Goal: Task Accomplishment & Management: Complete application form

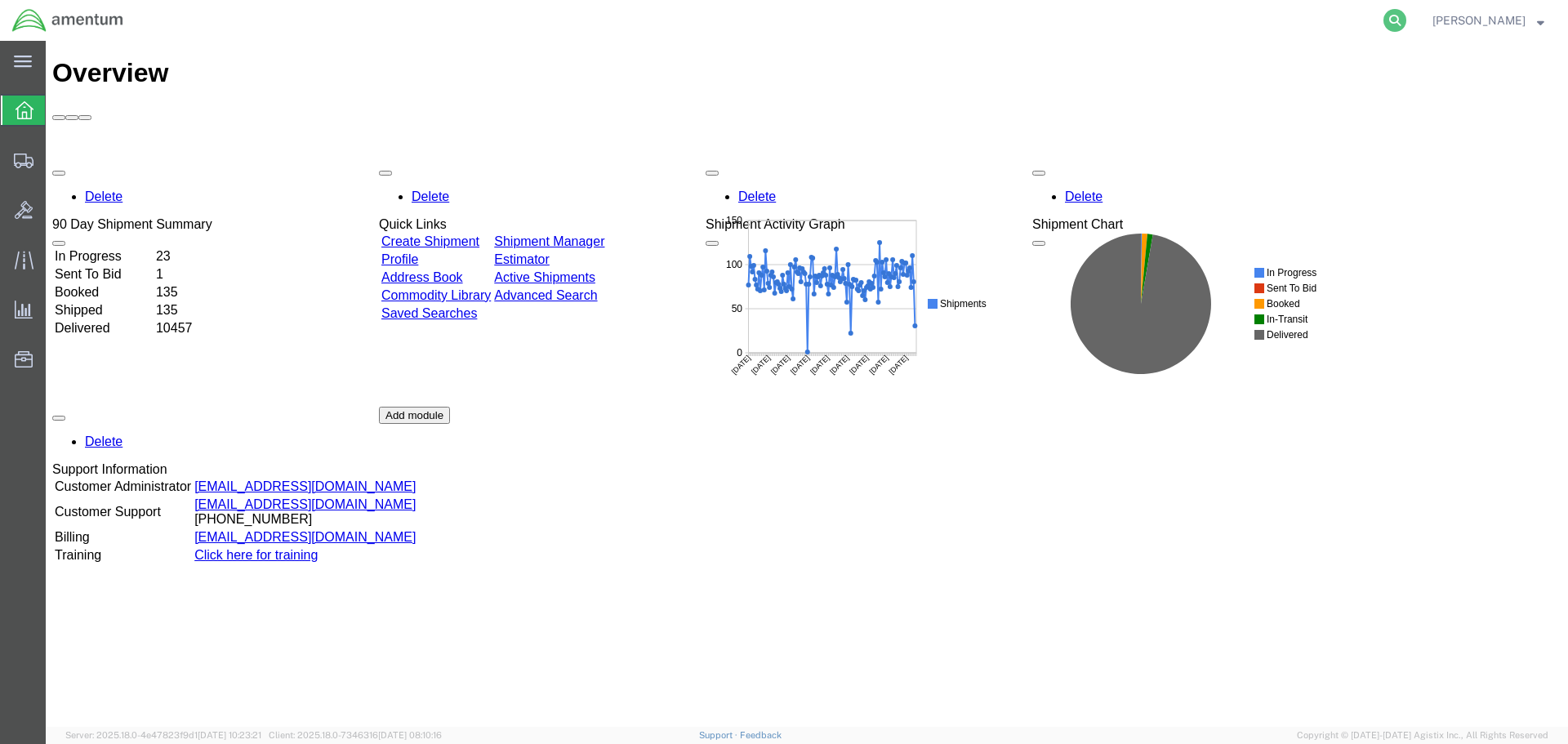
click at [1405, 19] on icon at bounding box center [1395, 20] width 23 height 23
paste input "56611913"
type input "56611913"
click at [1405, 25] on icon at bounding box center [1395, 20] width 23 height 23
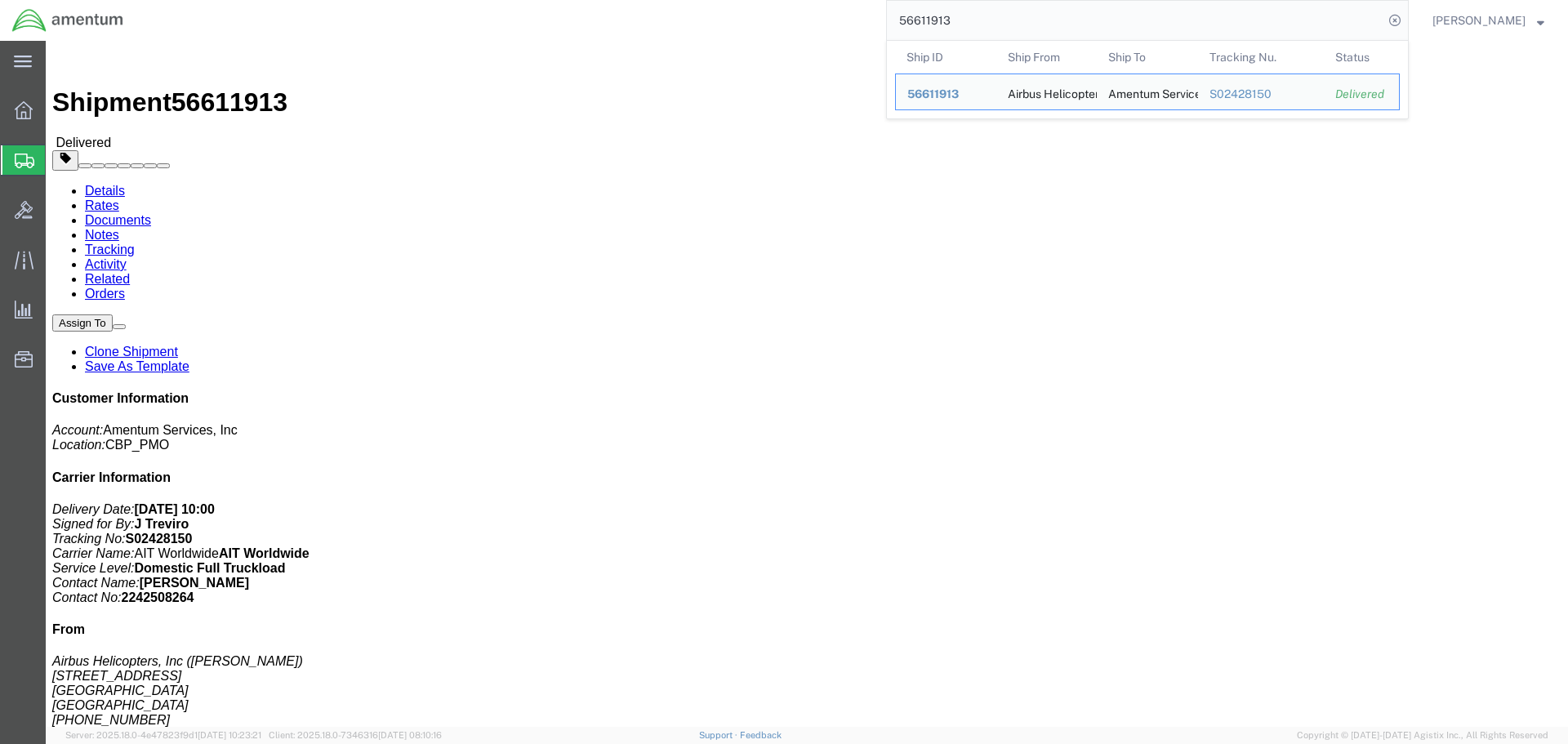
click at [0, 0] on span "Create Shipment" at bounding box center [0, 0] width 0 height 0
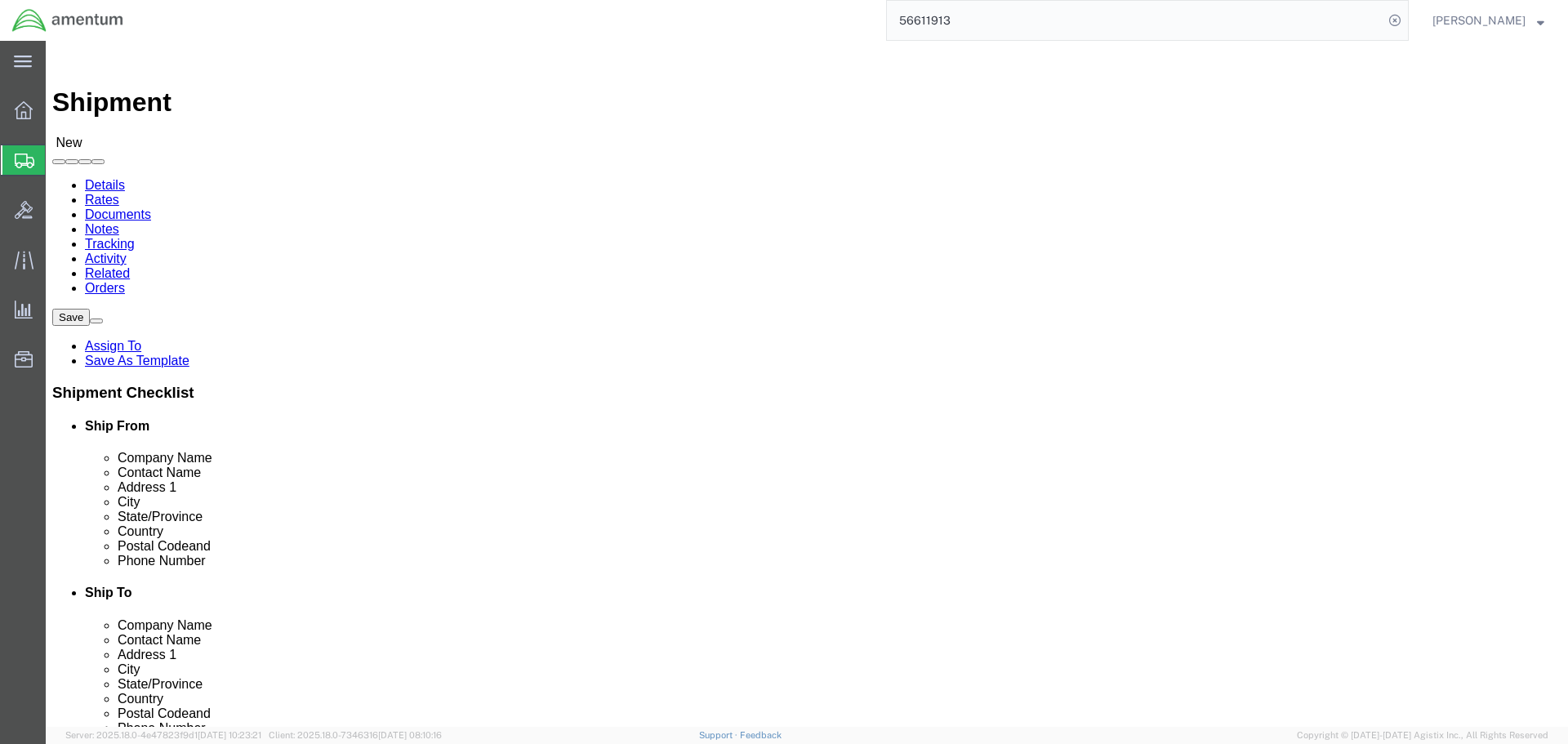
select select
click input "text"
type input "vero"
click p "- Airbus Helicopters, Inc - ([PERSON_NAME]) [STREET_ADDRESS]"
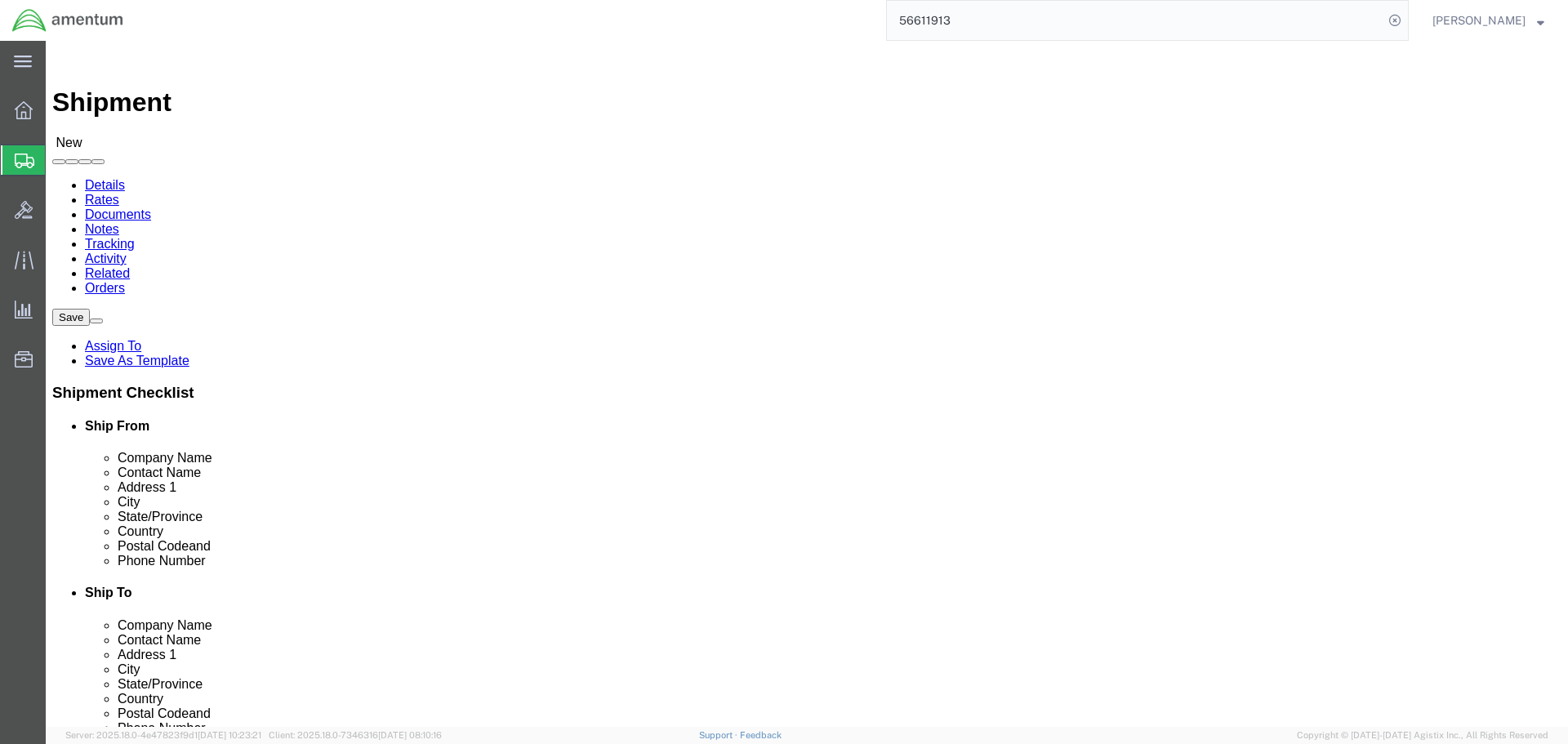
select select "[GEOGRAPHIC_DATA]"
type input "[PERSON_NAME]"
select select "49831"
select select "[GEOGRAPHIC_DATA]"
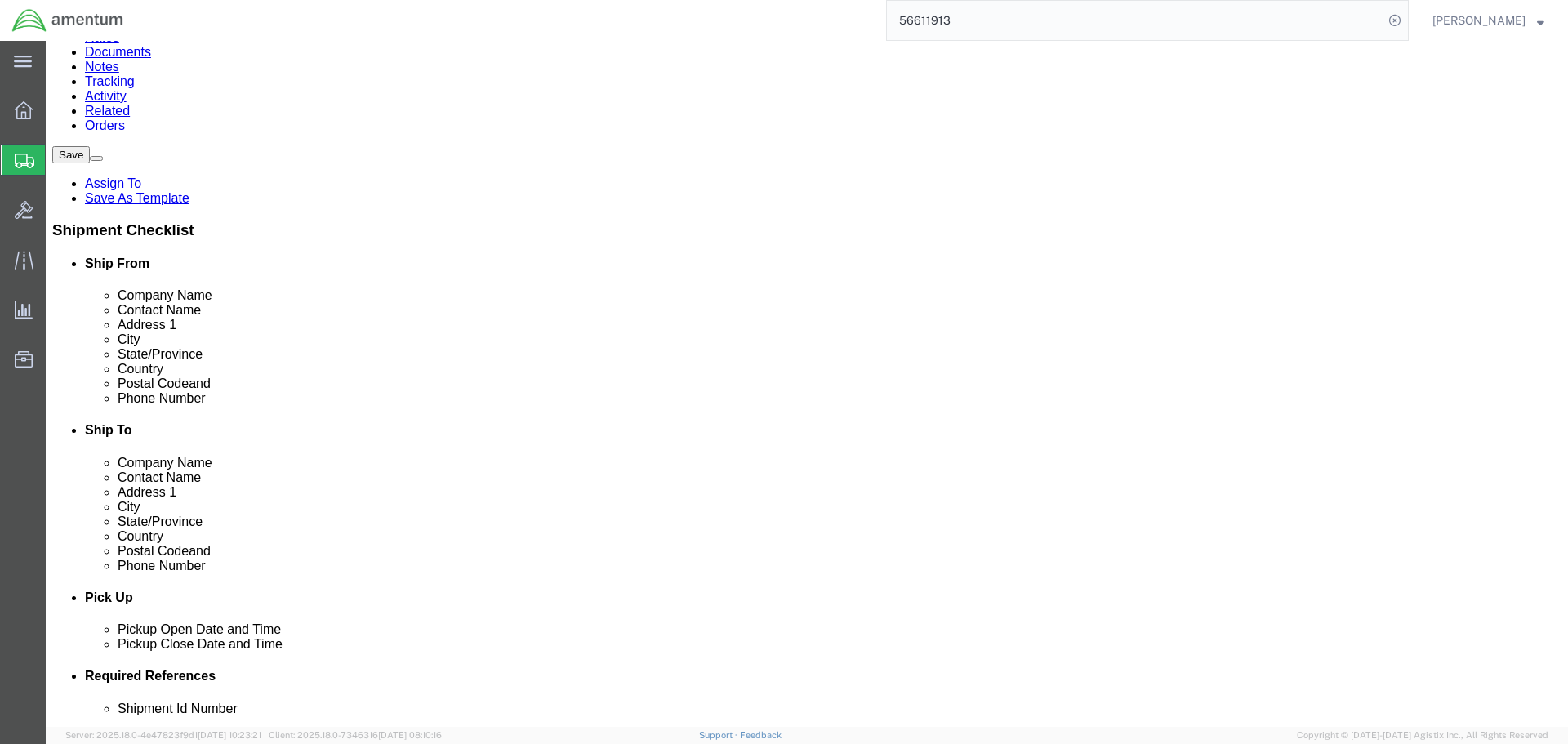
scroll to position [245, 0]
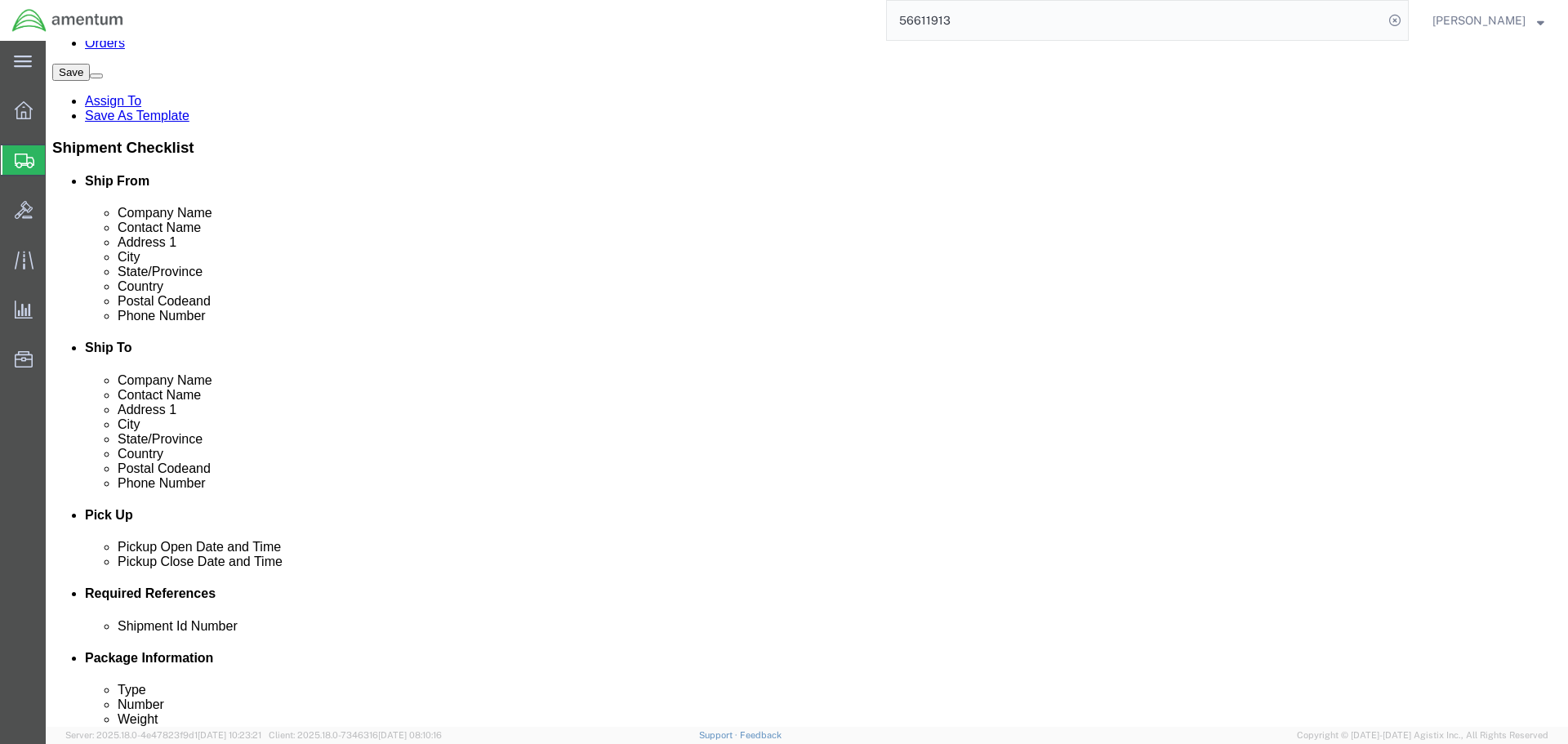
click icon
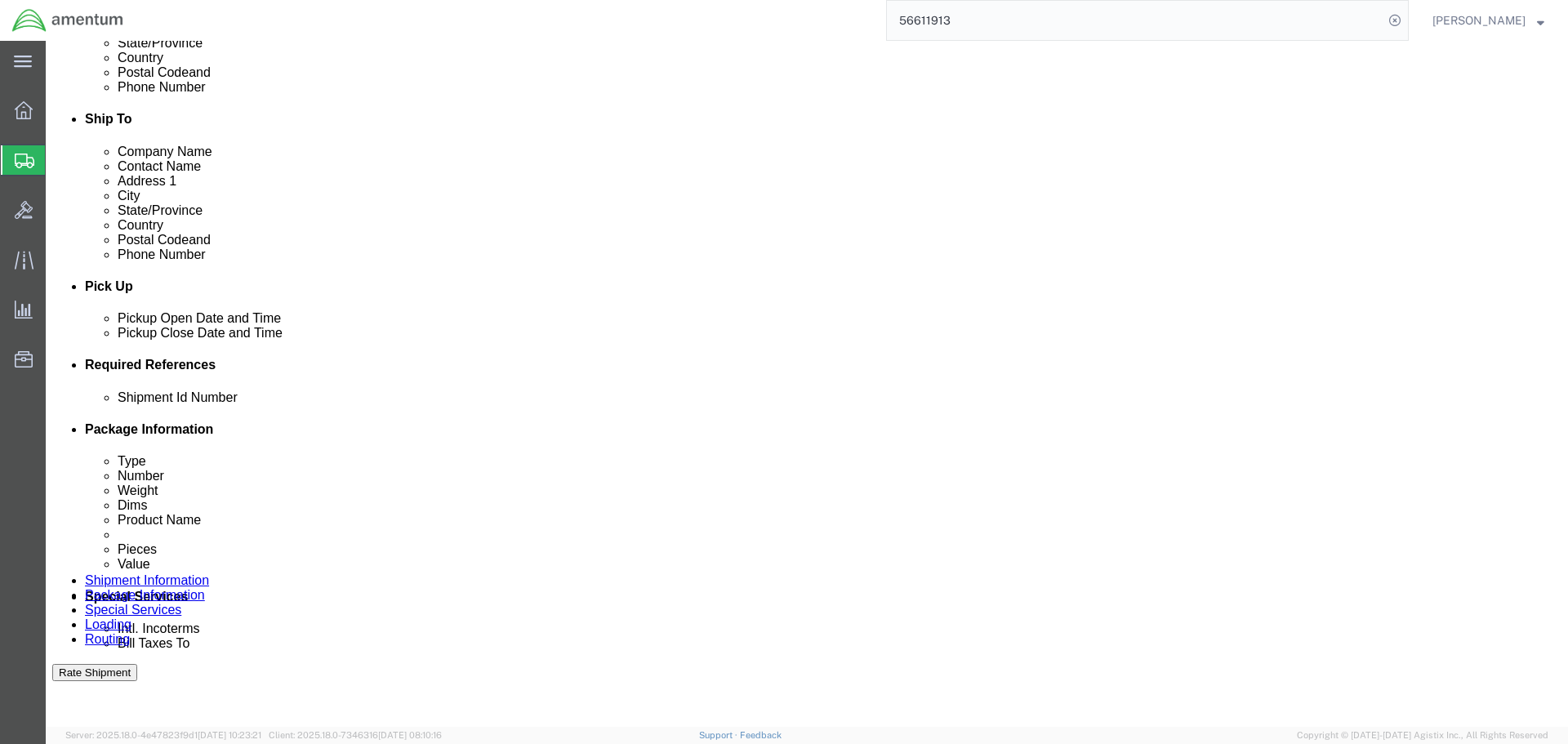
scroll to position [144, 0]
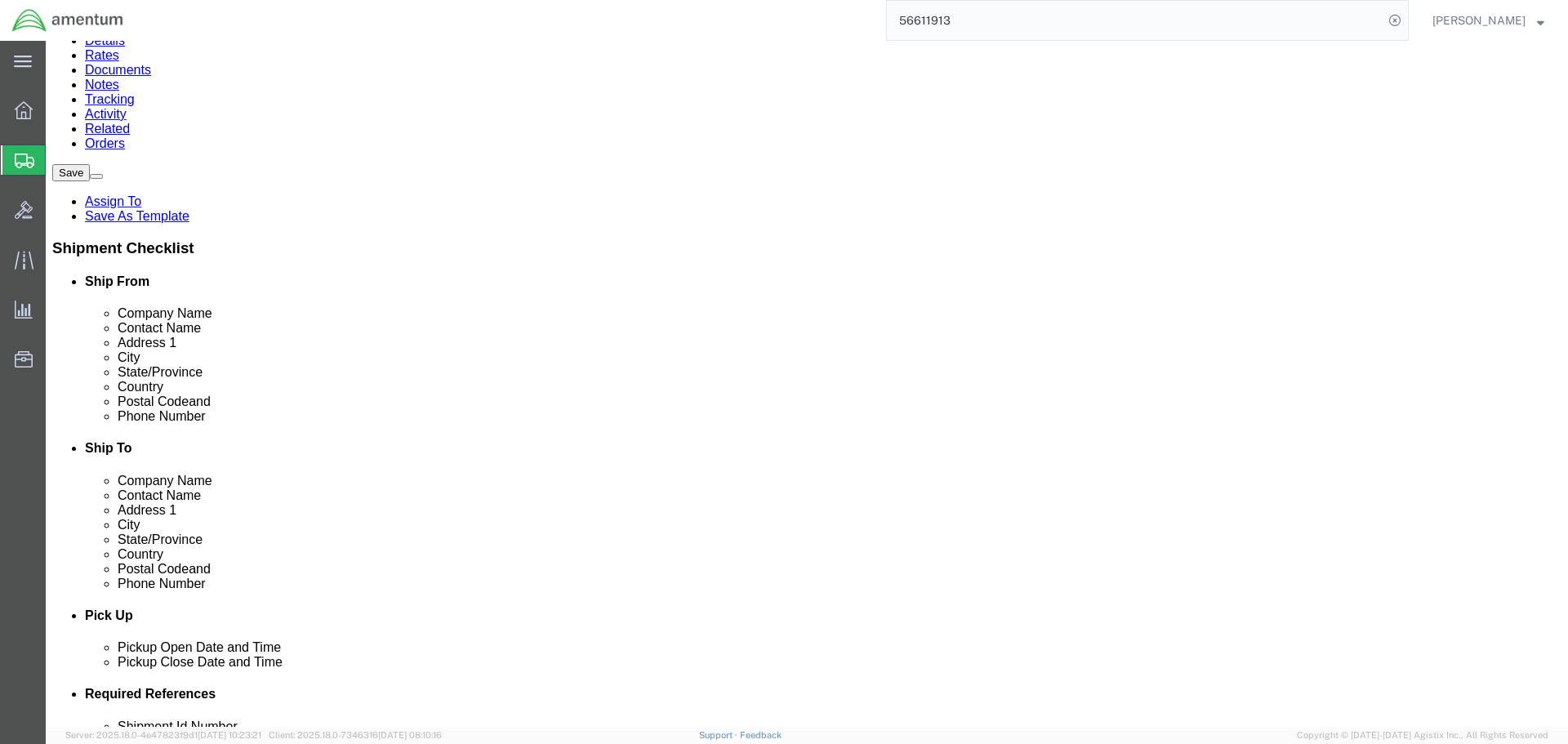
click input "text"
click input "[PERSON_NAME][EMAIL_ADDRESS][PERSON_NAME][DOMAIN_NAME],"
paste input "[PERSON_NAME][EMAIL_ADDRESS][DOMAIN_NAME]"
type input "[PERSON_NAME][EMAIL_ADDRESS][PERSON_NAME][DOMAIN_NAME], [DOMAIN_NAME][EMAIL_ADD…"
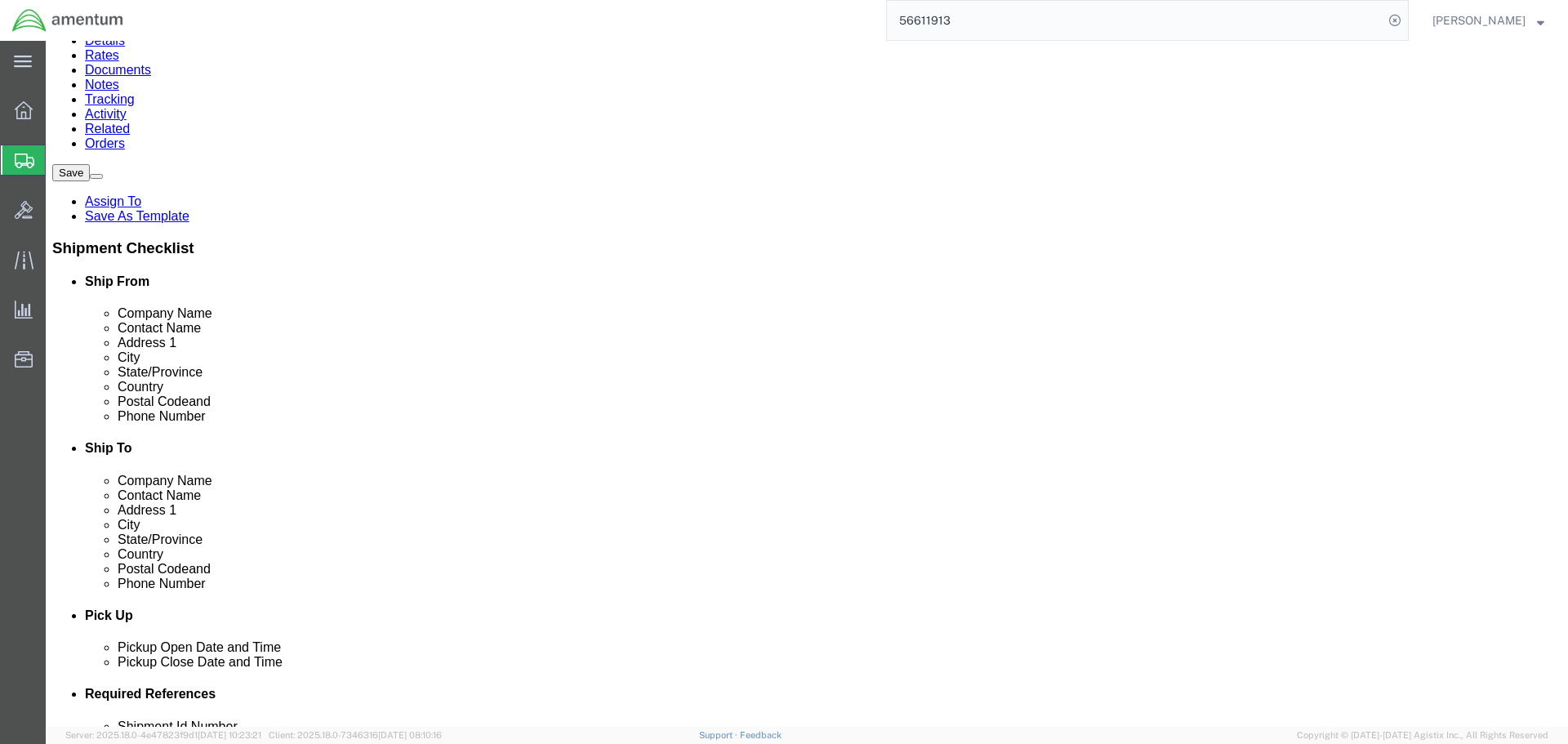
click input "Postal Code"
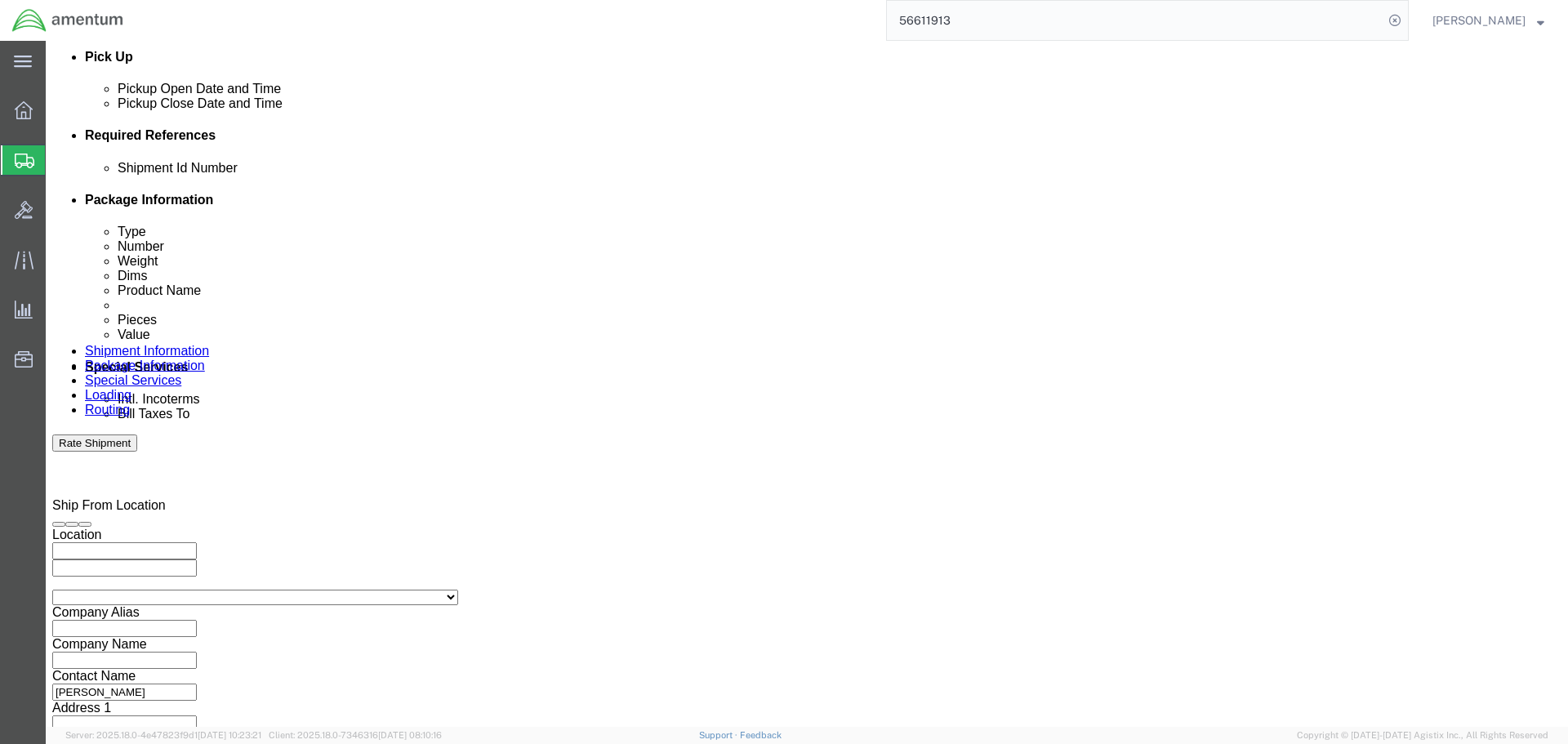
scroll to position [716, 0]
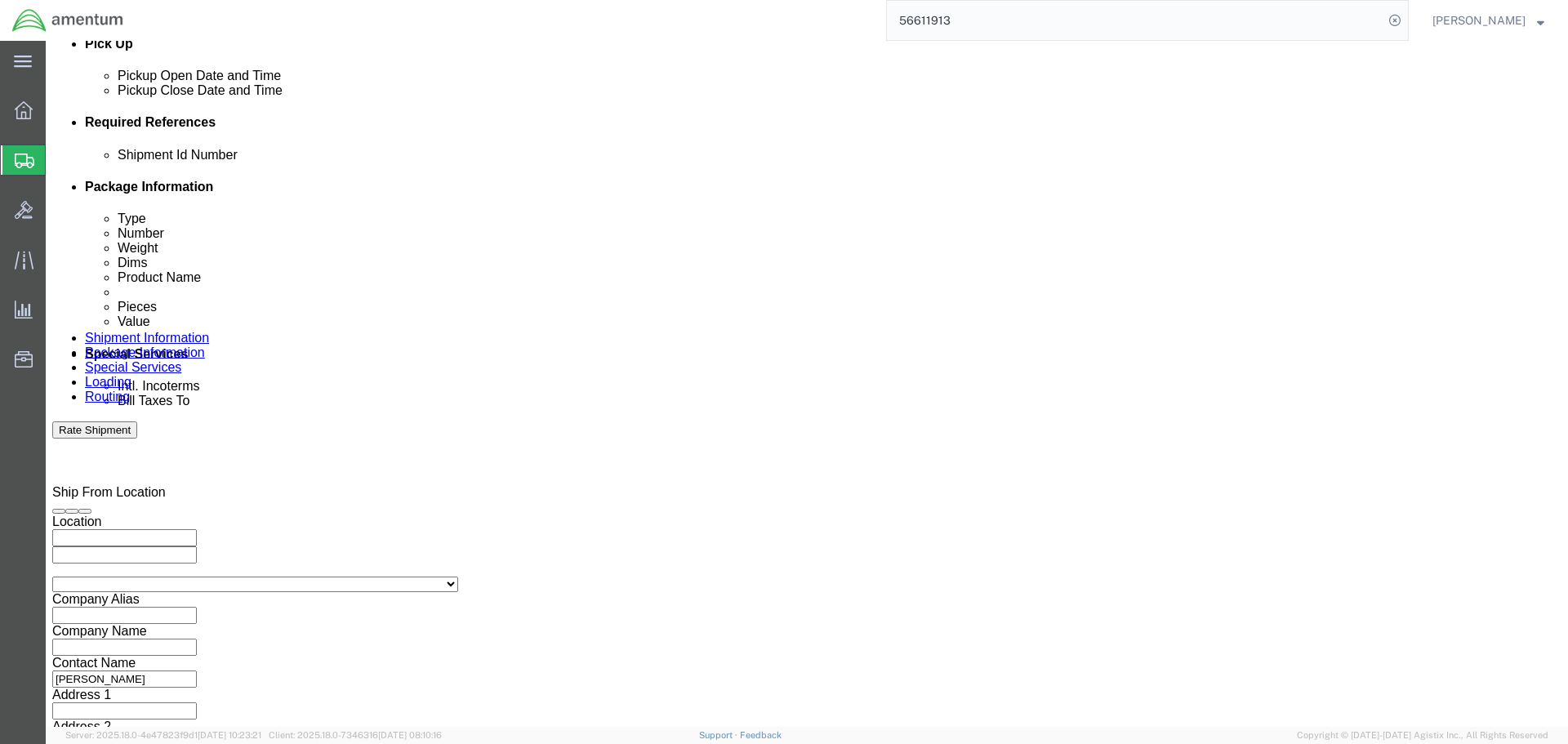
click button
click div
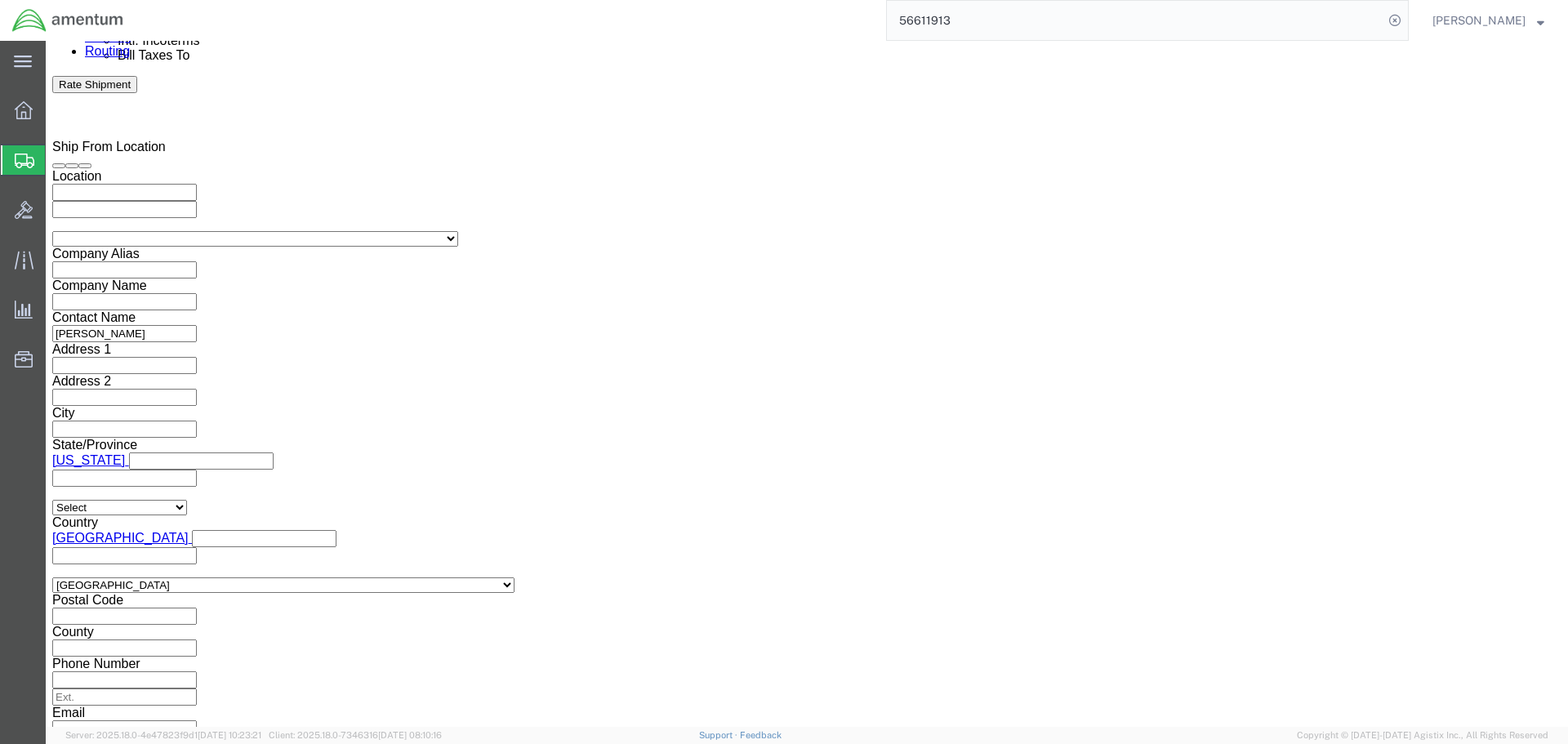
click input "11:00 AM"
type input "8:00 AM"
click button "Apply"
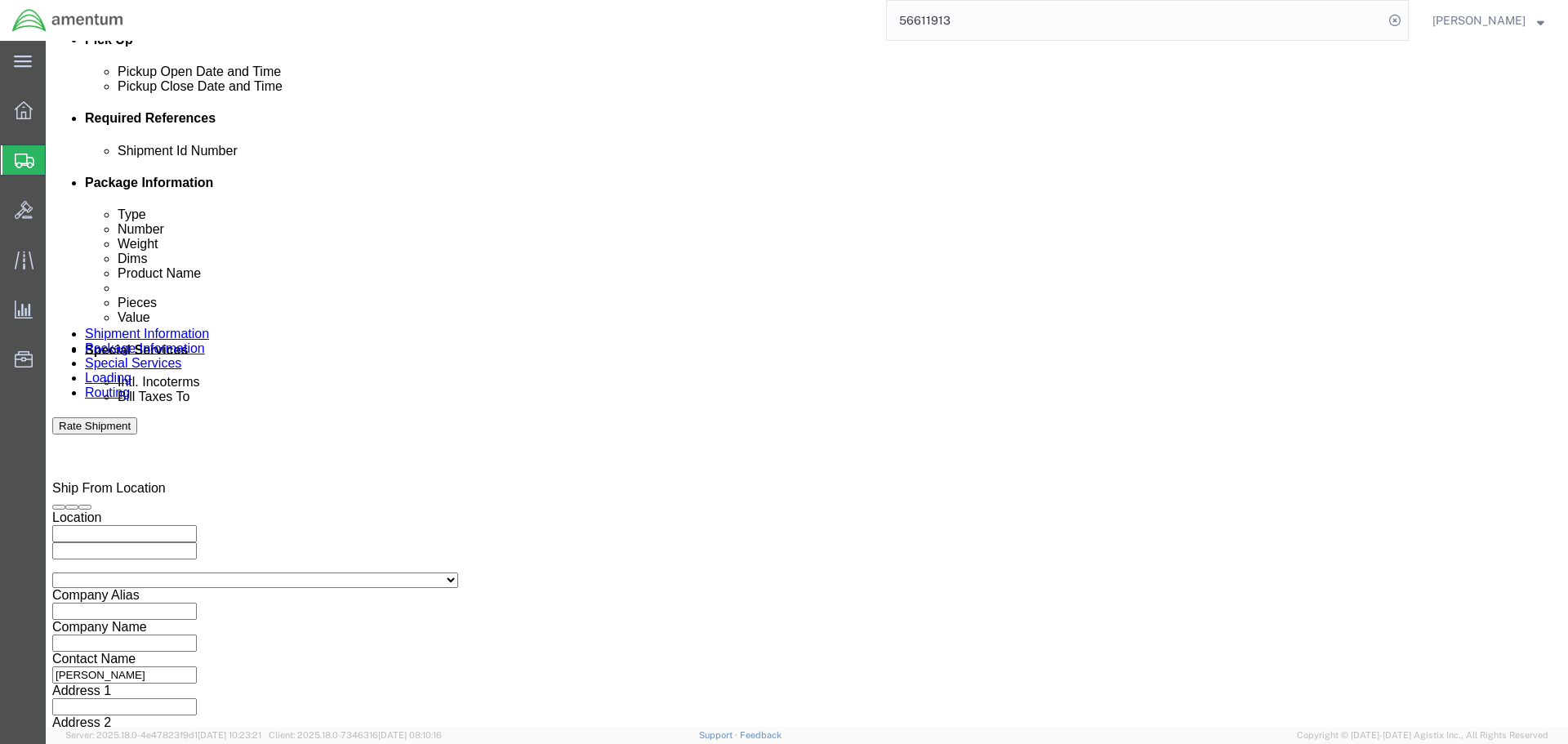
scroll to position [653, 0]
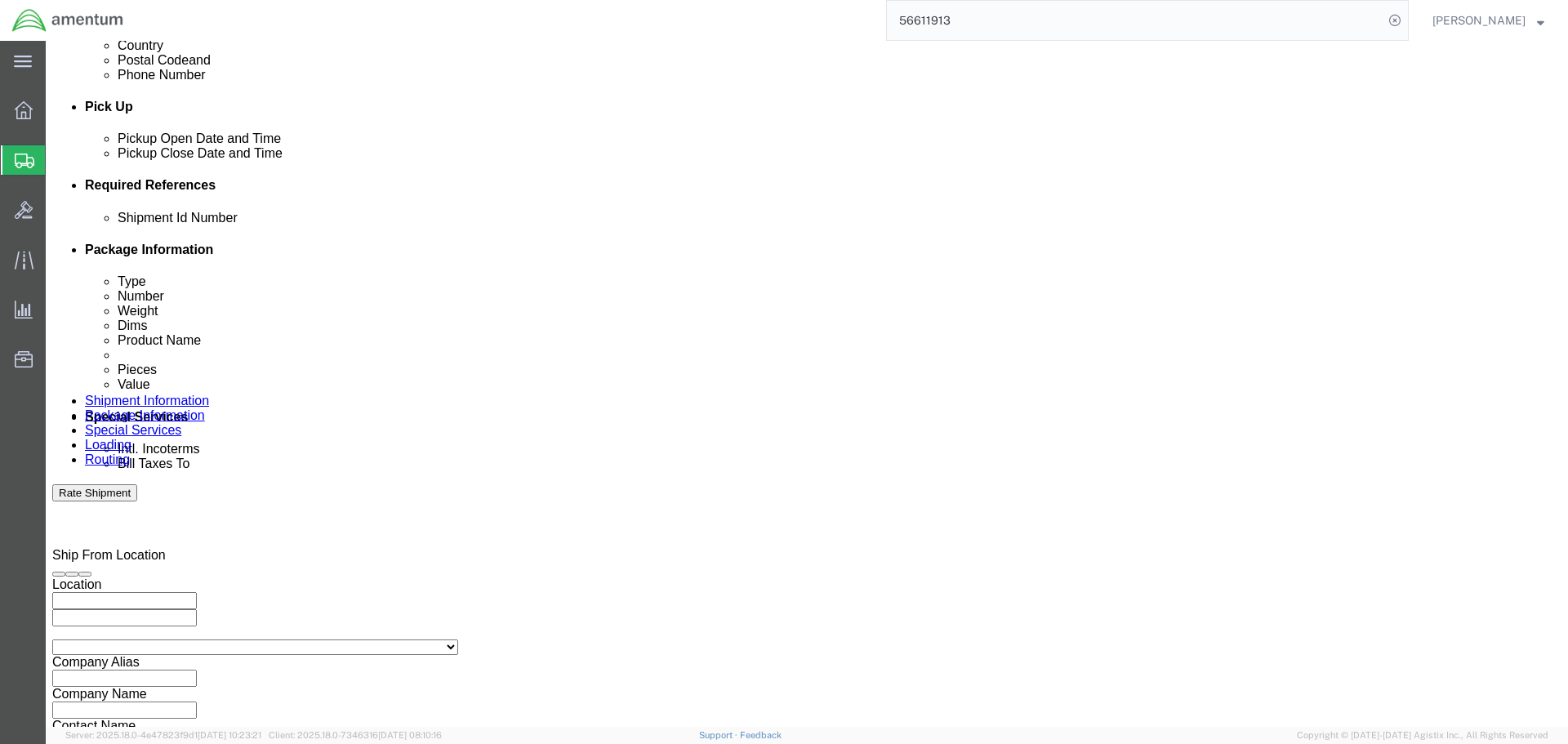
click div "[DATE] 9:00 AM"
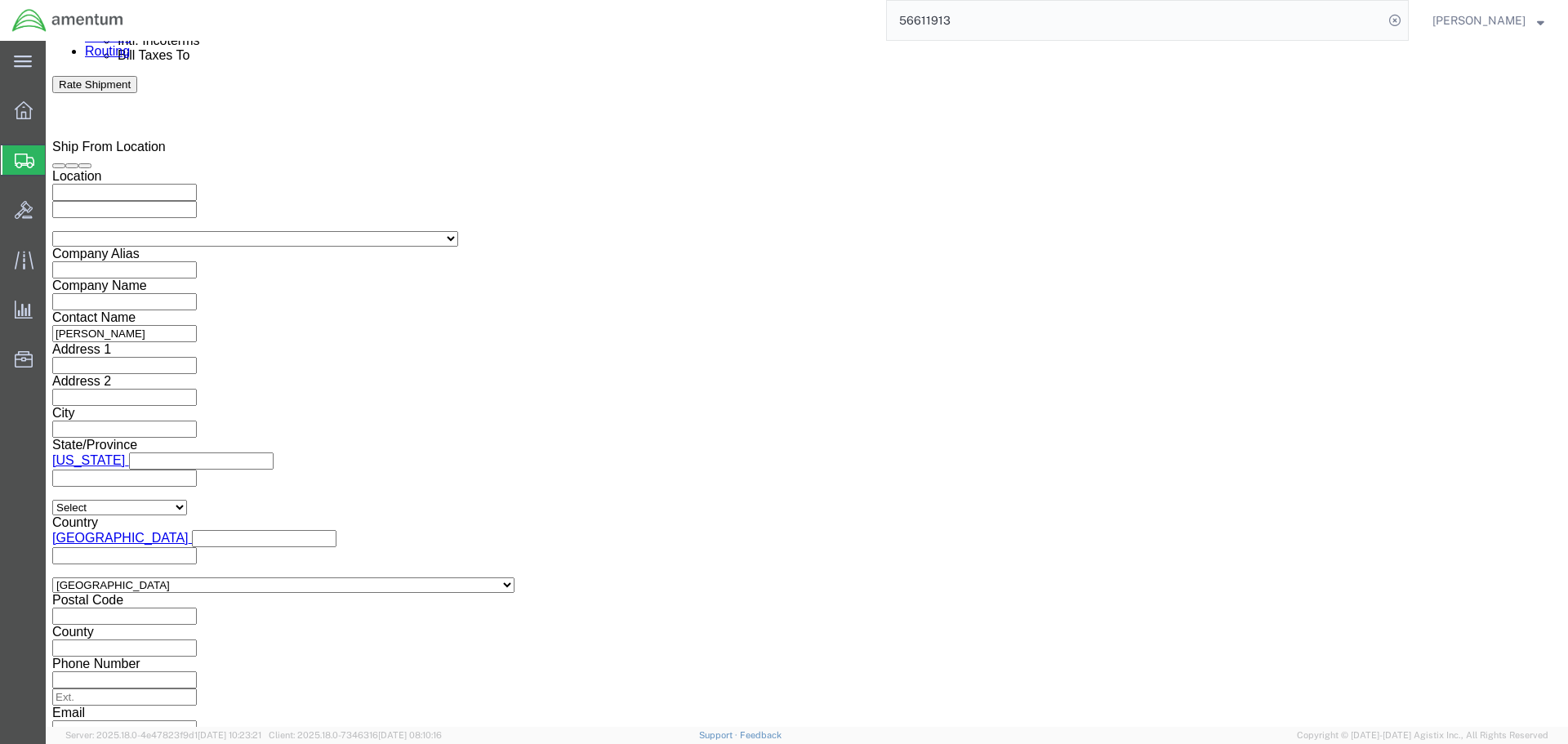
type input "4:00 PM"
click button "Apply"
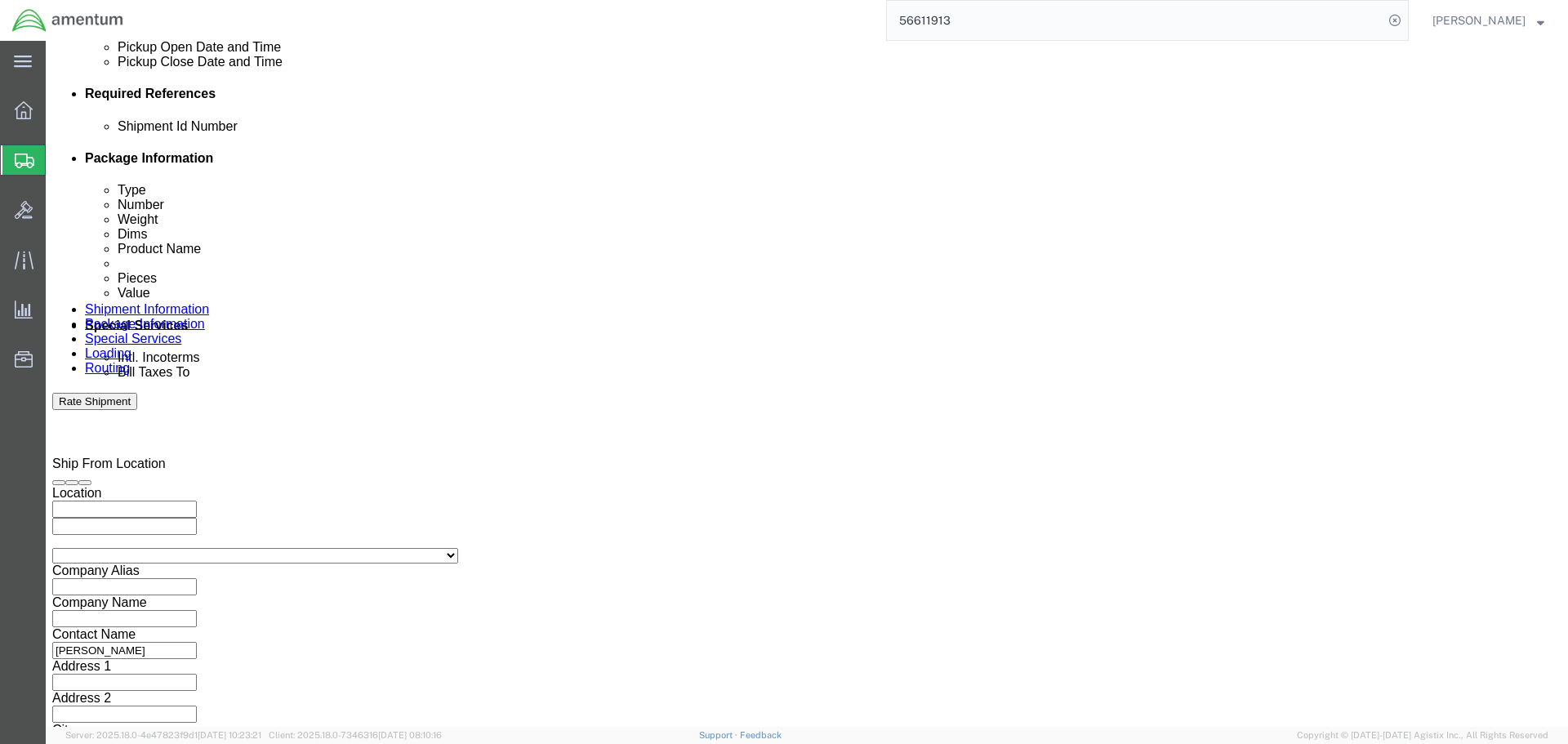
scroll to position [735, 0]
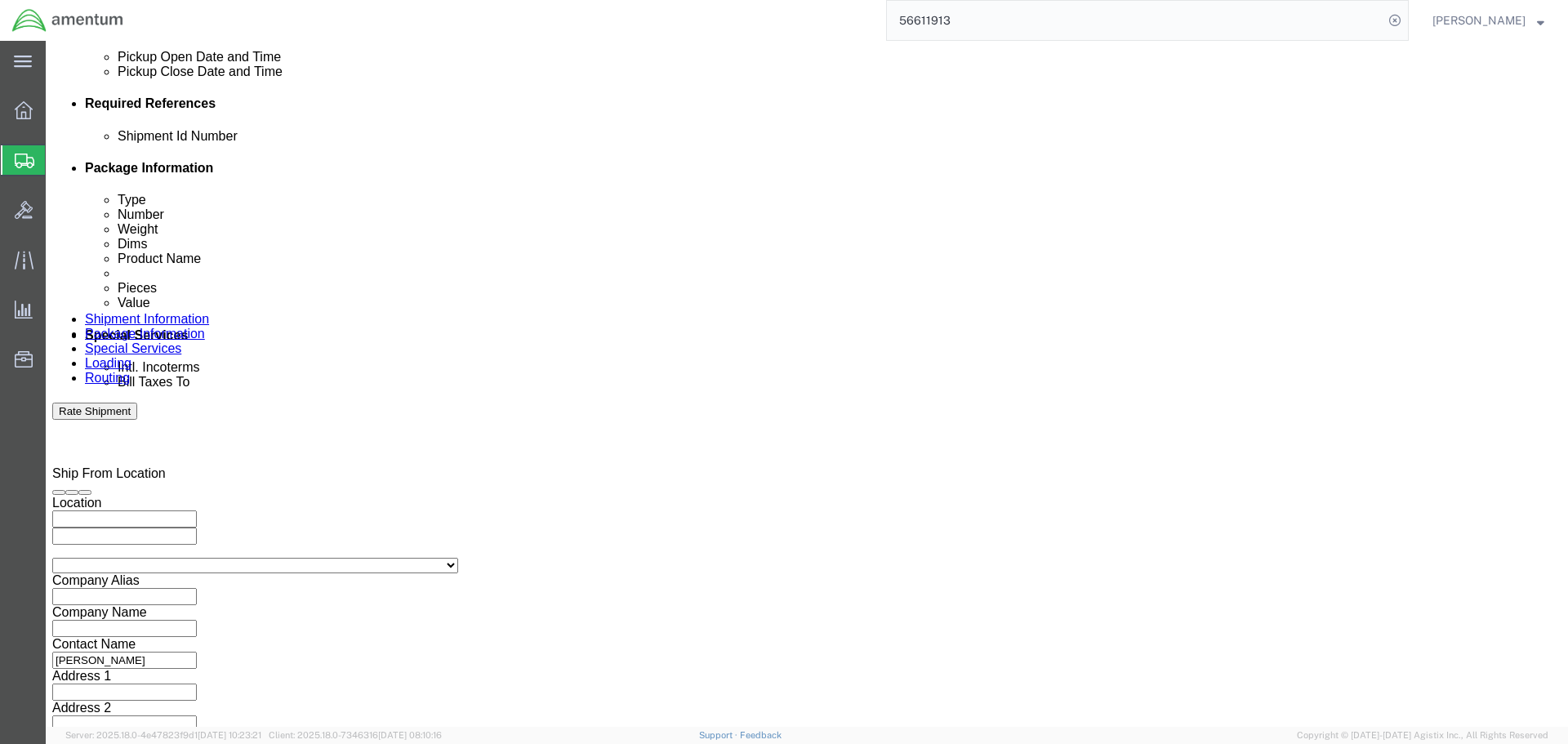
click div
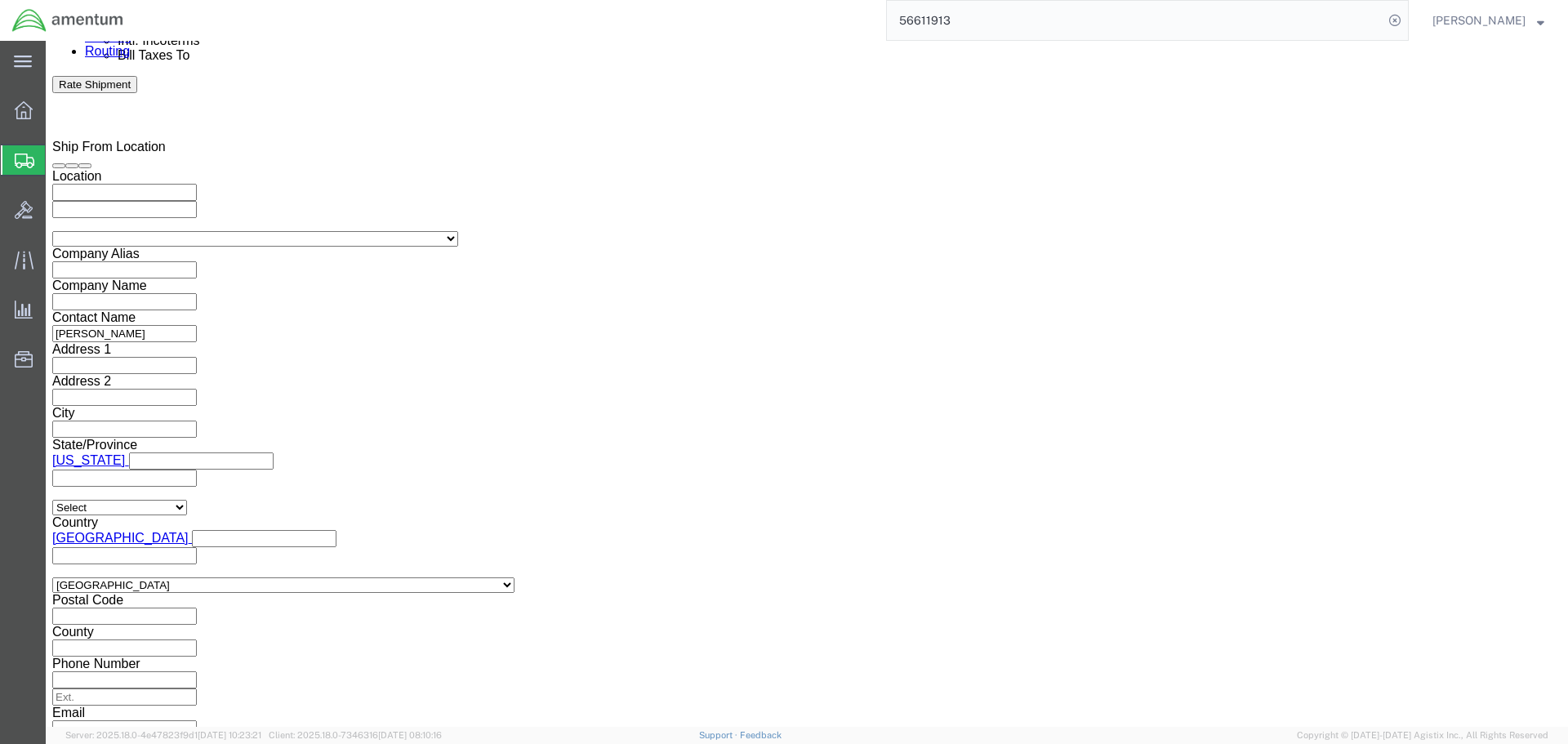
click input "5:00 PM"
type input "8:30 AM"
click button "Apply"
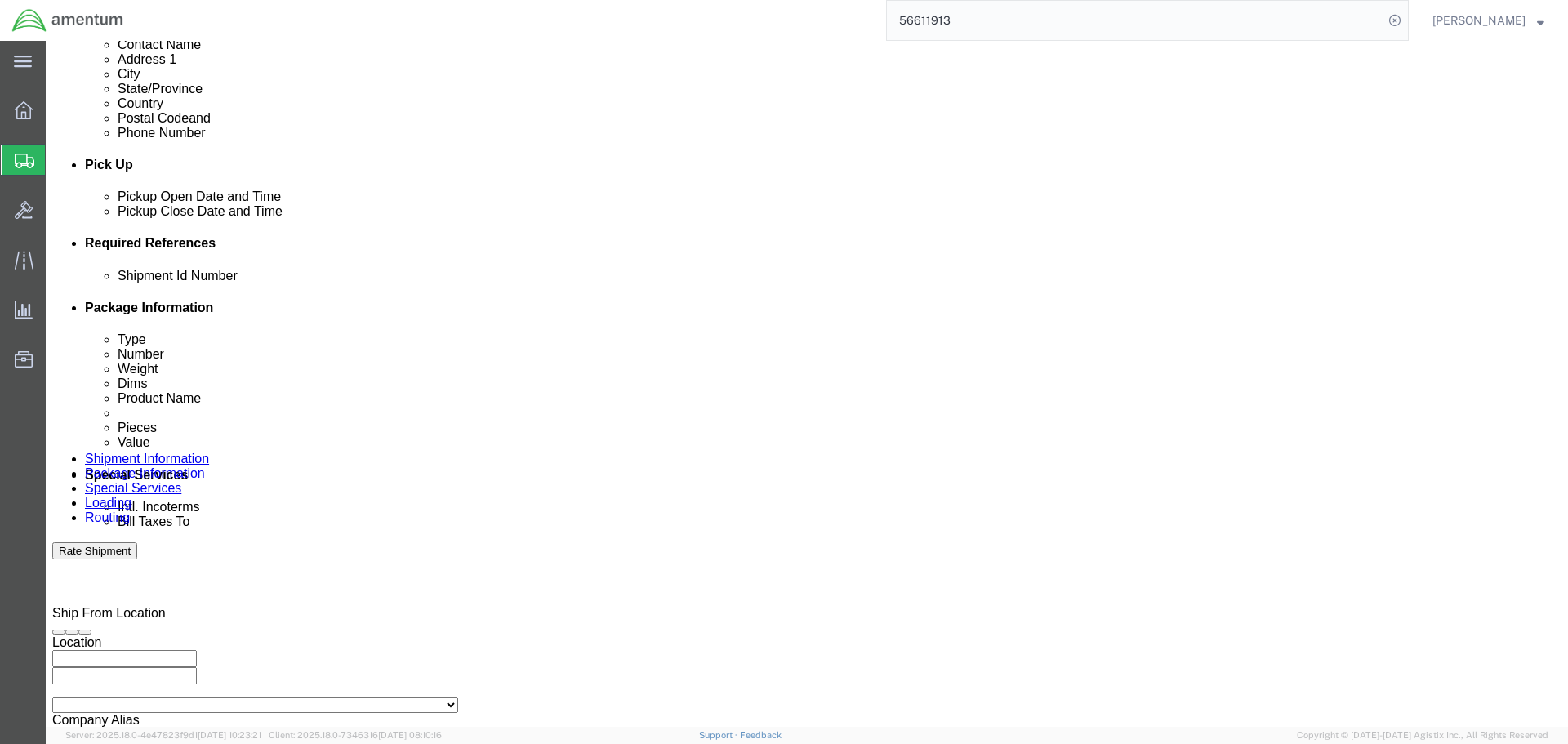
scroll to position [572, 0]
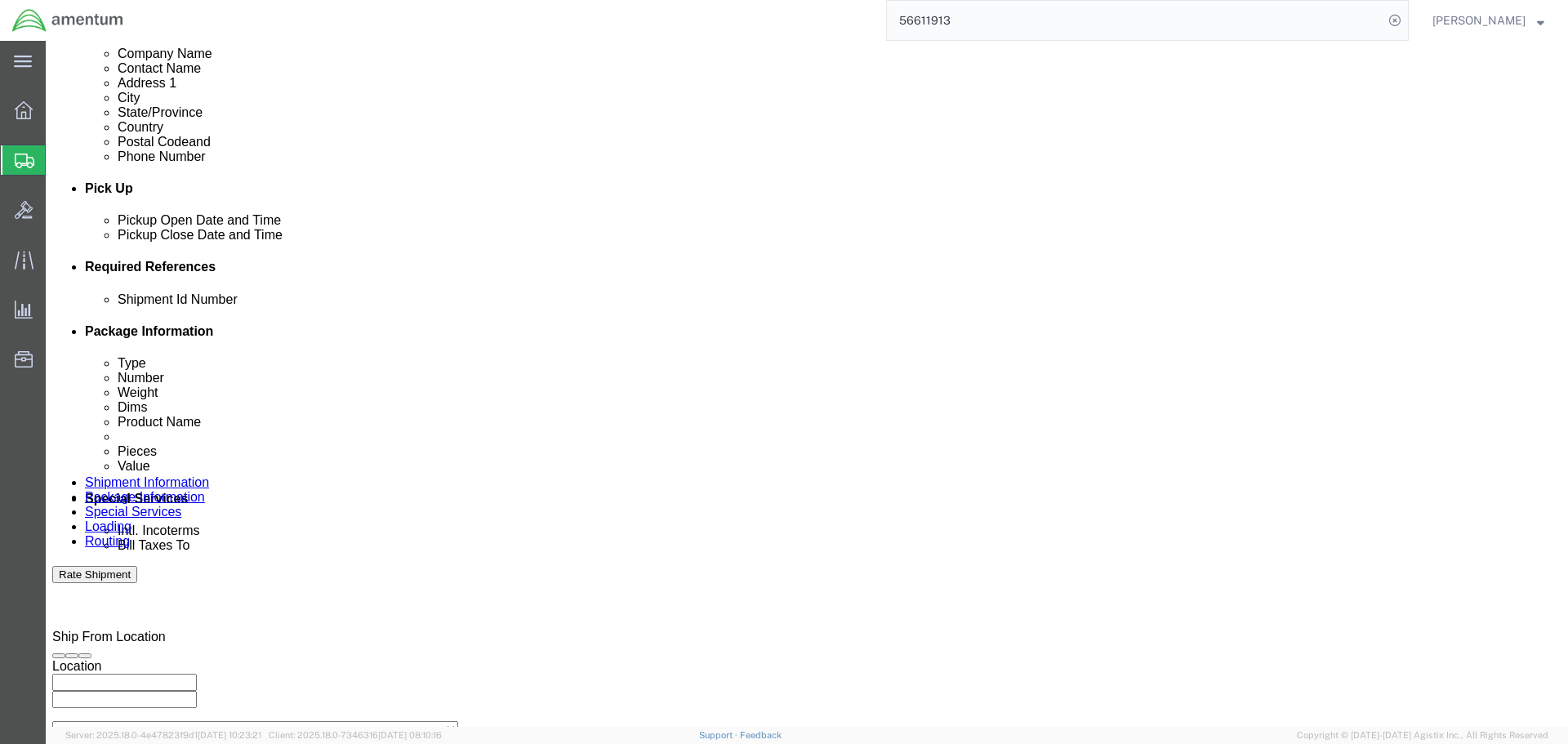
click div
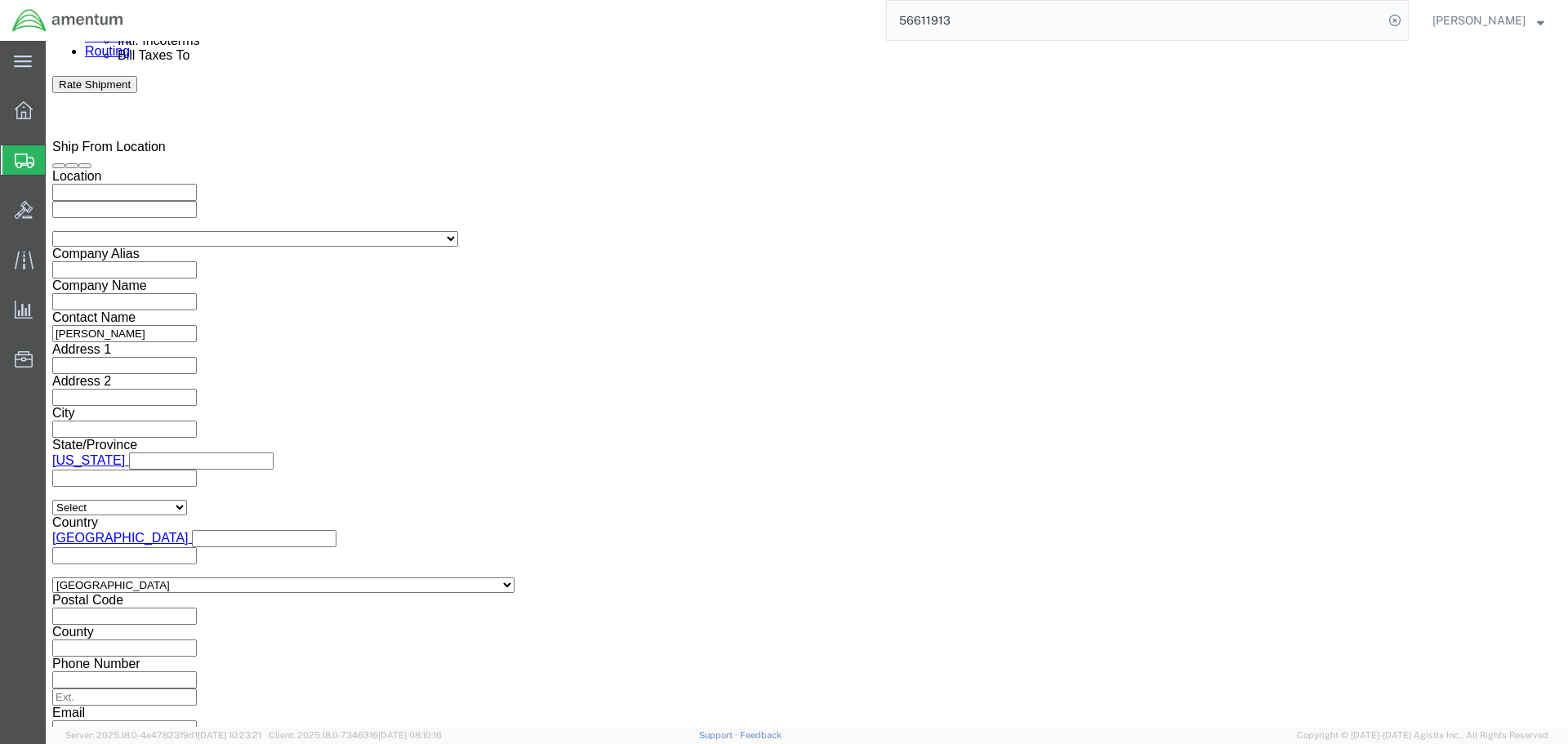
type input "8:00 PM"
click button "Apply"
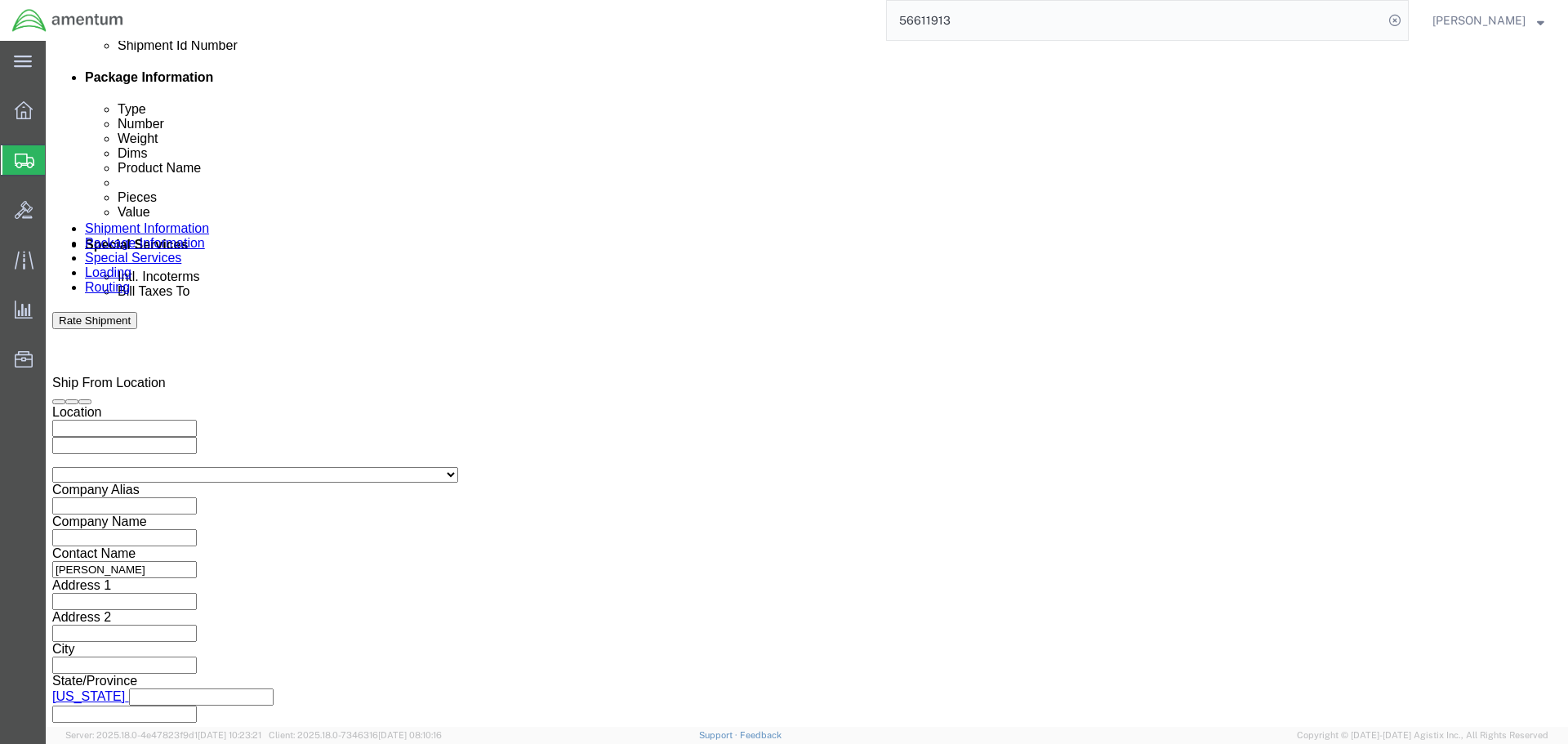
scroll to position [817, 0]
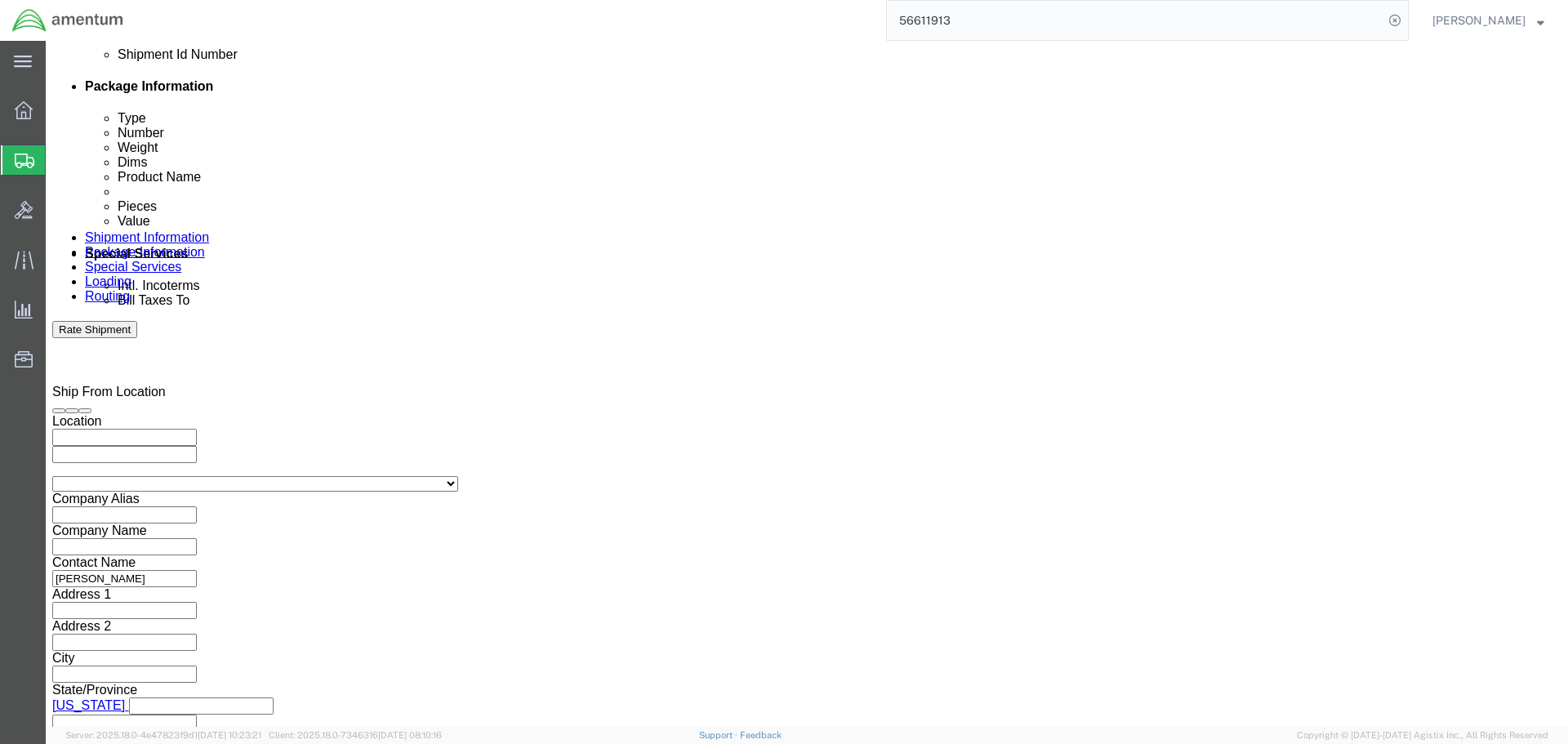
click div "[DATE] 8:00 PM"
type input "4:00 PM"
click button "Apply"
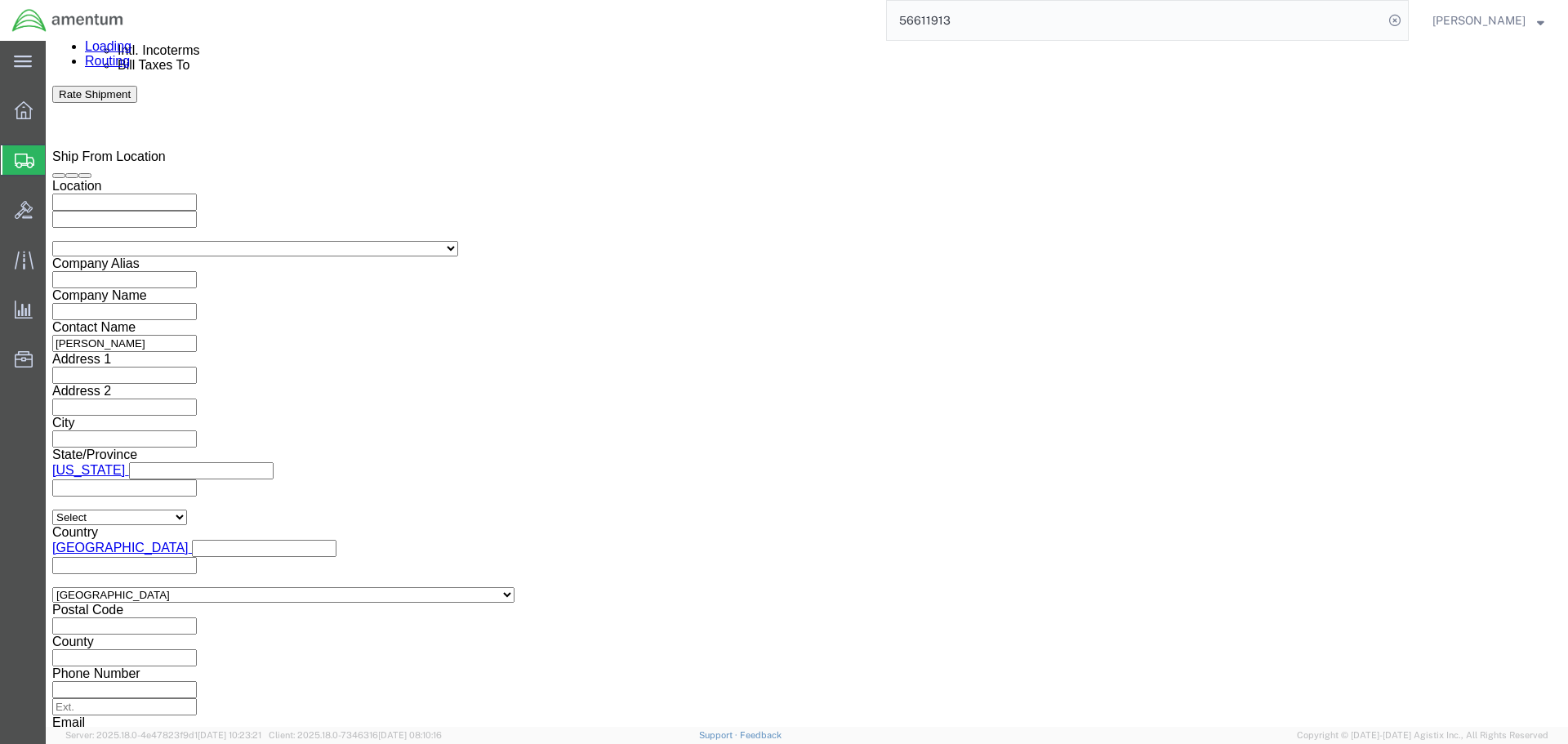
scroll to position [1061, 0]
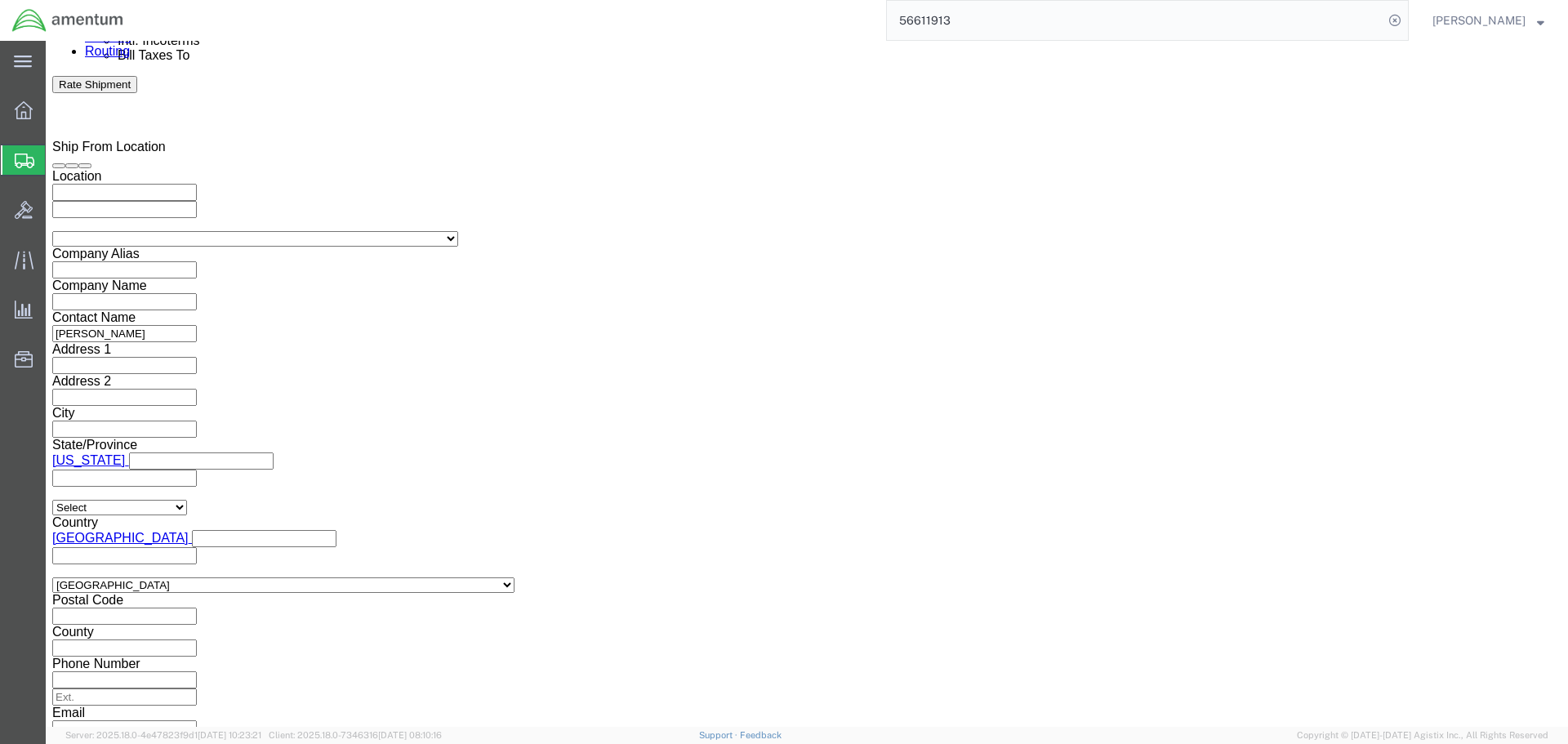
click input "text"
paste input "CBP0037639"
type input "CBP0037639"
click button "Add reference"
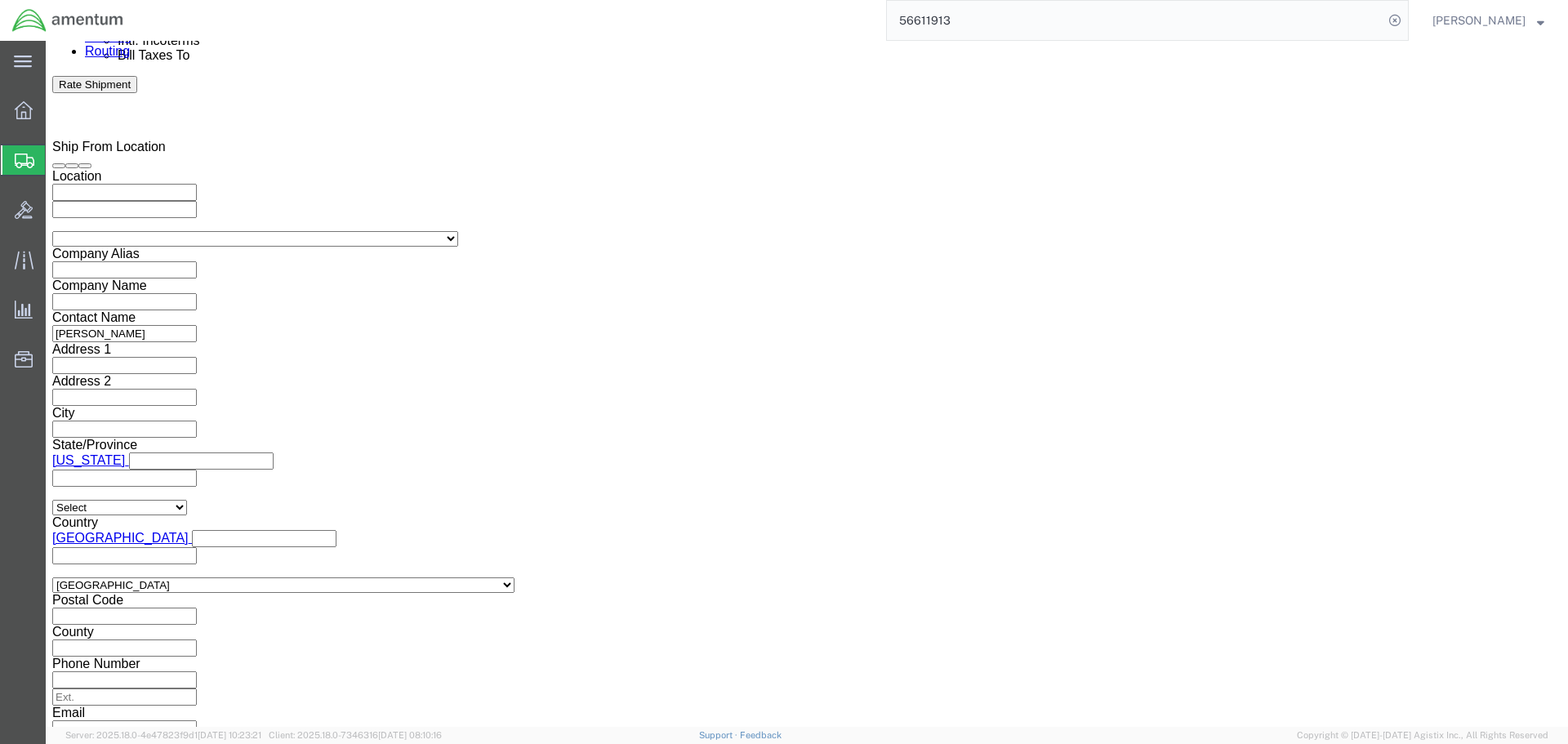
click select "Select Account Type Activity ID Airline Appointment Number ASN Batch Request # …"
select select "DEPT"
click select "Select Account Type Activity ID Airline Appointment Number ASN Batch Request # …"
select select "SERLNUM"
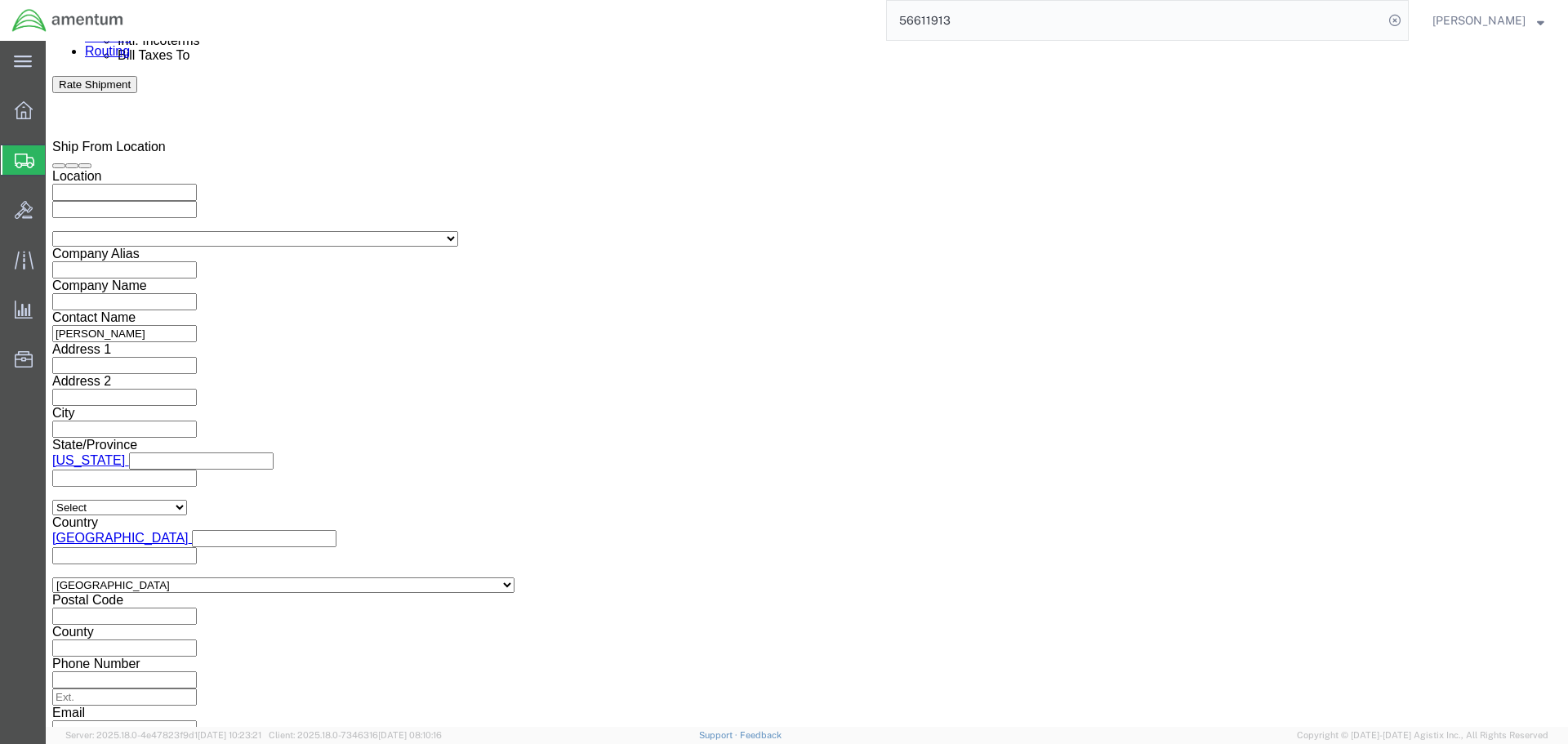
click select "Select Account Type Activity ID Airline Appointment Number ASN Batch Request # …"
click input "text"
type input "23510"
click input "text"
type input "CBP"
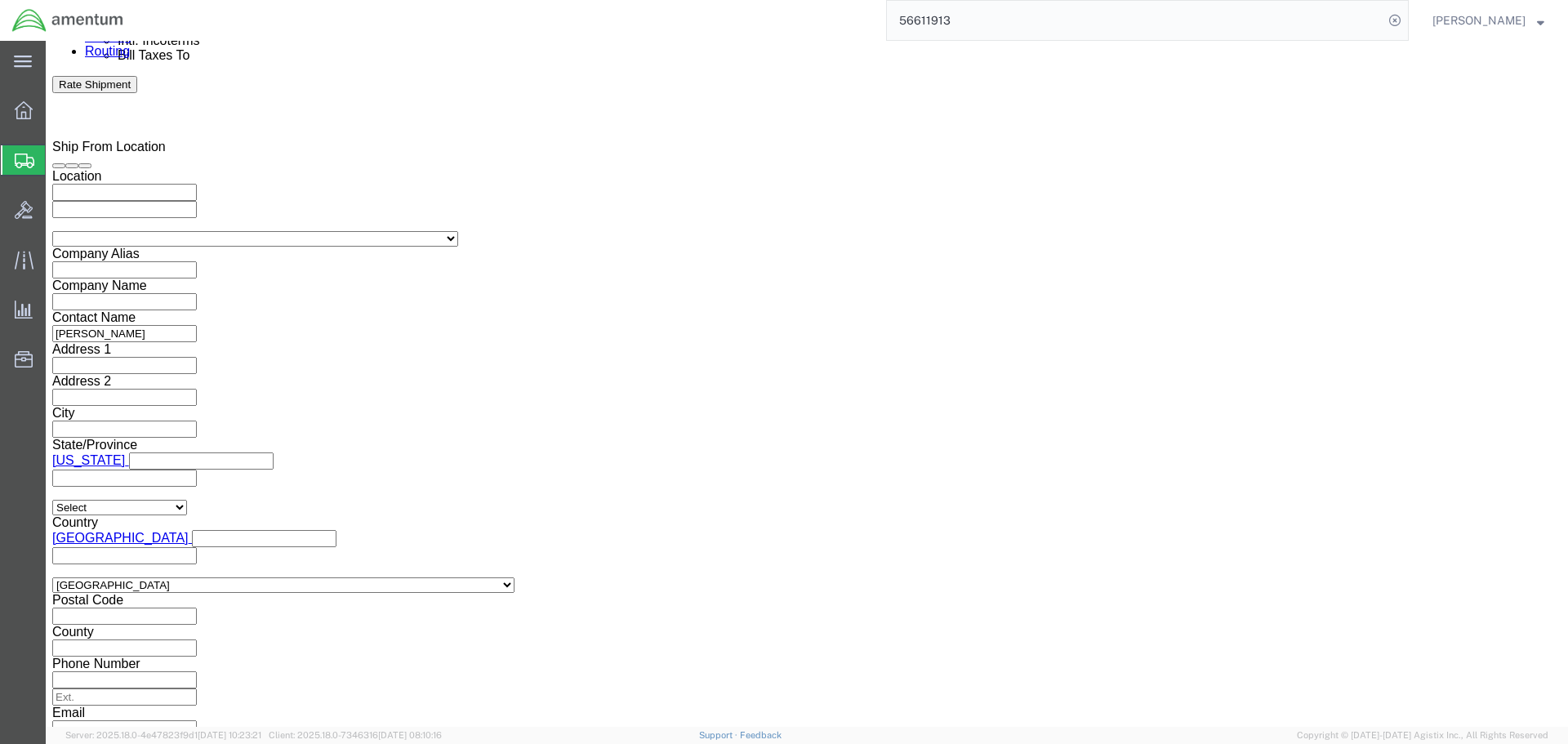
click button "Continue"
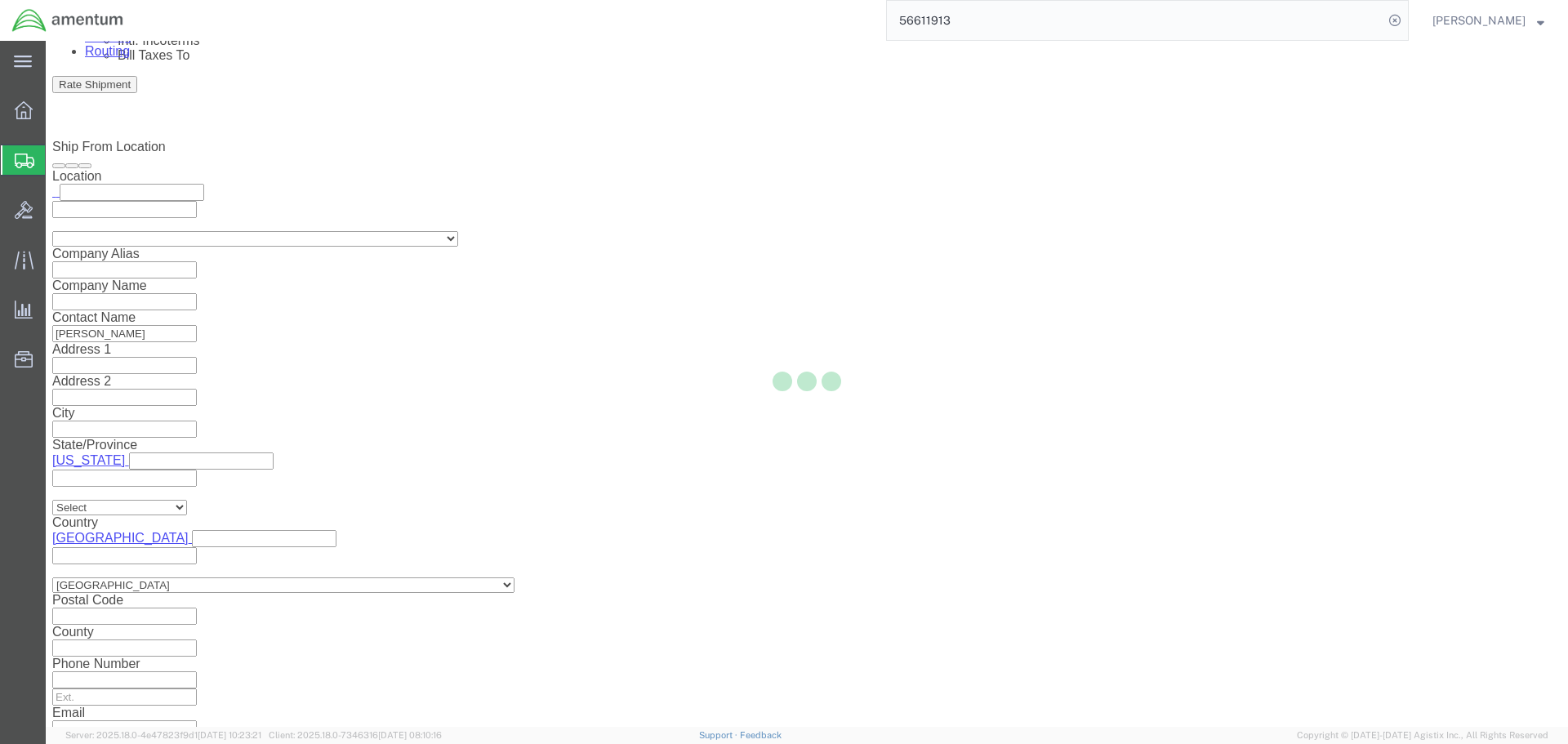
select select "49831"
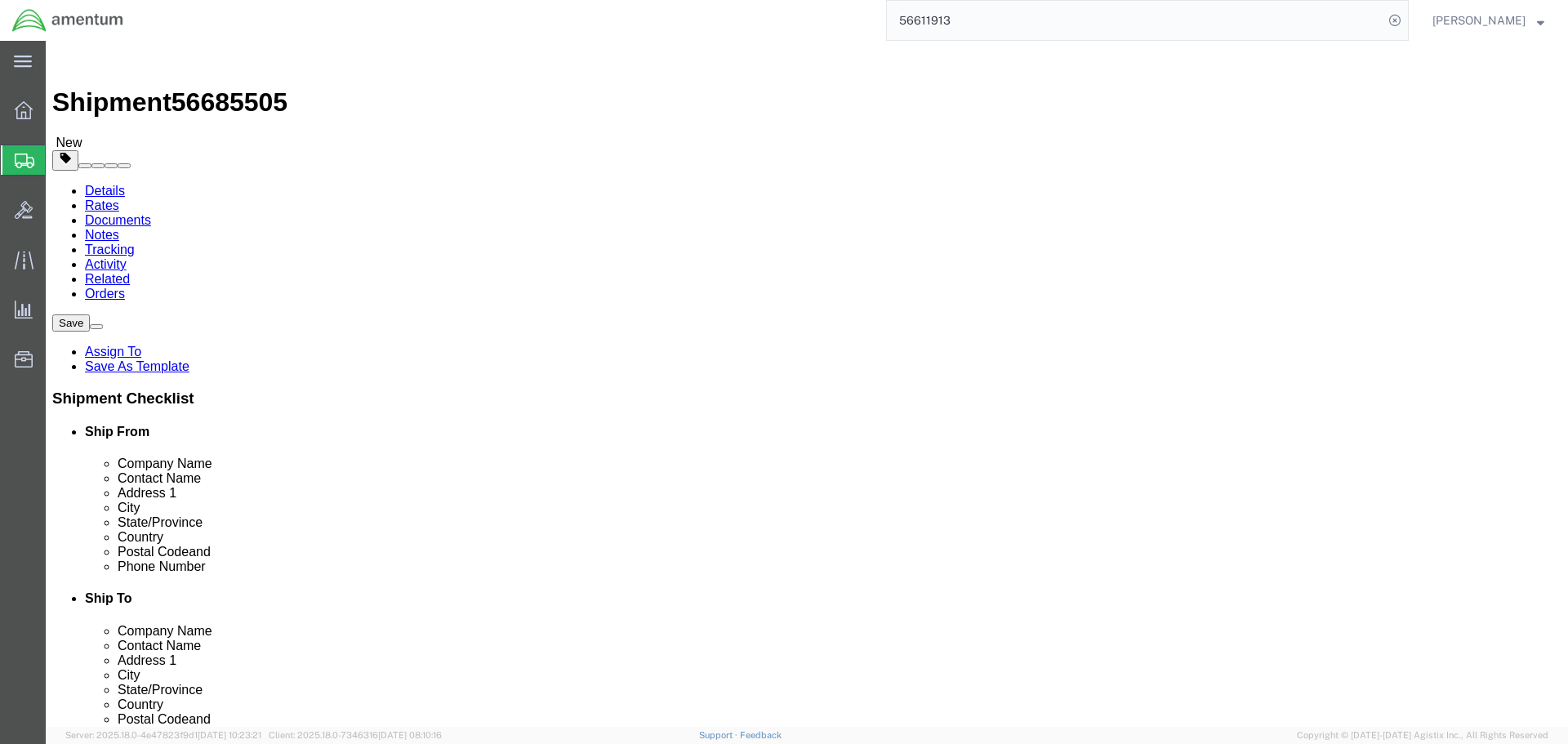
click select "Select BCK Boxes Bale(s) Basket(s) Bolt(s) Bottle(s) Buckets Bulk Bundle(s) Can…"
select select "CRAT"
click select "Select BCK Boxes Bale(s) Basket(s) Bolt(s) Bottle(s) Buckets Bulk Bundle(s) Can…"
click input "text"
type input "193"
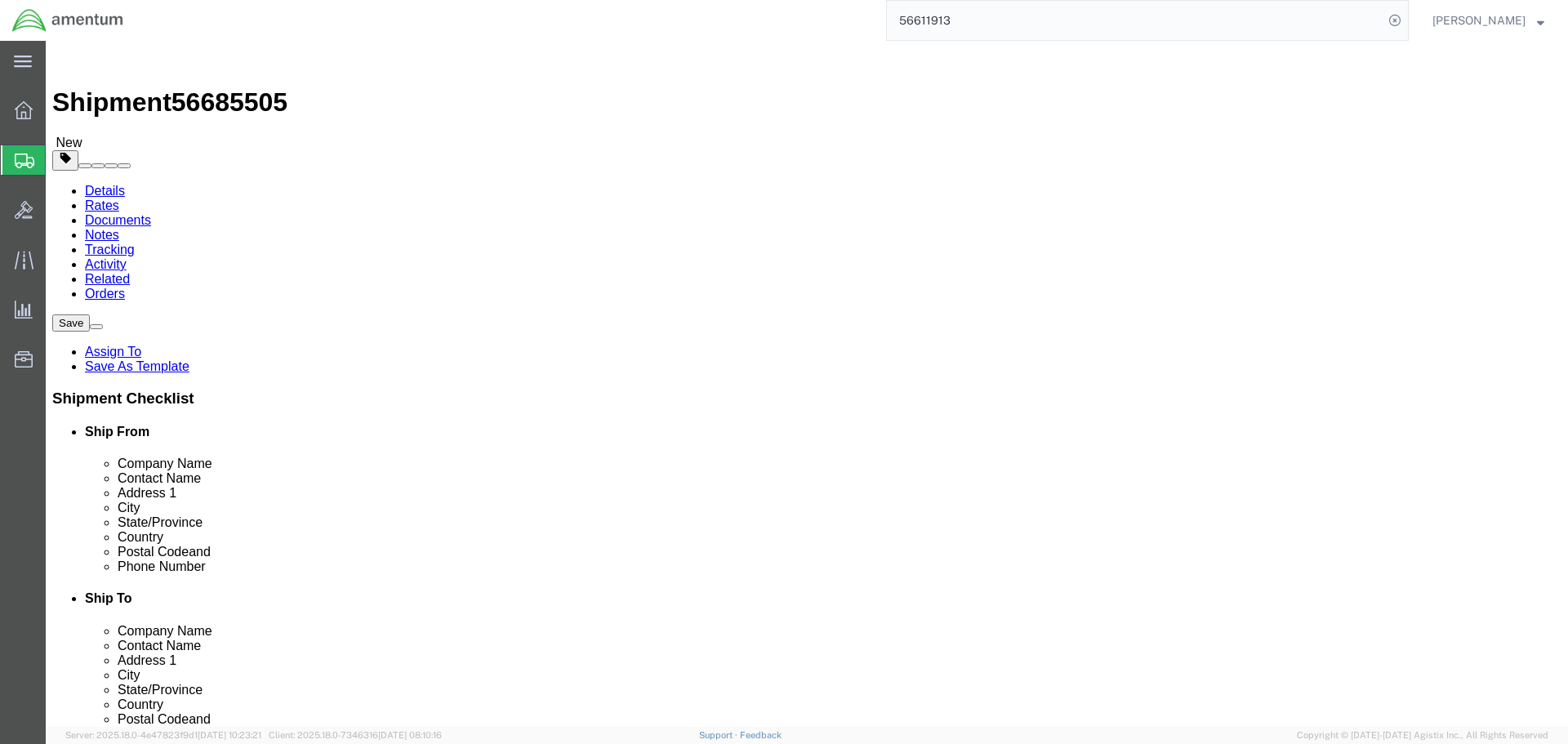
type input "25"
type input "15"
type input "600"
click link "Add Content"
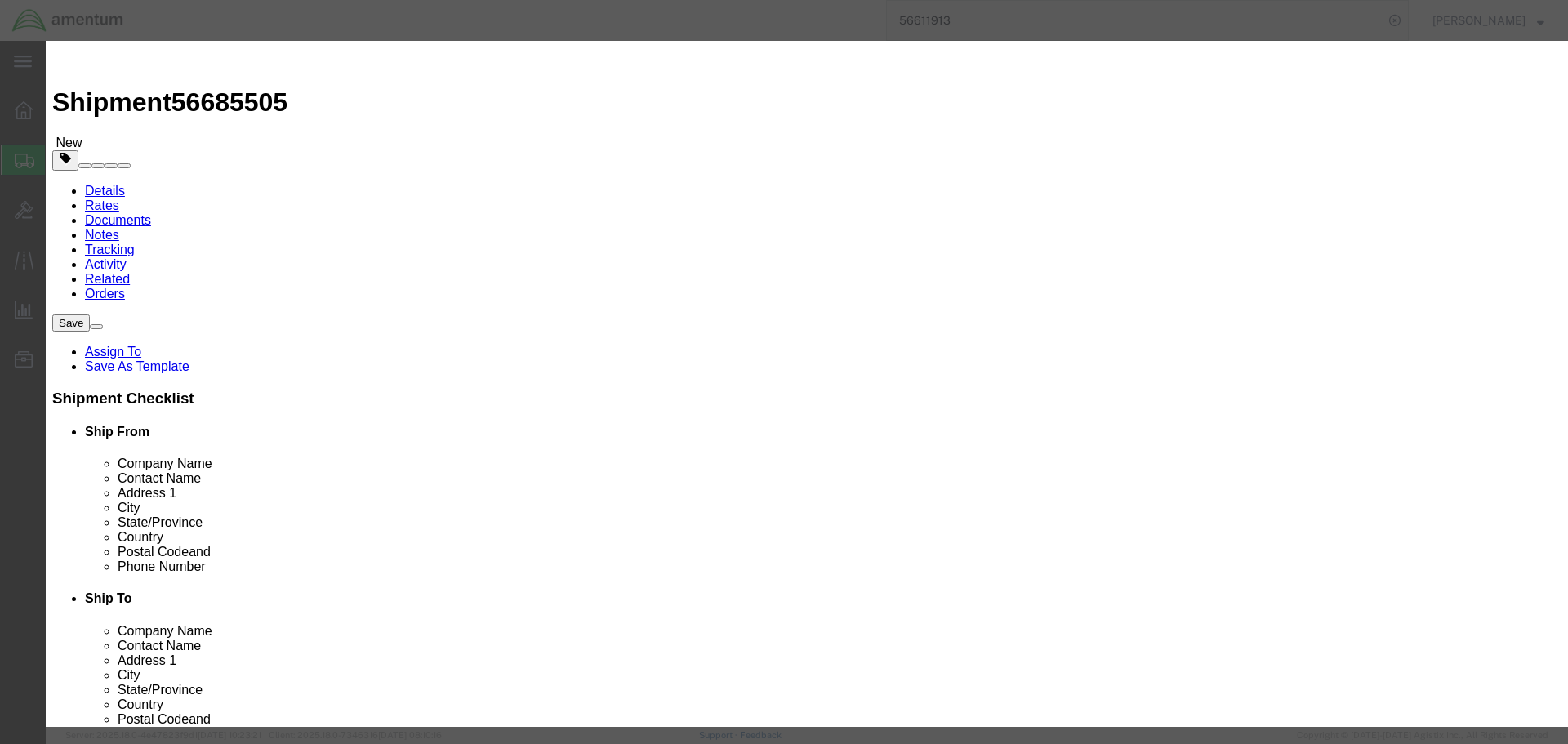
click input "text"
drag, startPoint x: 581, startPoint y: 126, endPoint x: 416, endPoint y: 119, distance: 165.1
click div "Product Name 35a11-0030-020 35"
paste input "5A11003002"
type input "3"
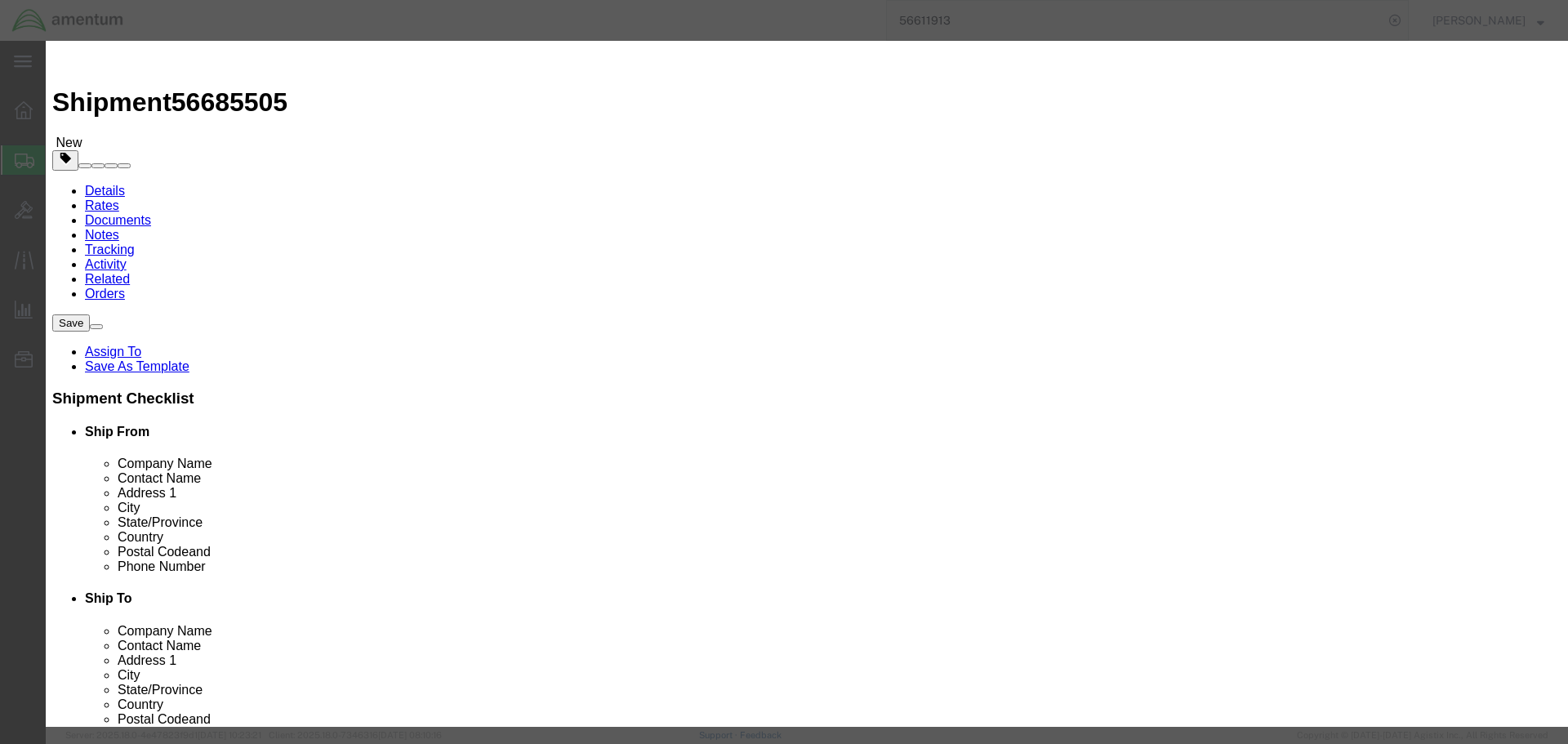
click input "text"
paste input "355A11003002"
type input "355A11-0030-"
click span "Description:"
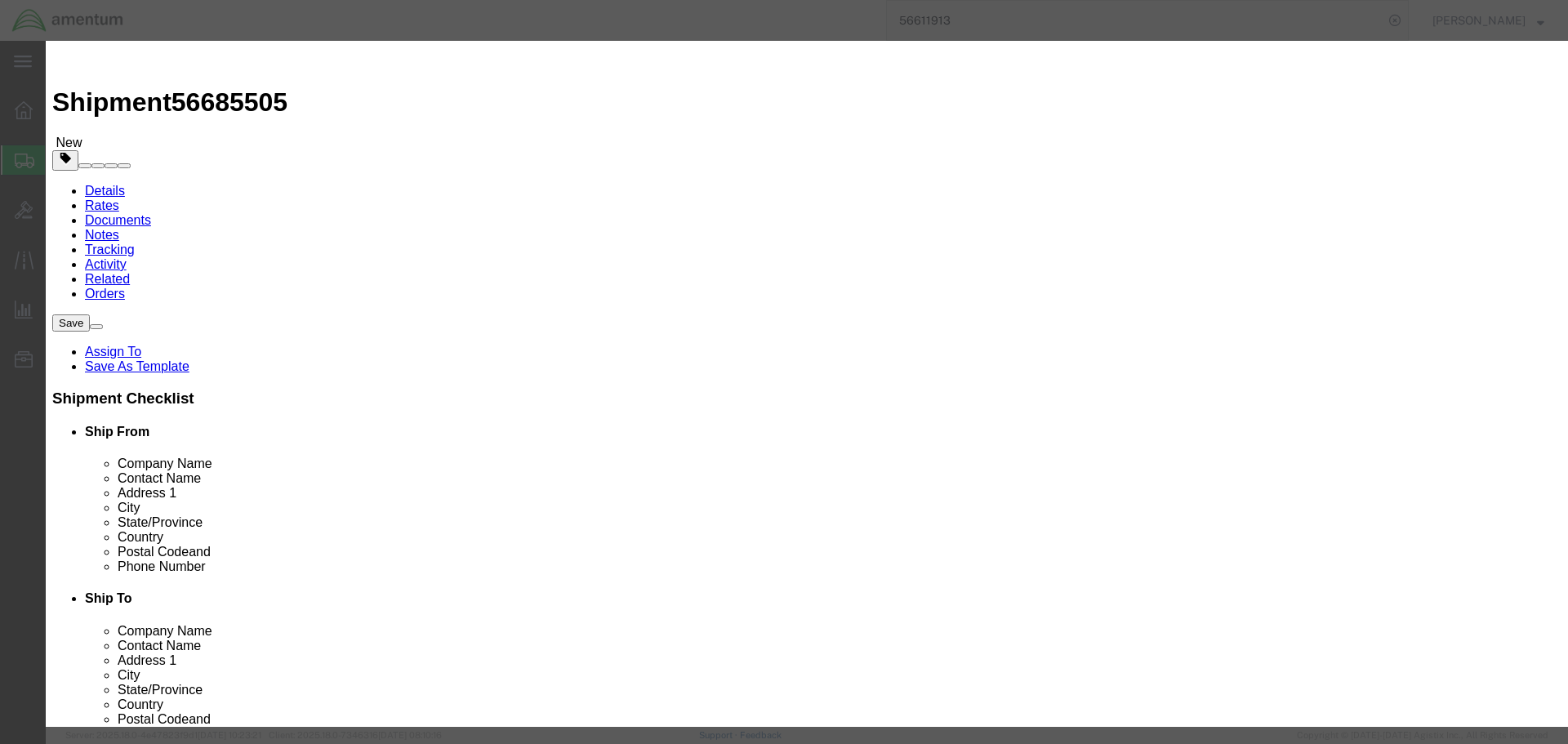
select select "USD"
type input "M/R BLADE"
type input "355A11-0030-02"
click input "text"
type input "1"
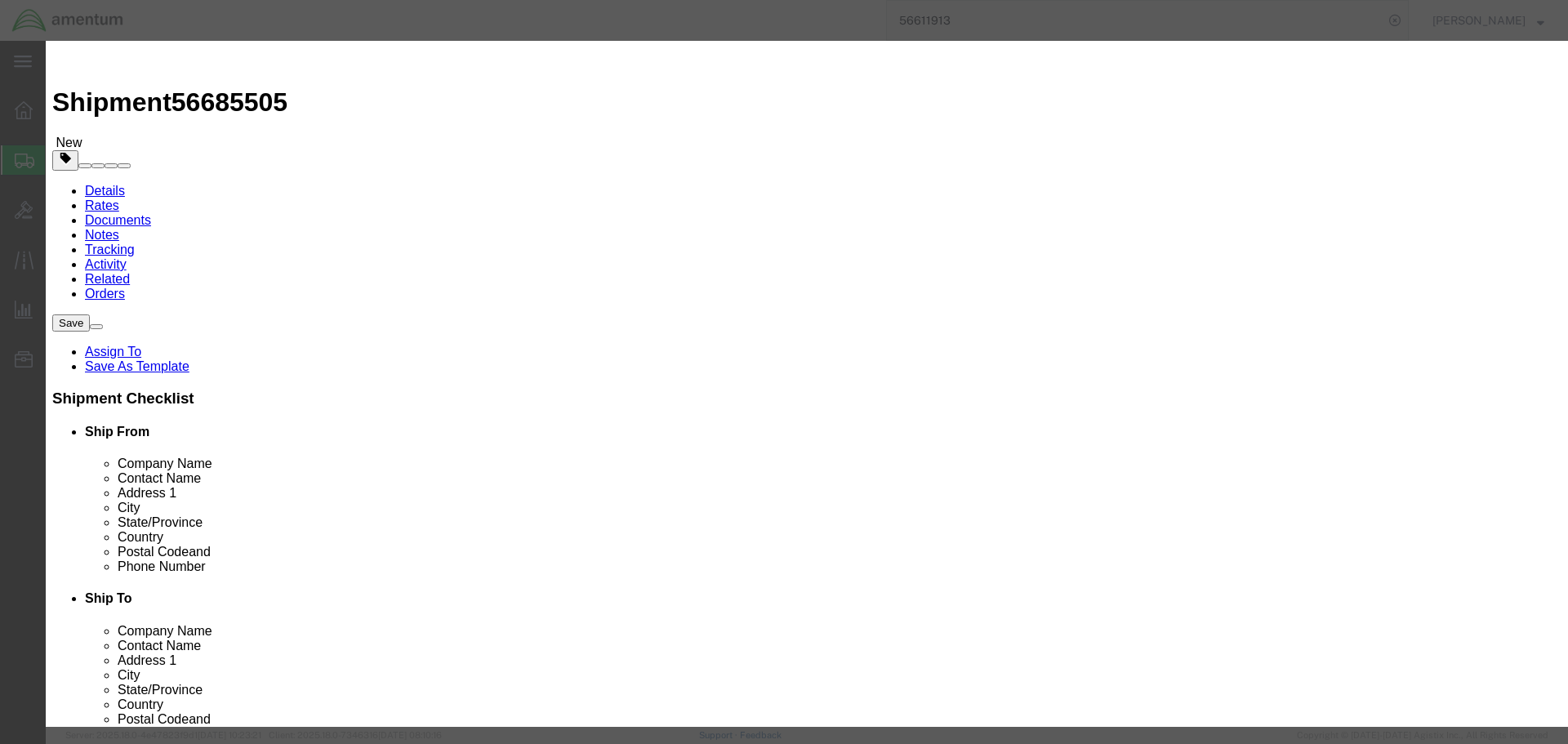
type input "120000"
click input "text"
type input "23510"
click textarea
click input "checkbox"
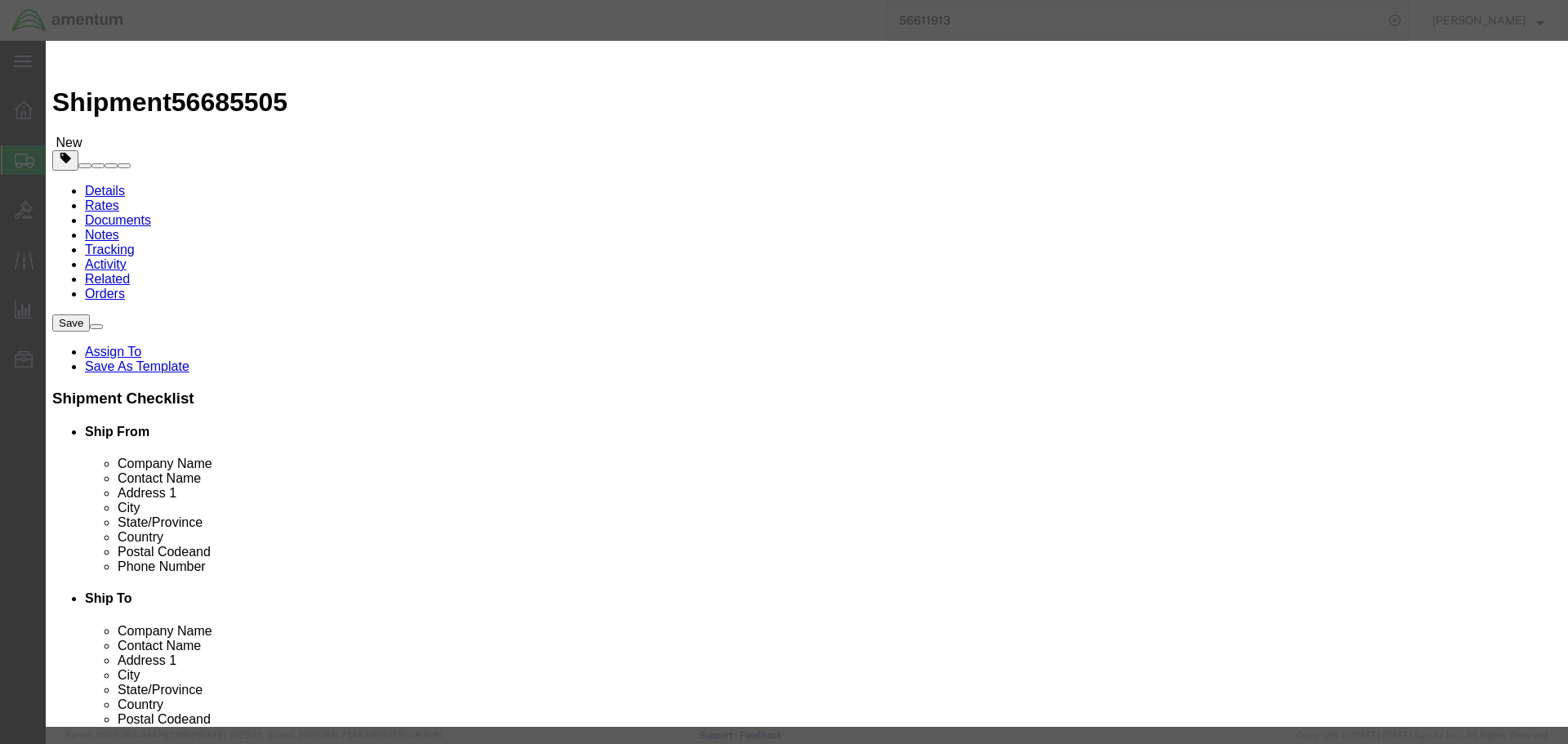
checkbox input "true"
click button "Save & Close"
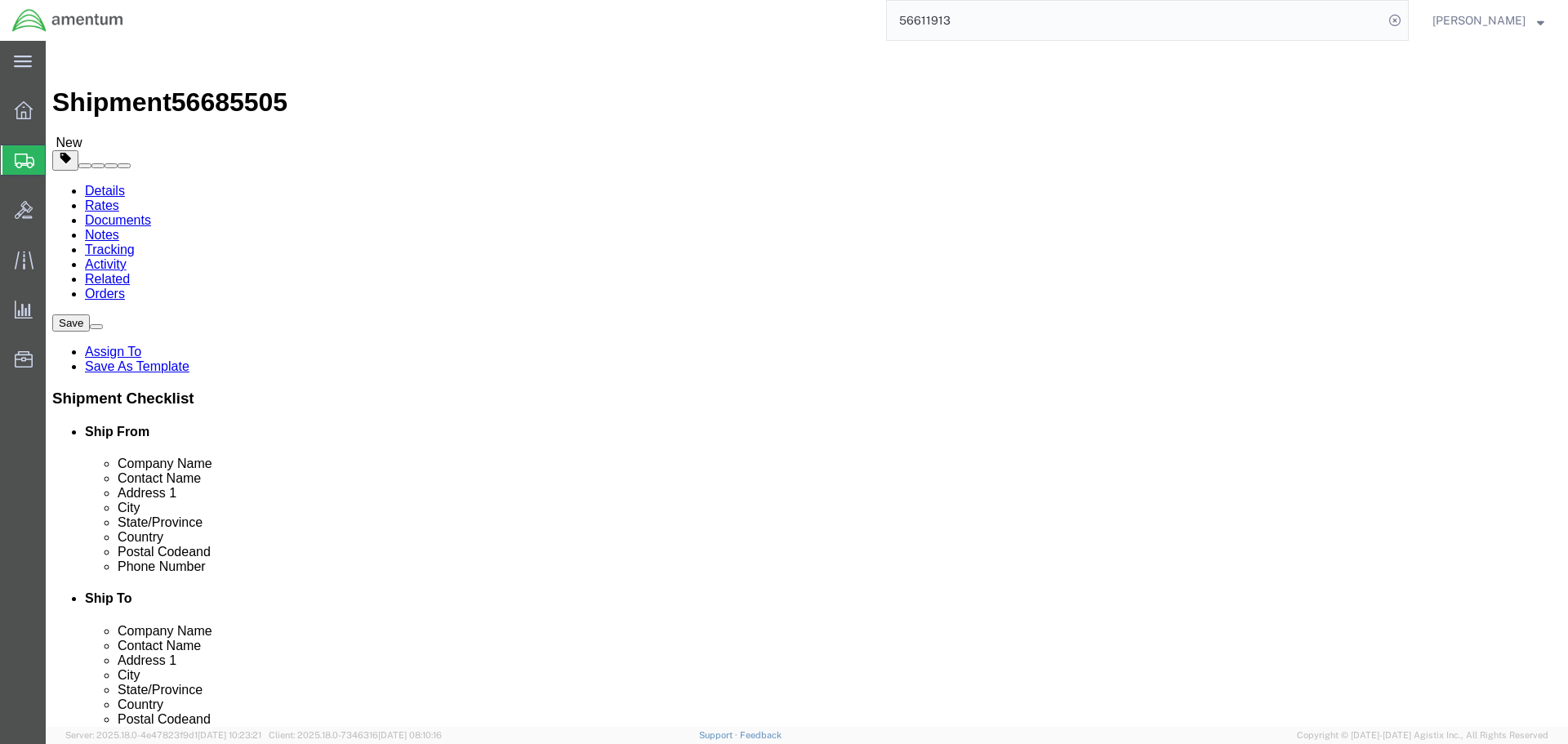
click dd "120000.00 USD"
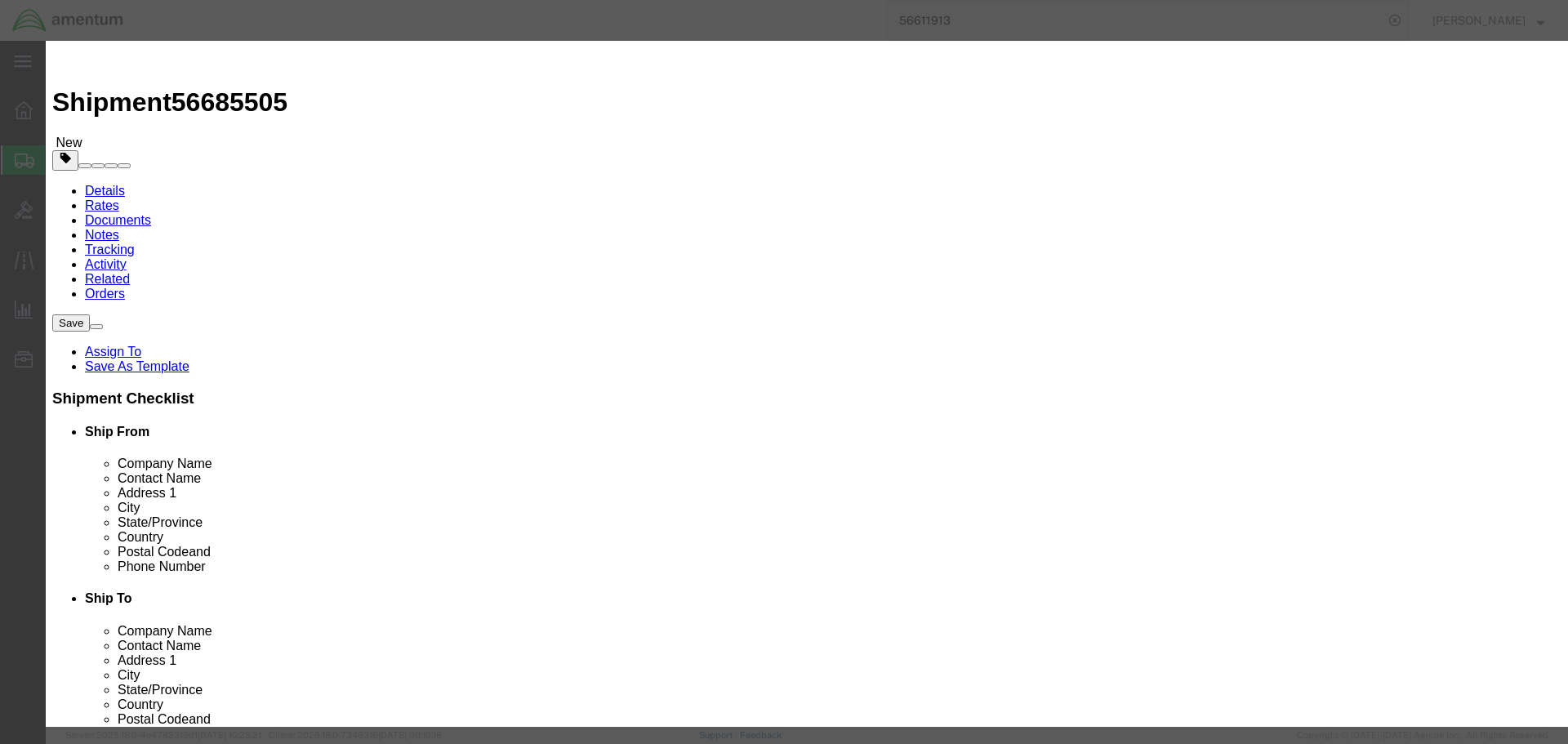
click input "checkbox"
checkbox input "true"
click button "Save & Close"
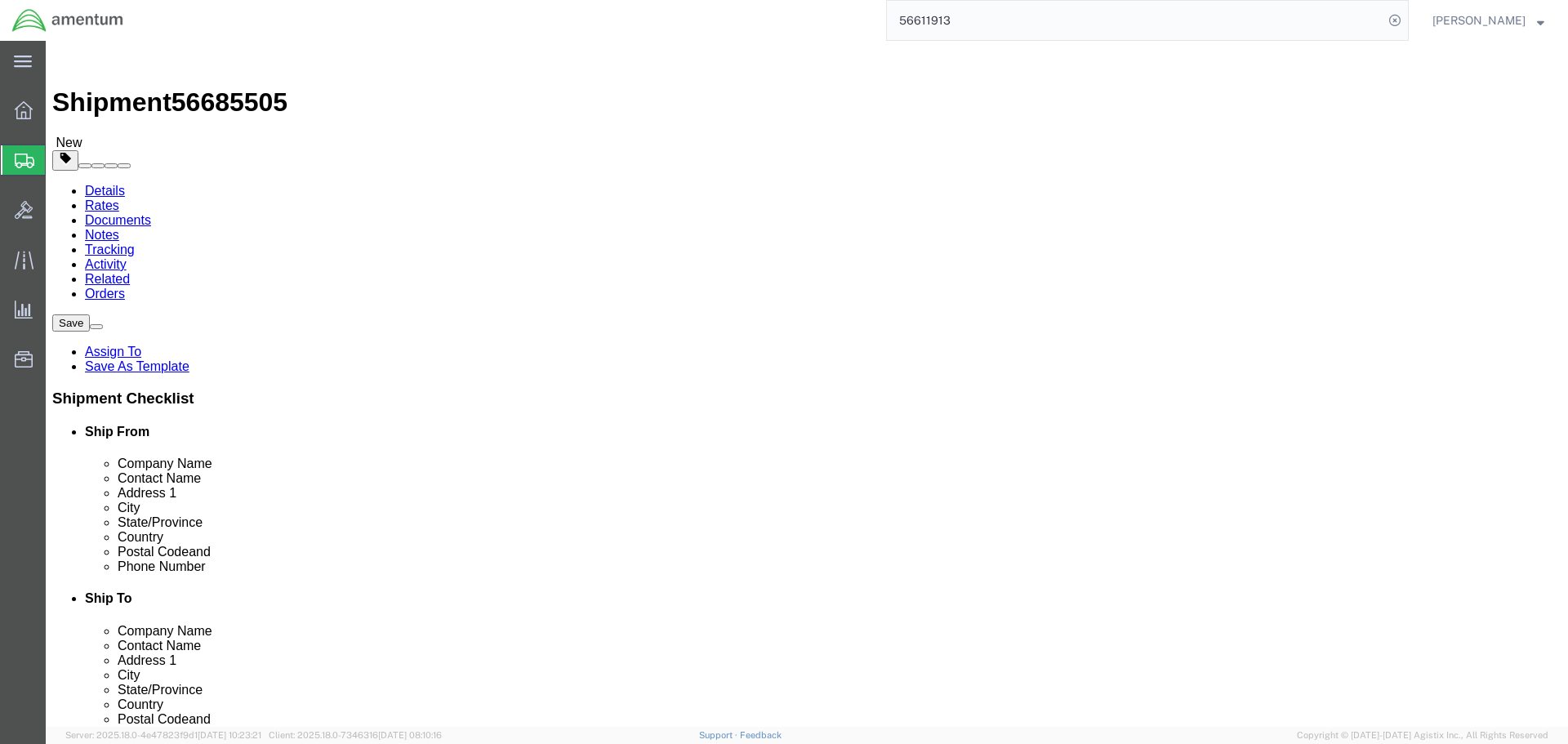
click div "Save in commodity library Clone this content Delete this content M/R BLADE"
click dd "1.00 Each"
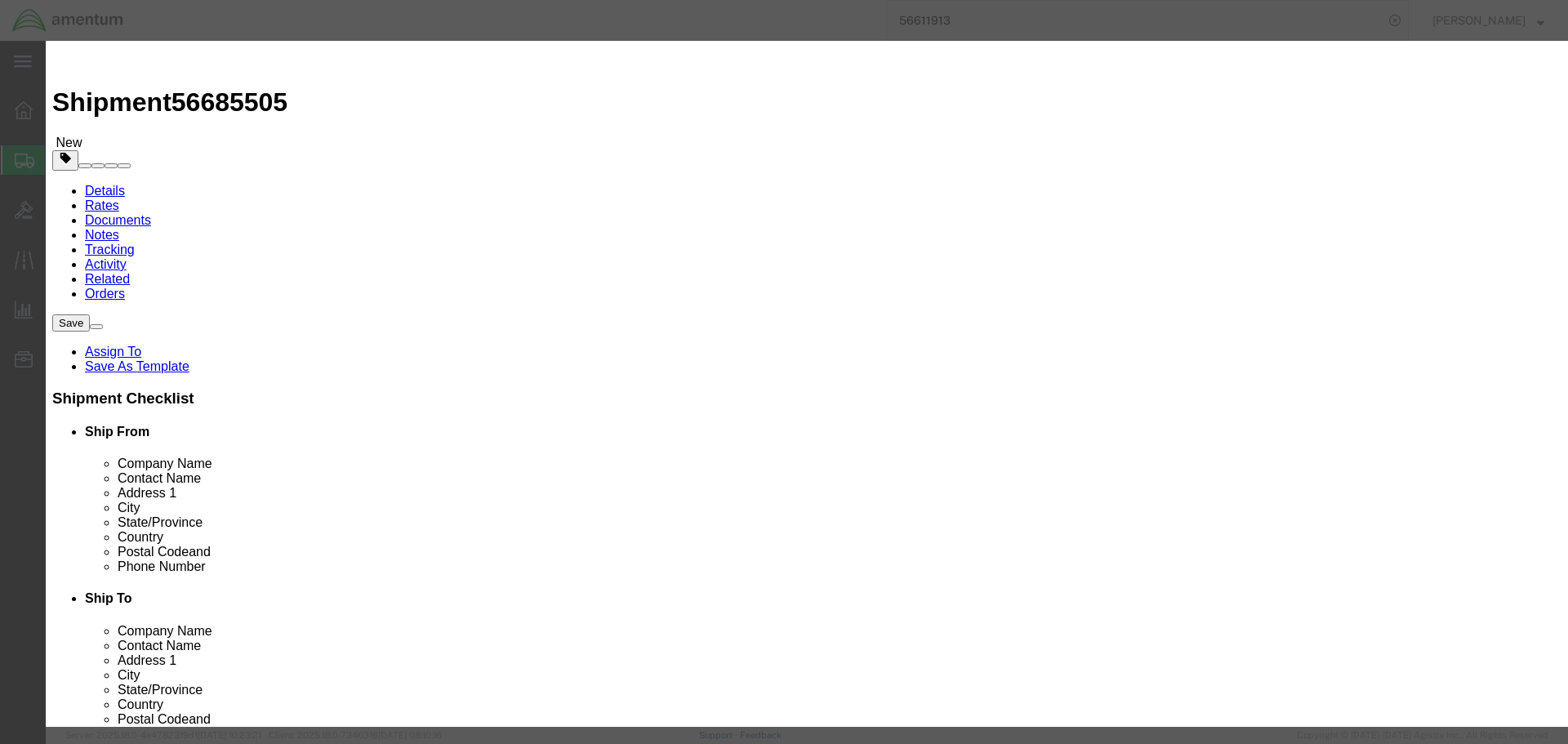
click button "Close"
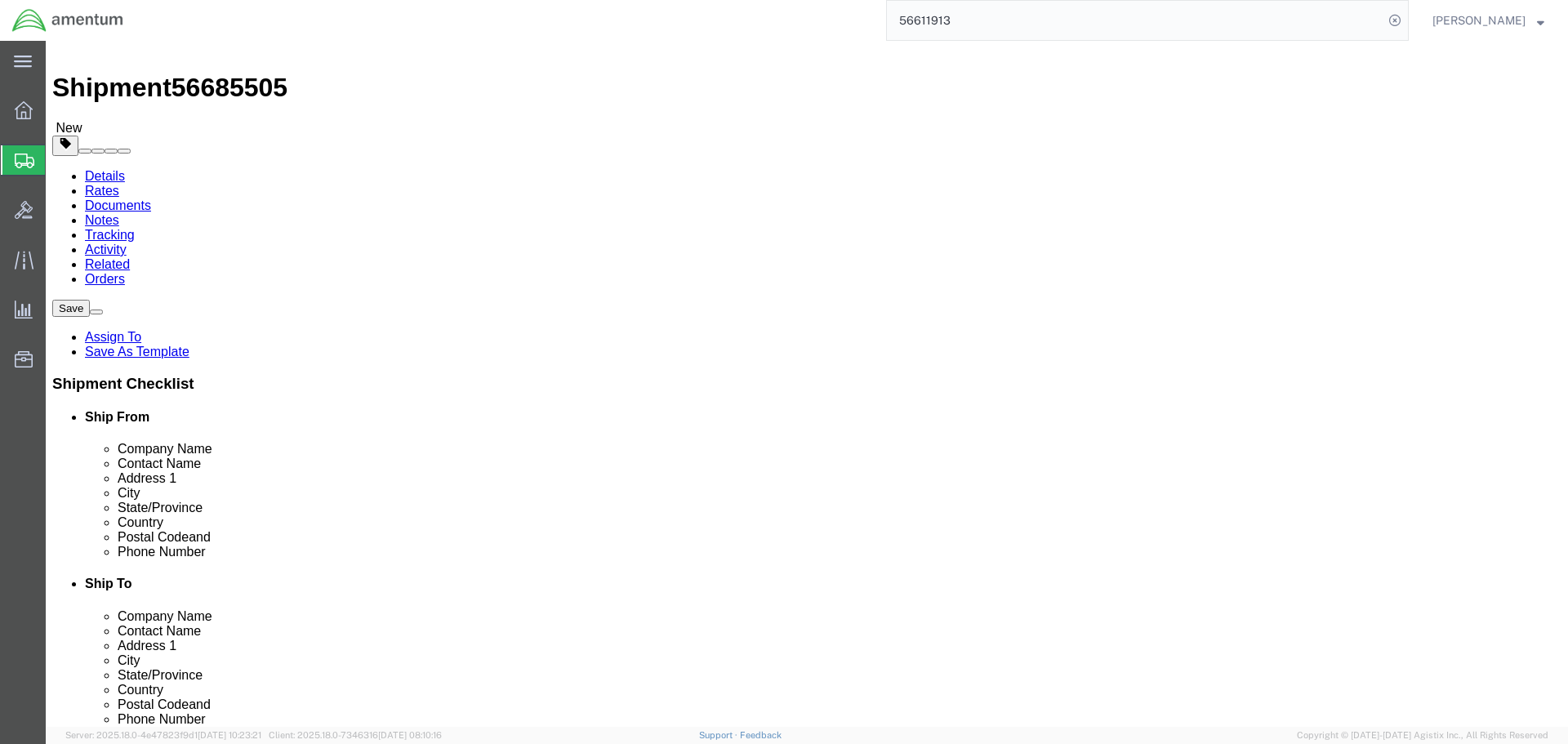
scroll to position [0, 0]
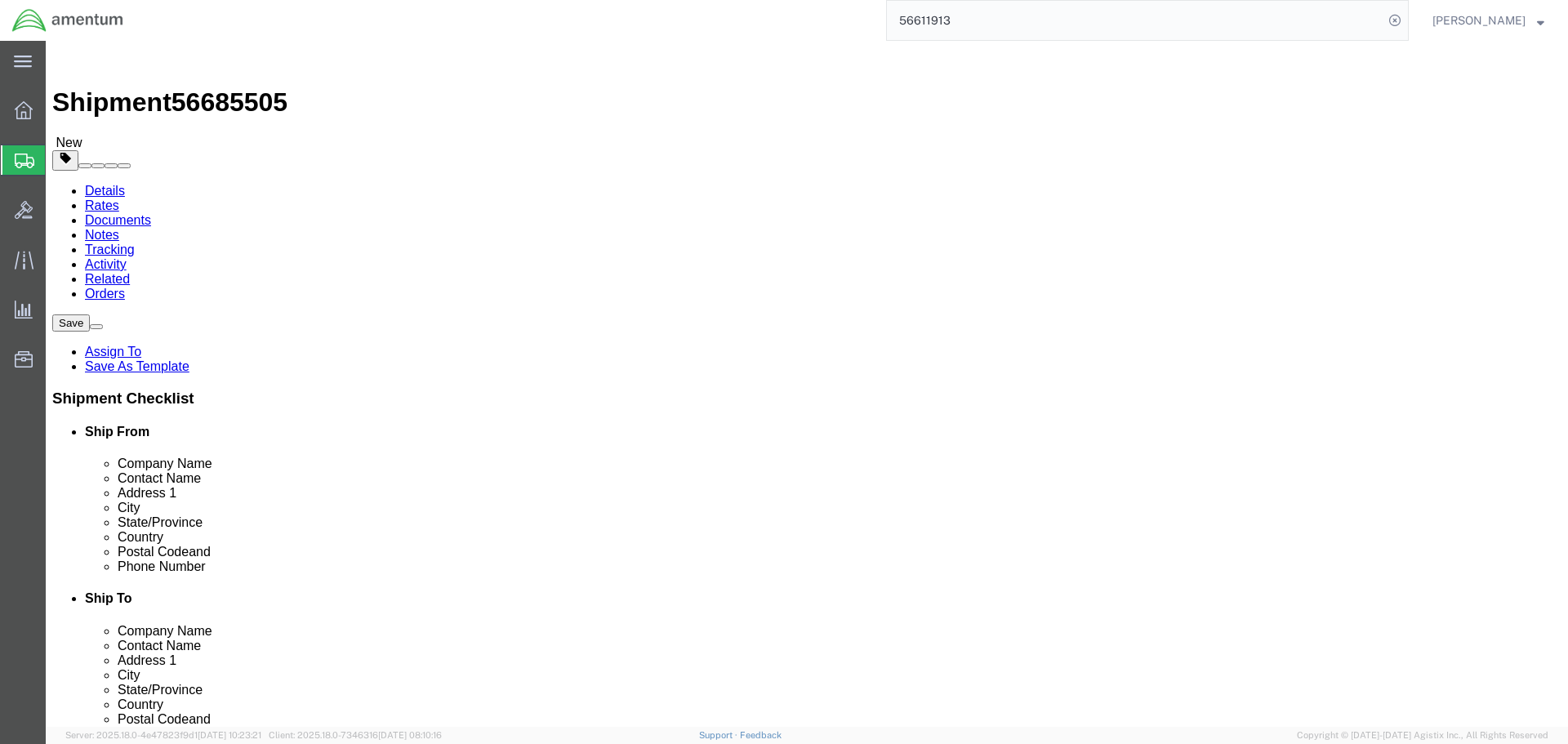
drag, startPoint x: 1446, startPoint y: 58, endPoint x: 1440, endPoint y: 66, distance: 10.0
click button "Save"
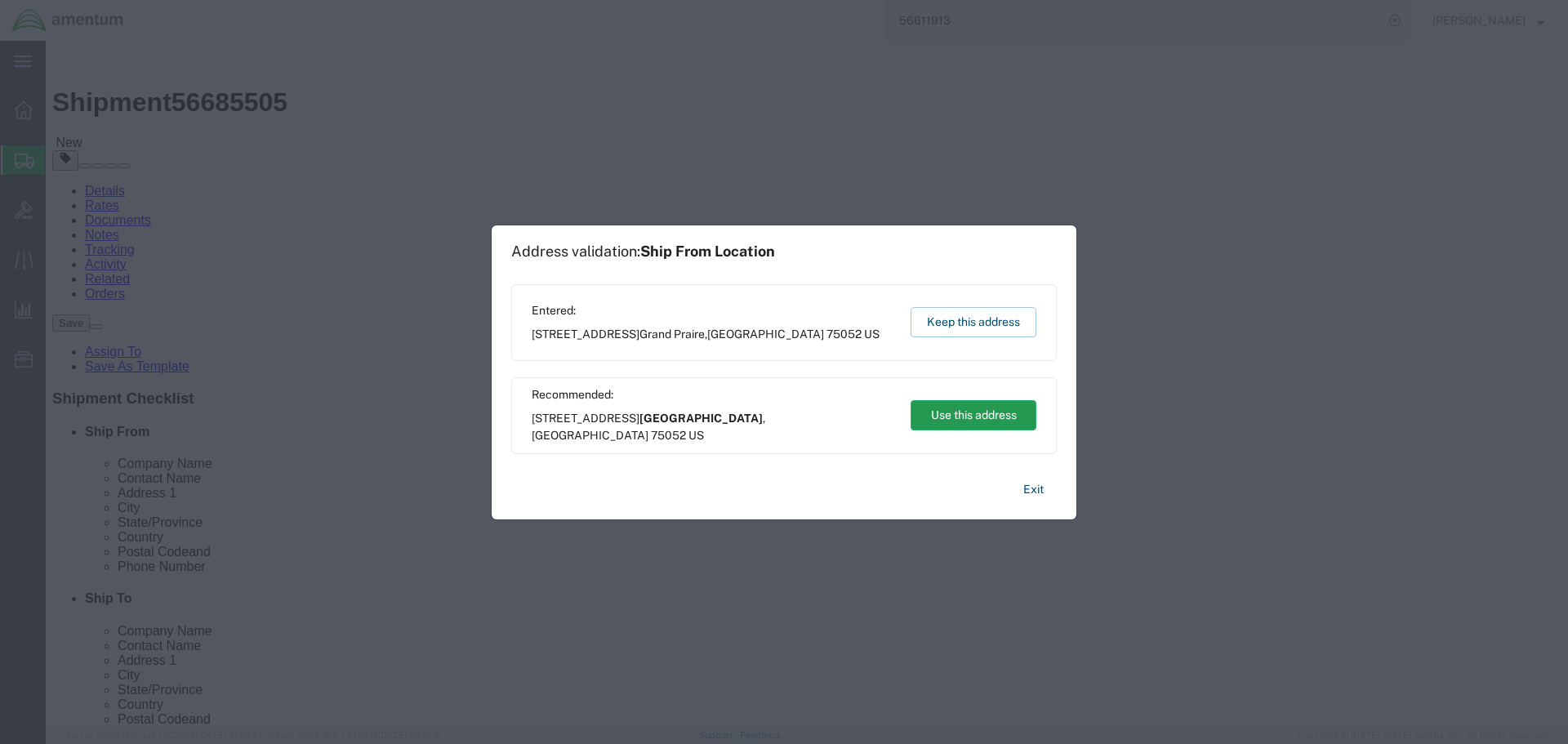
click at [945, 422] on button "Use this address" at bounding box center [973, 415] width 126 height 31
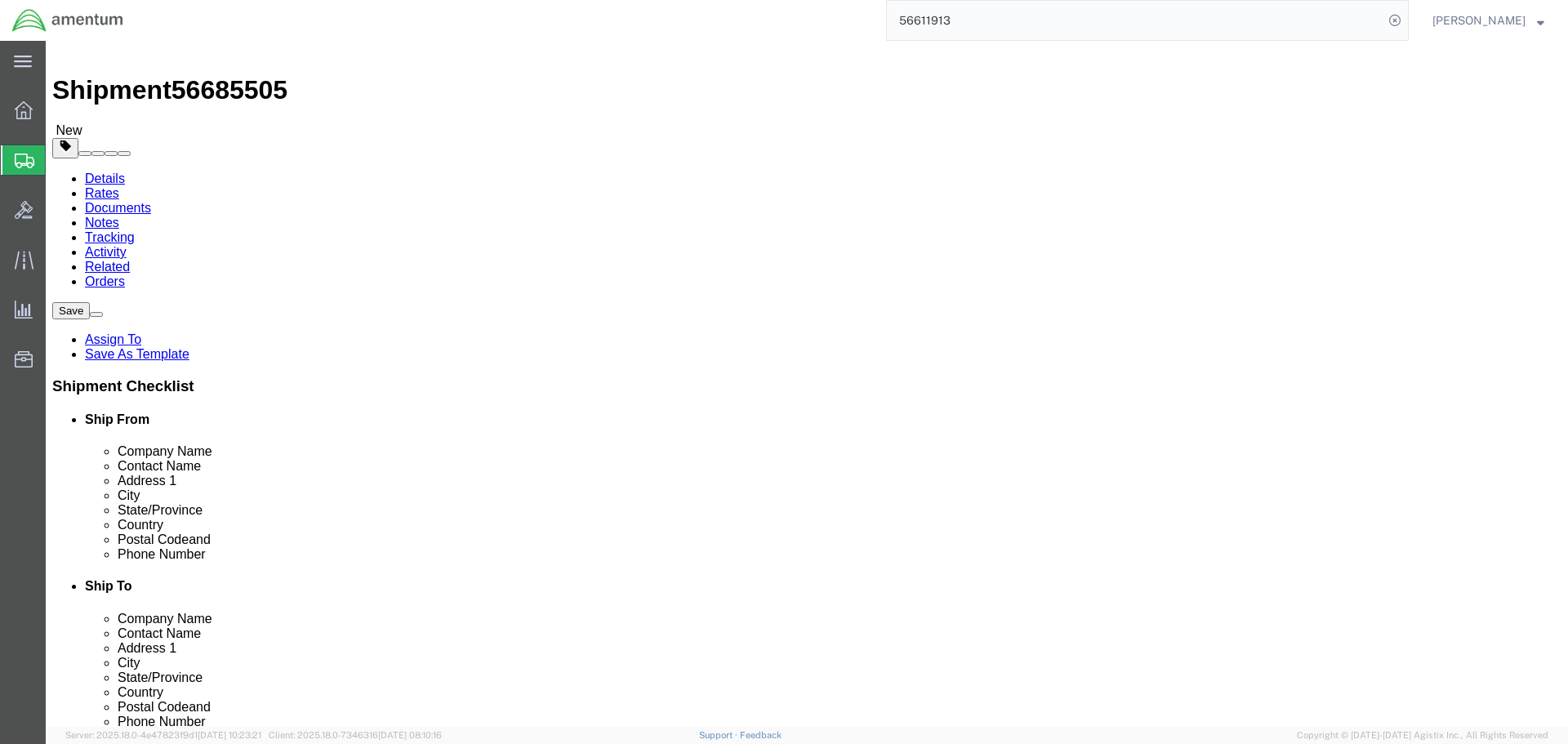
scroll to position [15, 0]
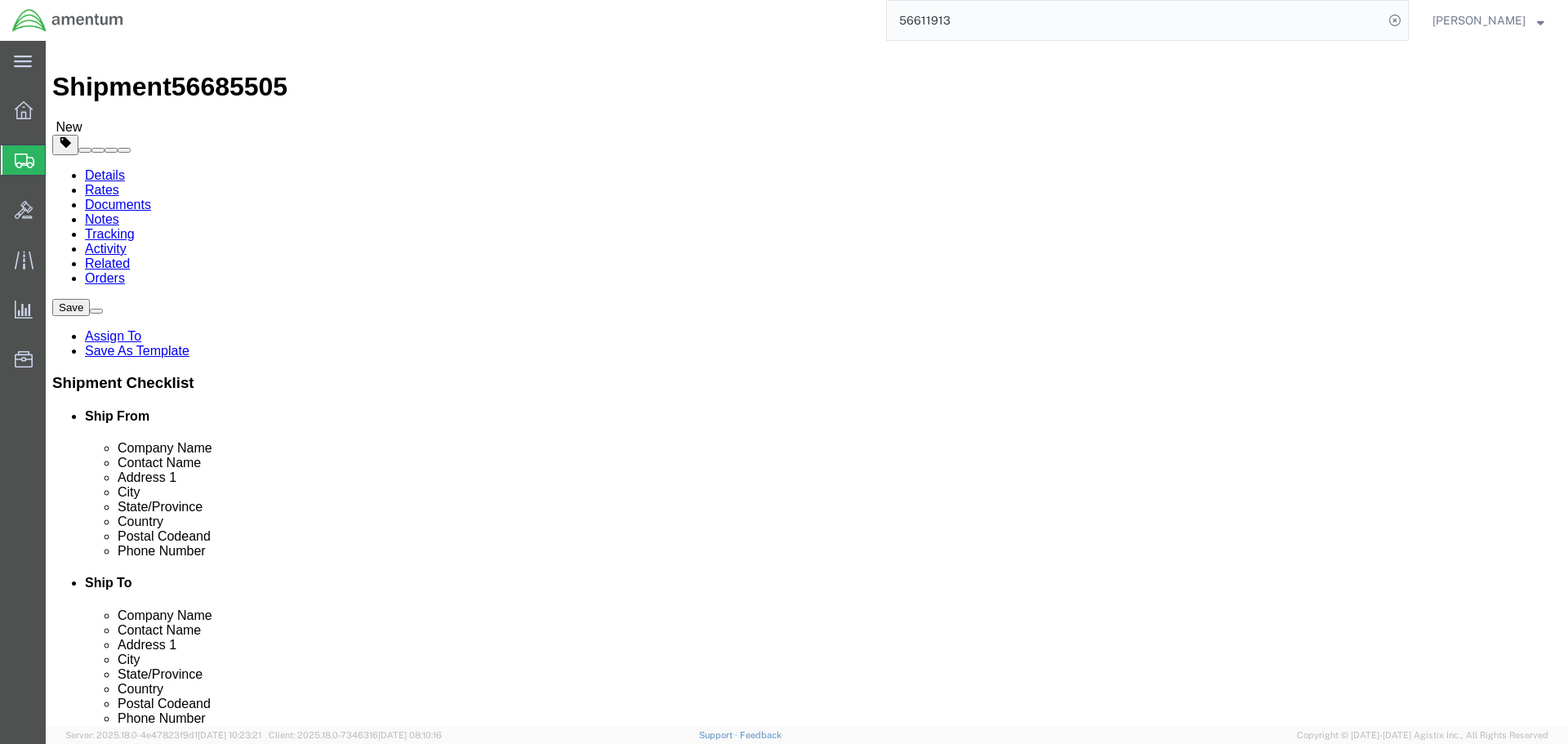
click button "Previous"
click link "Rates"
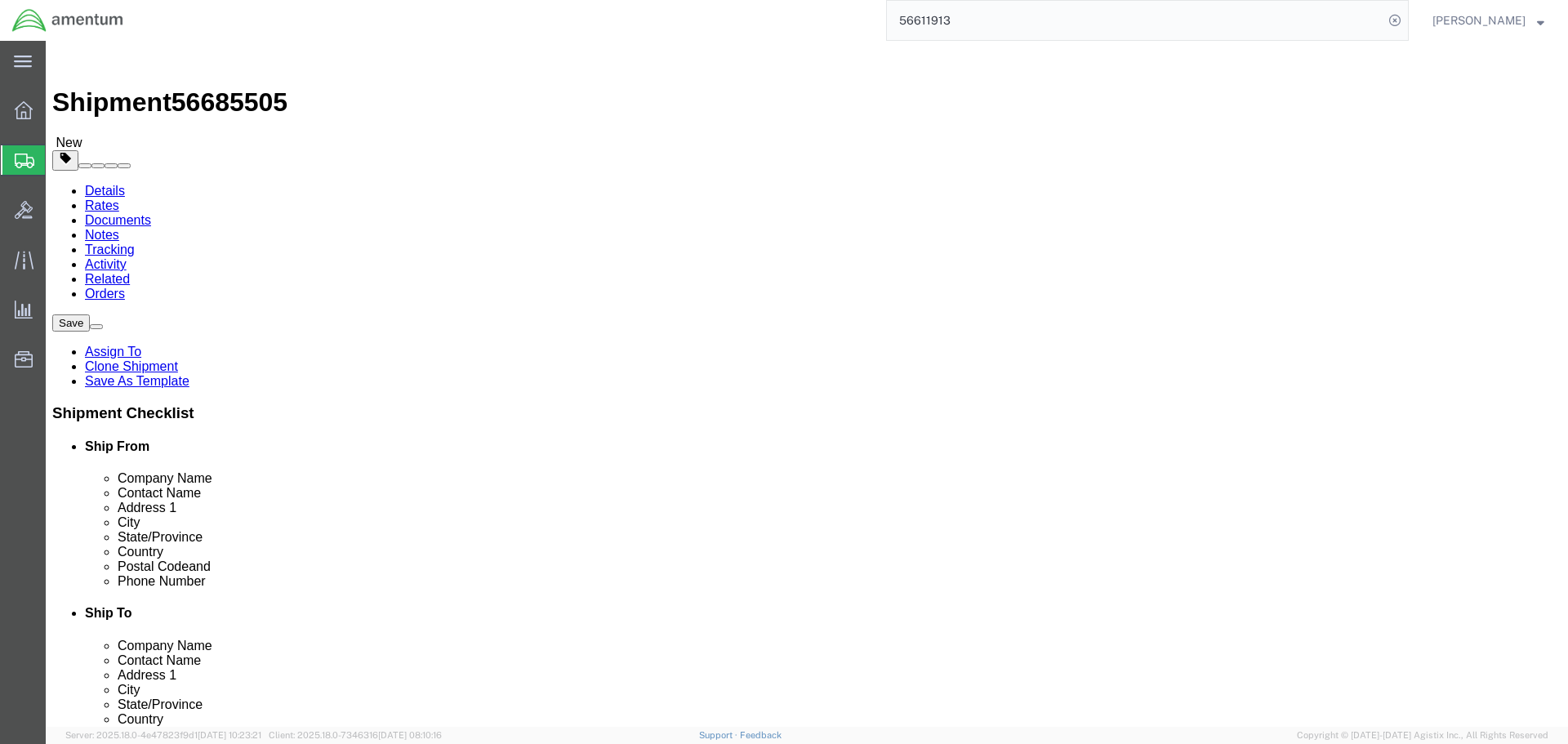
click at [104, 184] on link "Details" at bounding box center [105, 190] width 40 height 14
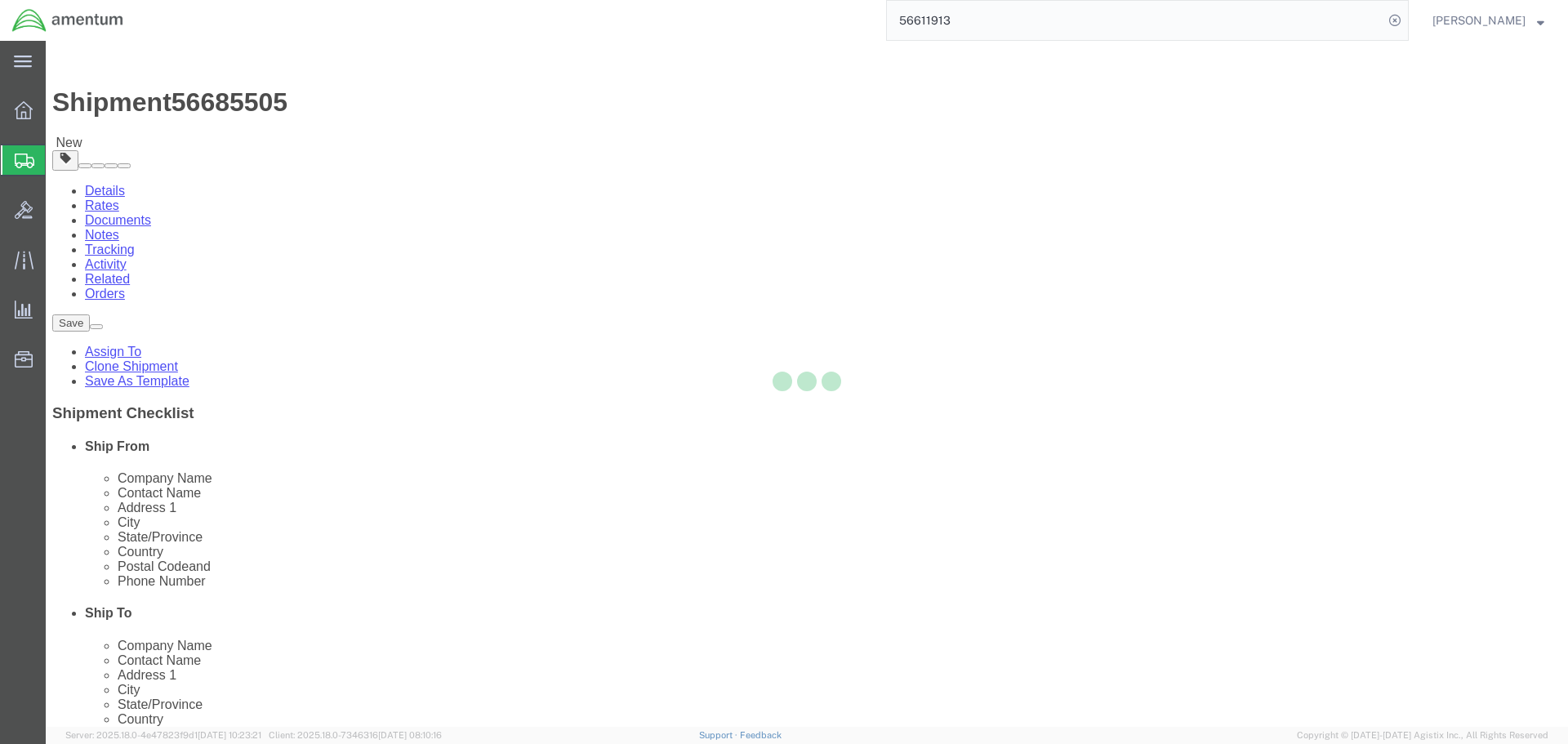
select select "49831"
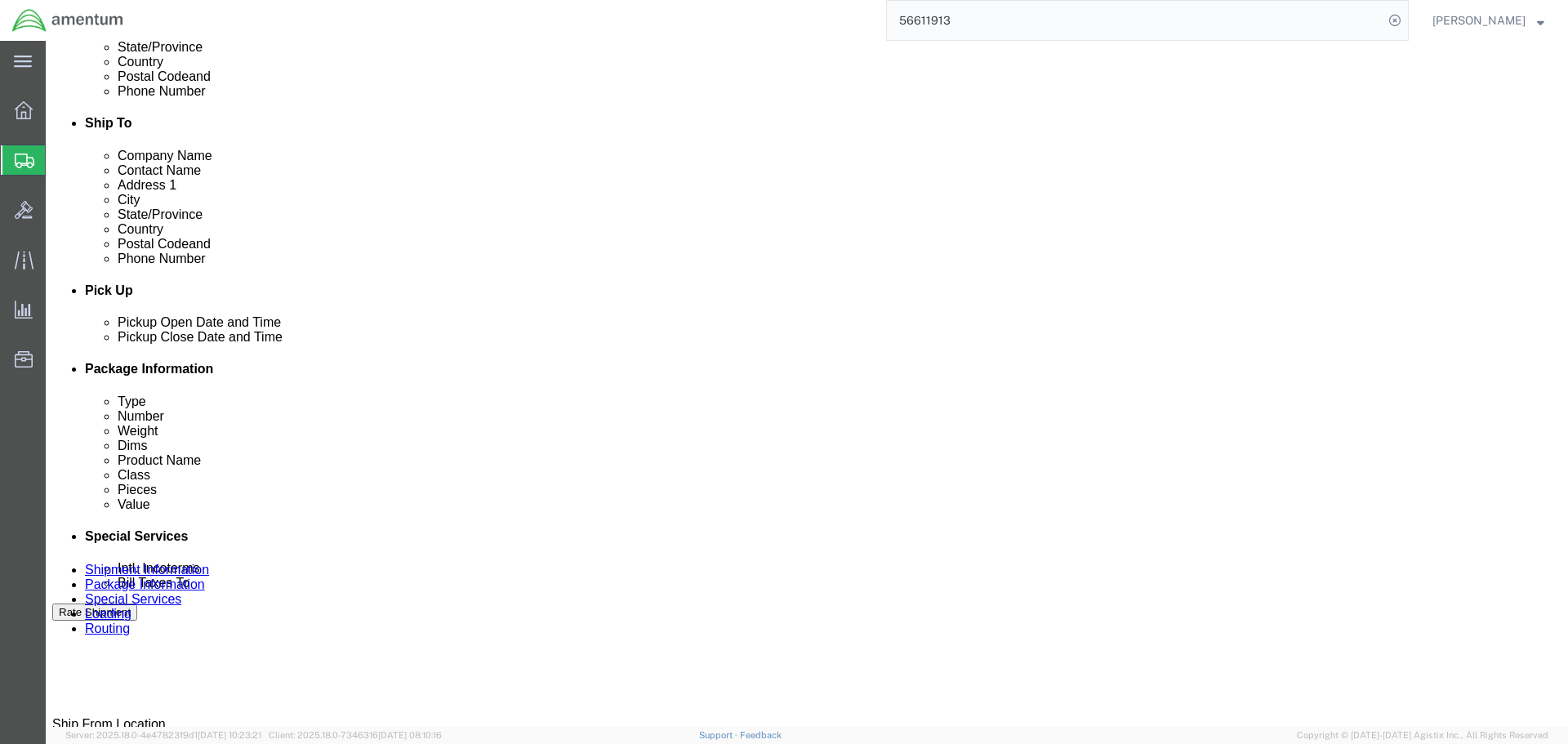
scroll to position [975, 0]
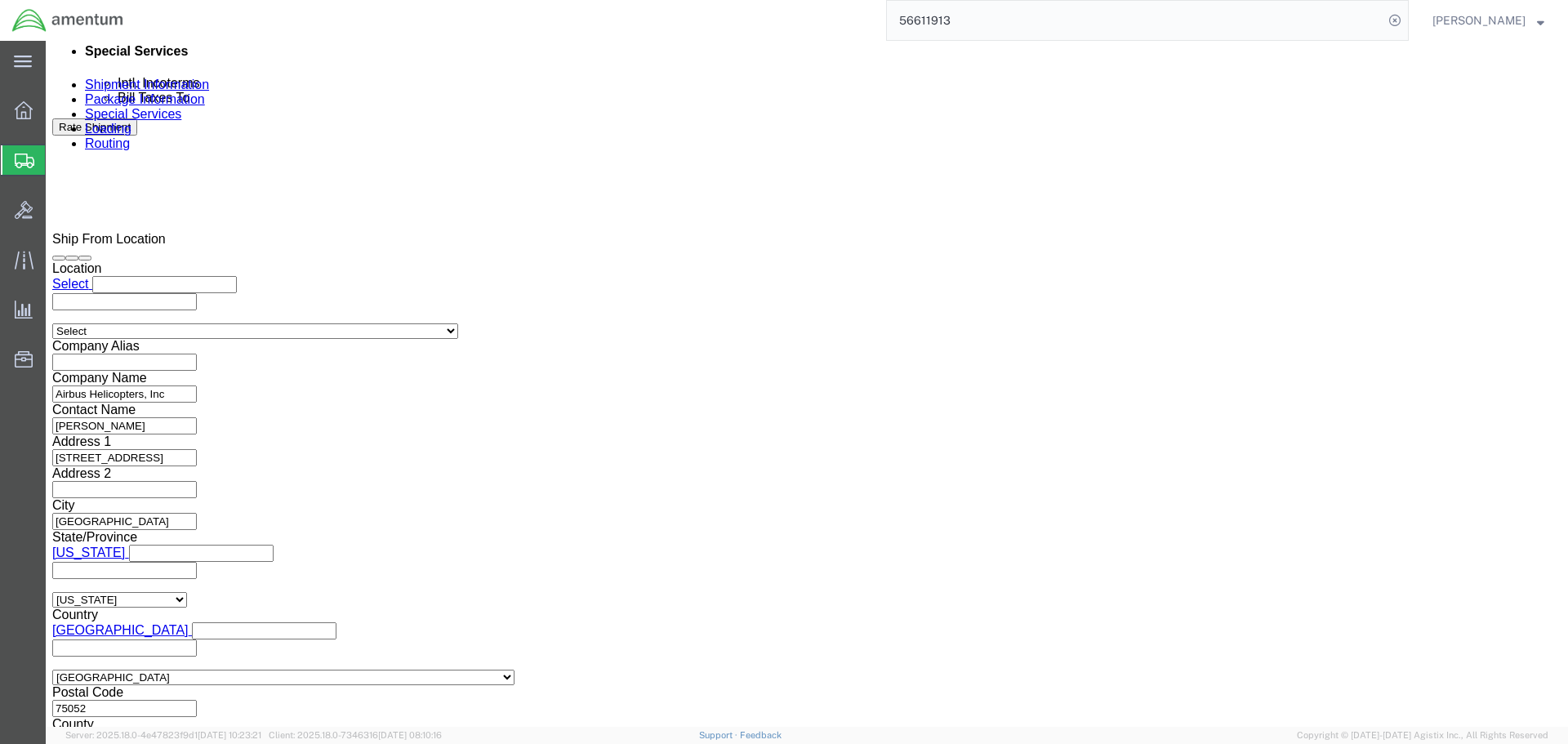
drag, startPoint x: 1142, startPoint y: 612, endPoint x: 1109, endPoint y: 616, distance: 33.2
click button "Continue"
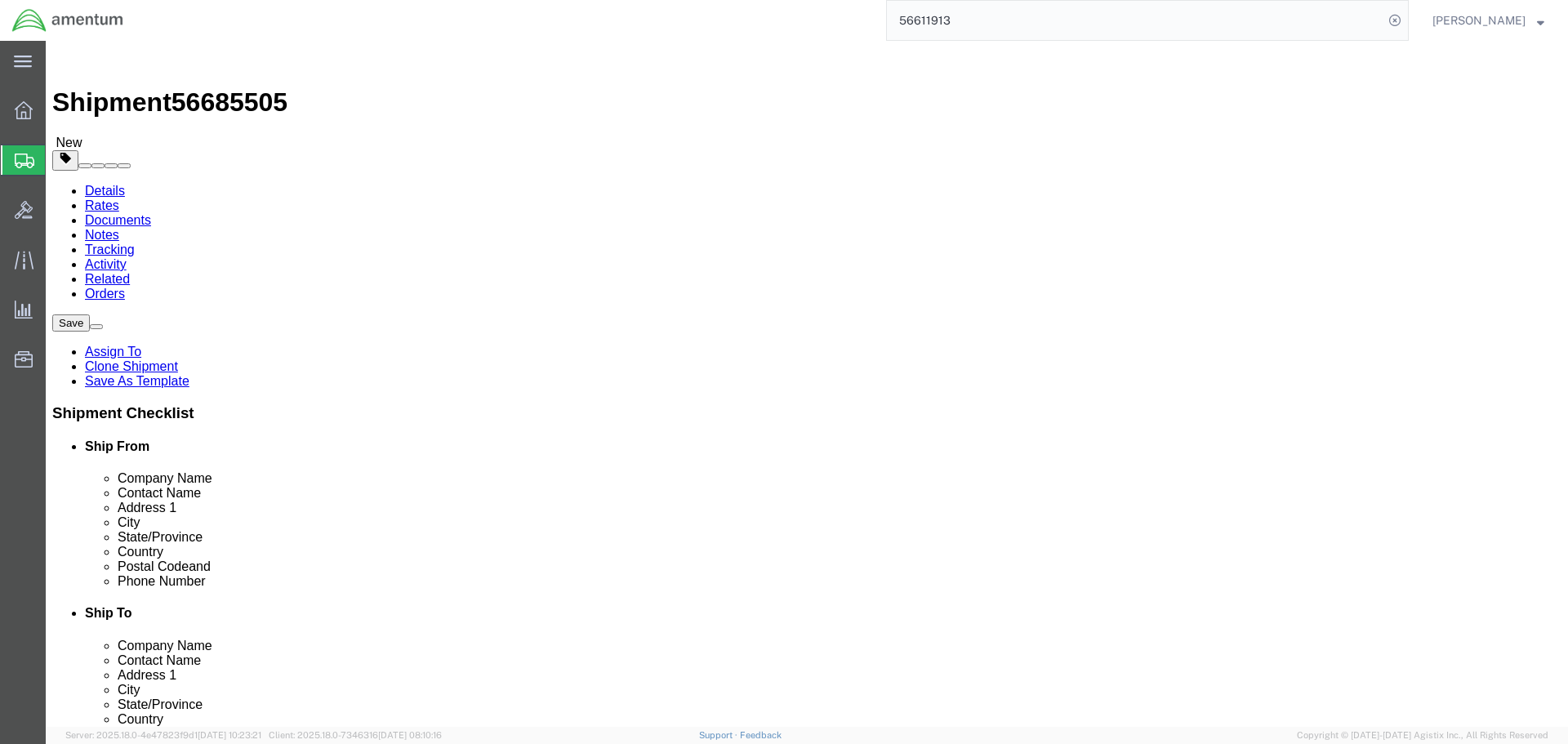
click button "Continue"
paste textarea "Pickup location is available M-F 8am-4PM. No appointment needed."
click textarea "Pickup location is available M-F 8am-4PM. No appointment needed."
type textarea "Pickup location is available M-F 8am-4PM. No appointment needed."
paste textarea "Please contact POC for appointment"
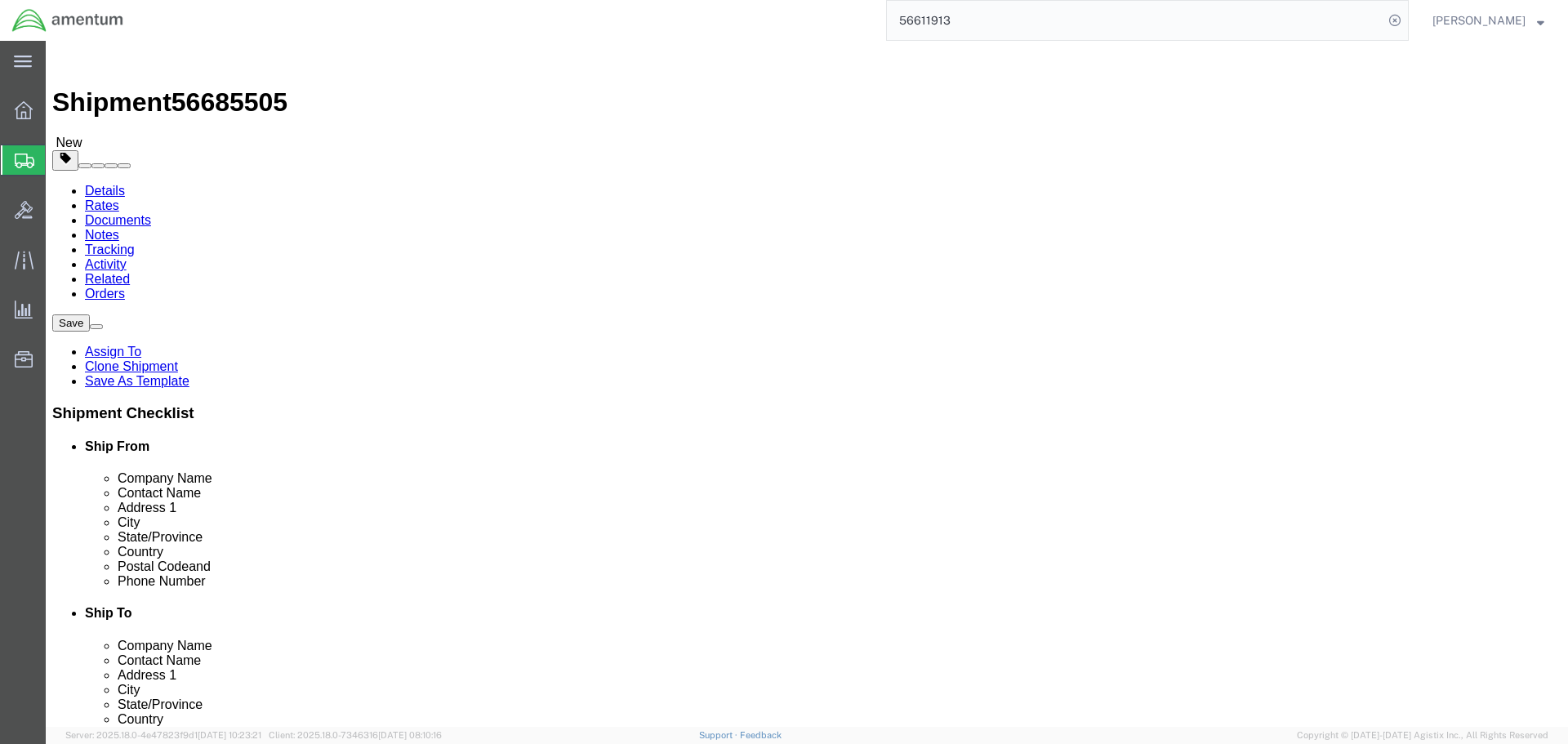
click textarea "Please contact POC for appointment"
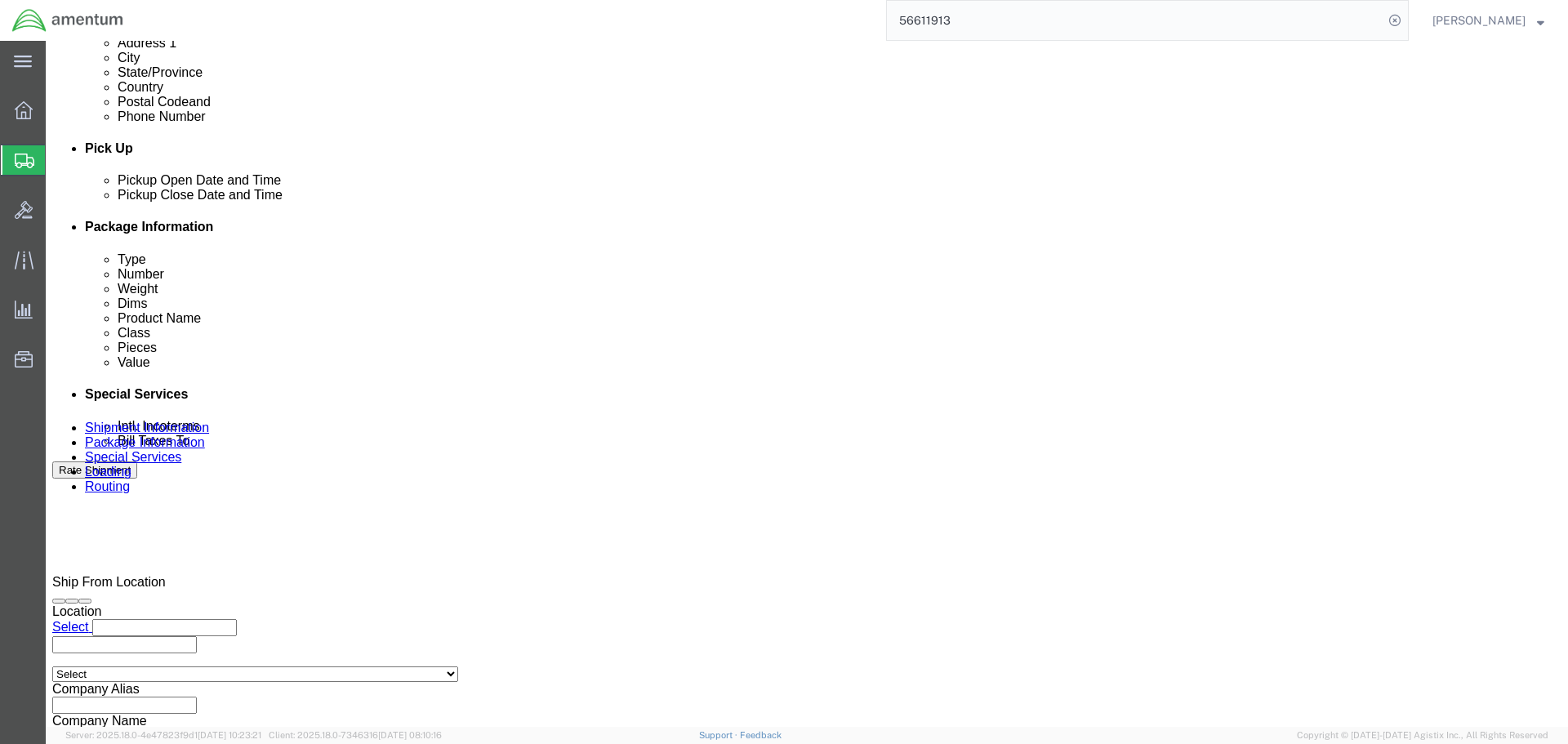
scroll to position [735, 0]
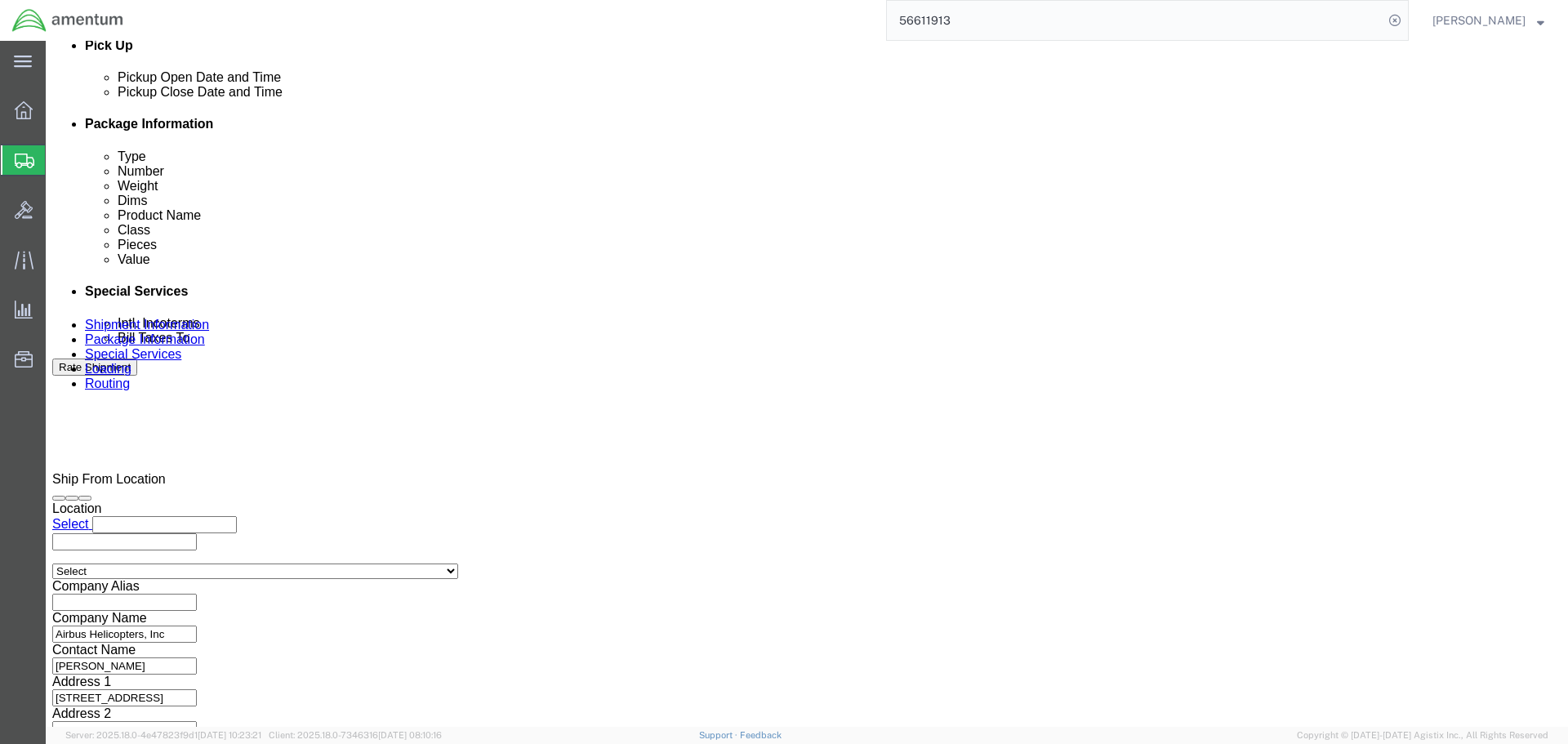
type textarea "Please contact POC for appointment"
click input "text"
type input "120000.00"
click button "Save"
click link "Notes"
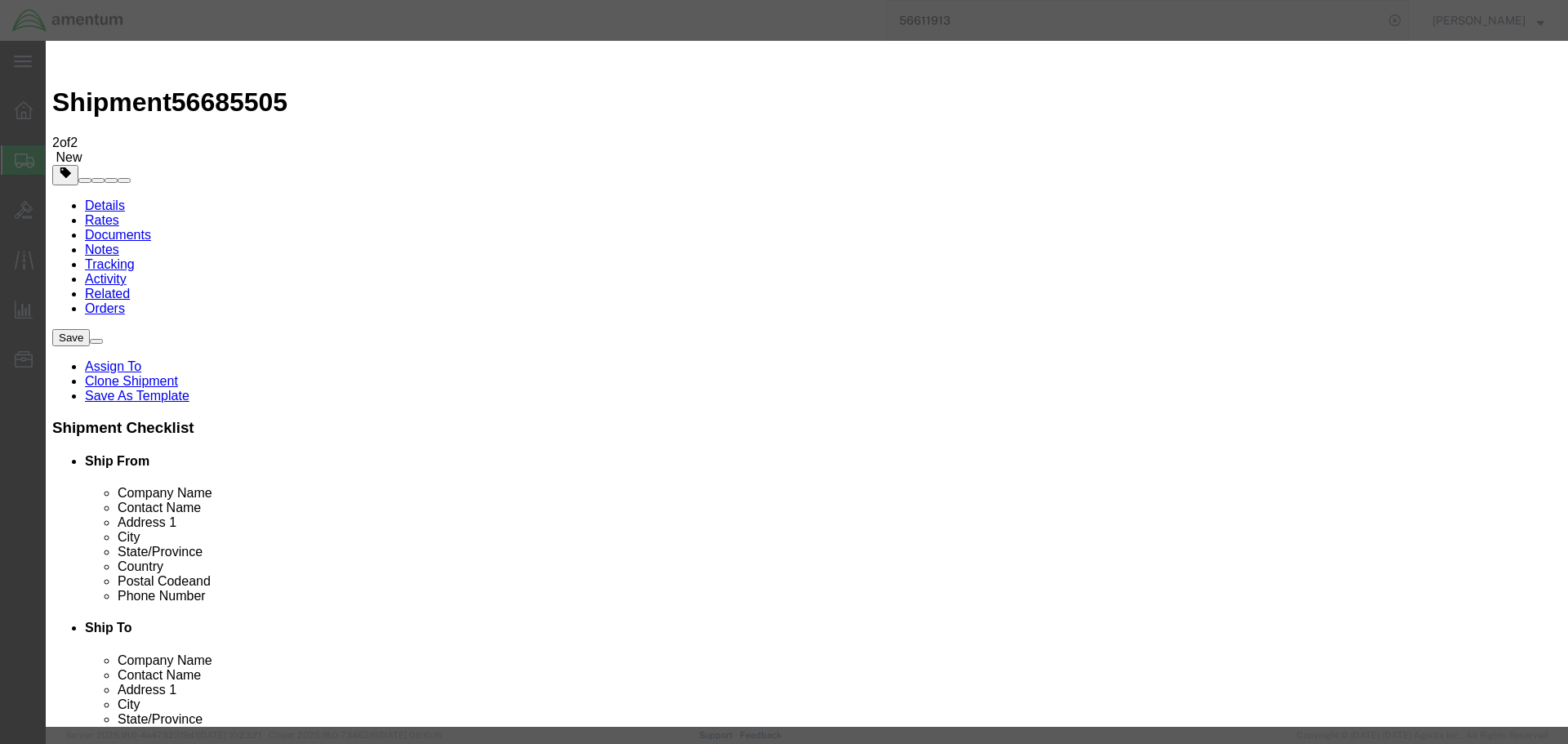
paste textarea "Ensure quote includes insurance with the value of $480,000.00"
type textarea "Ensure quote includes insurance with the value of $120,000.00"
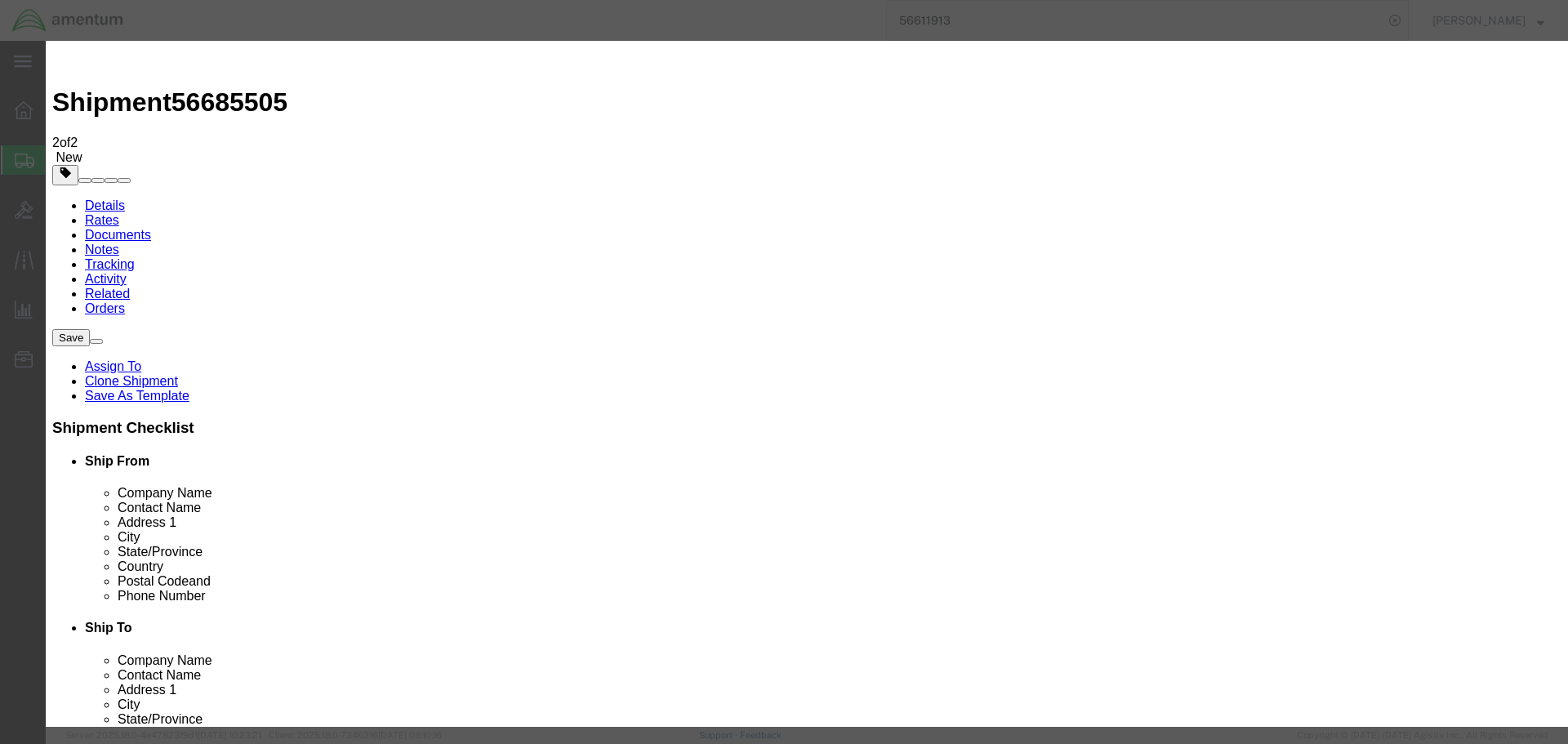
select select "BID_NOTES"
select select "PUBLIC"
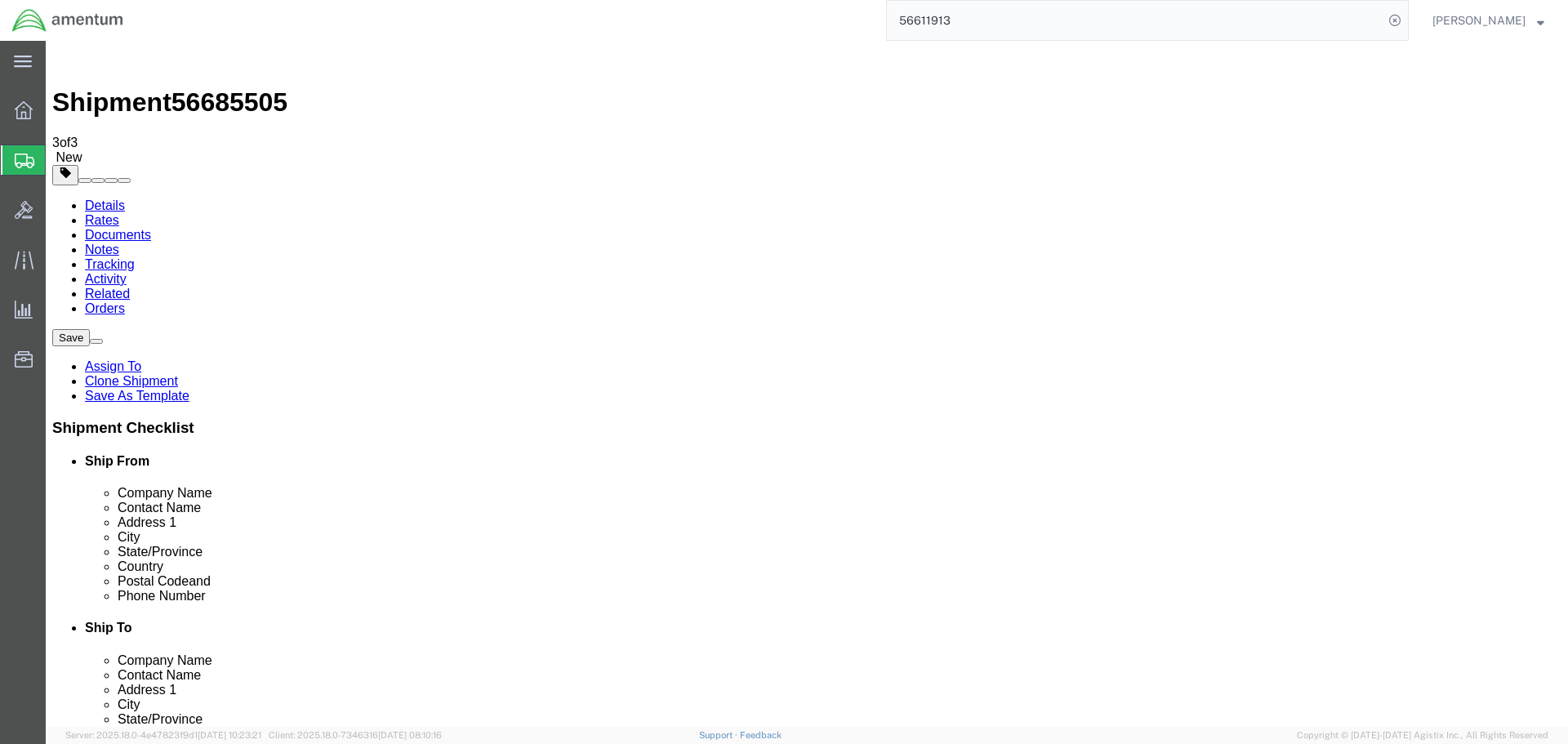
click at [249, 87] on span "56685505" at bounding box center [229, 101] width 116 height 30
copy span "56685505"
drag, startPoint x: 109, startPoint y: 103, endPoint x: 123, endPoint y: 107, distance: 14.6
click at [109, 199] on link "Details" at bounding box center [105, 206] width 40 height 14
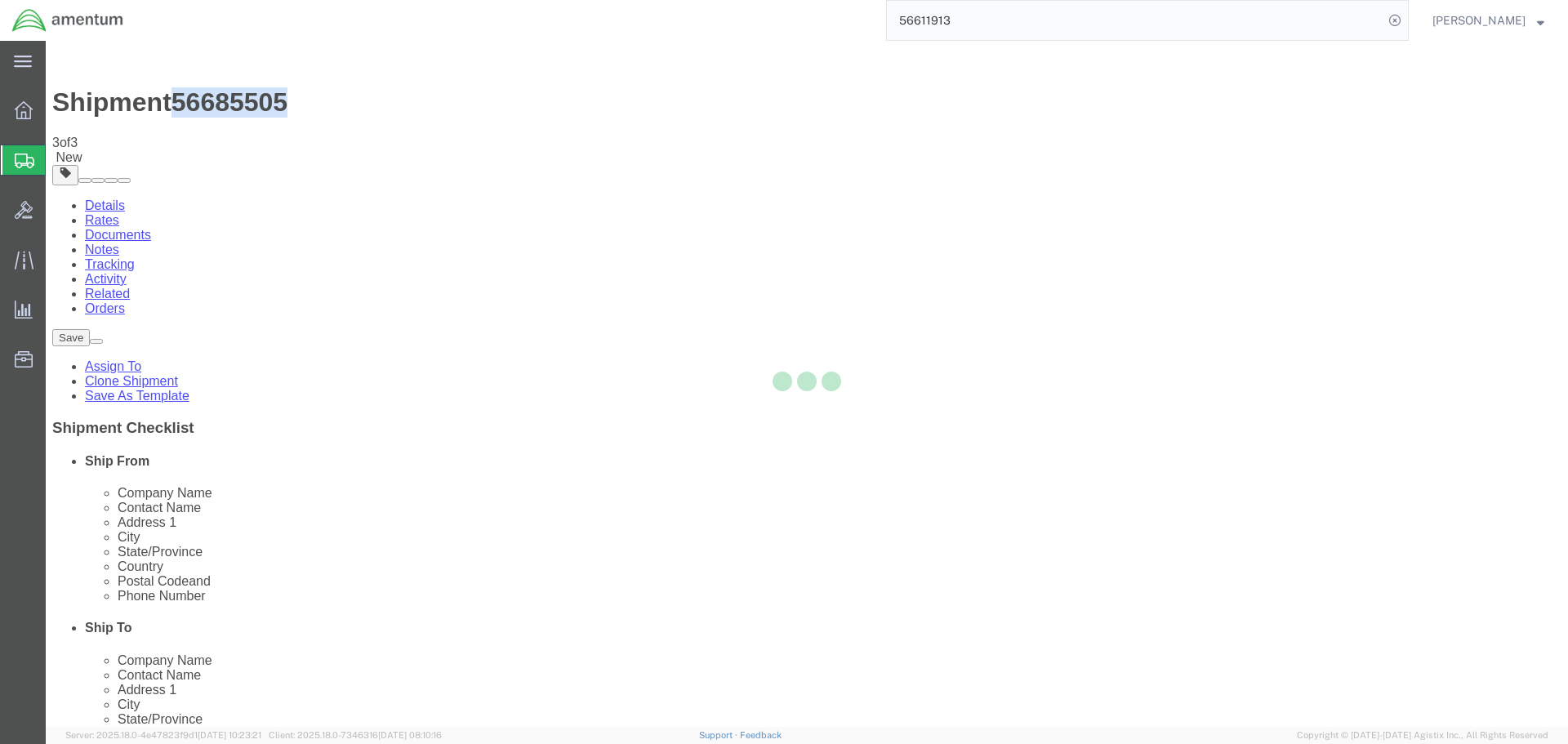
select select "49831"
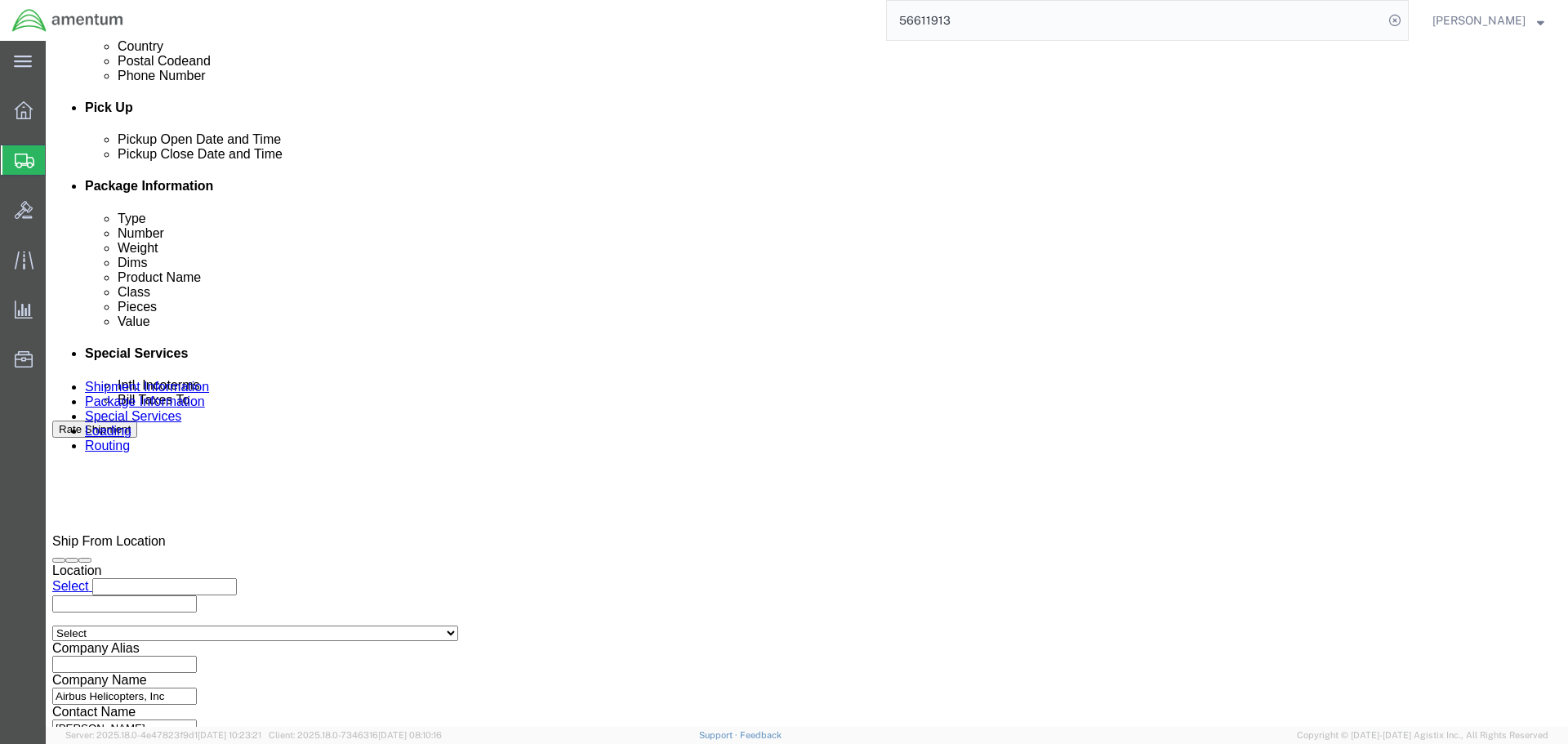
scroll to position [735, 0]
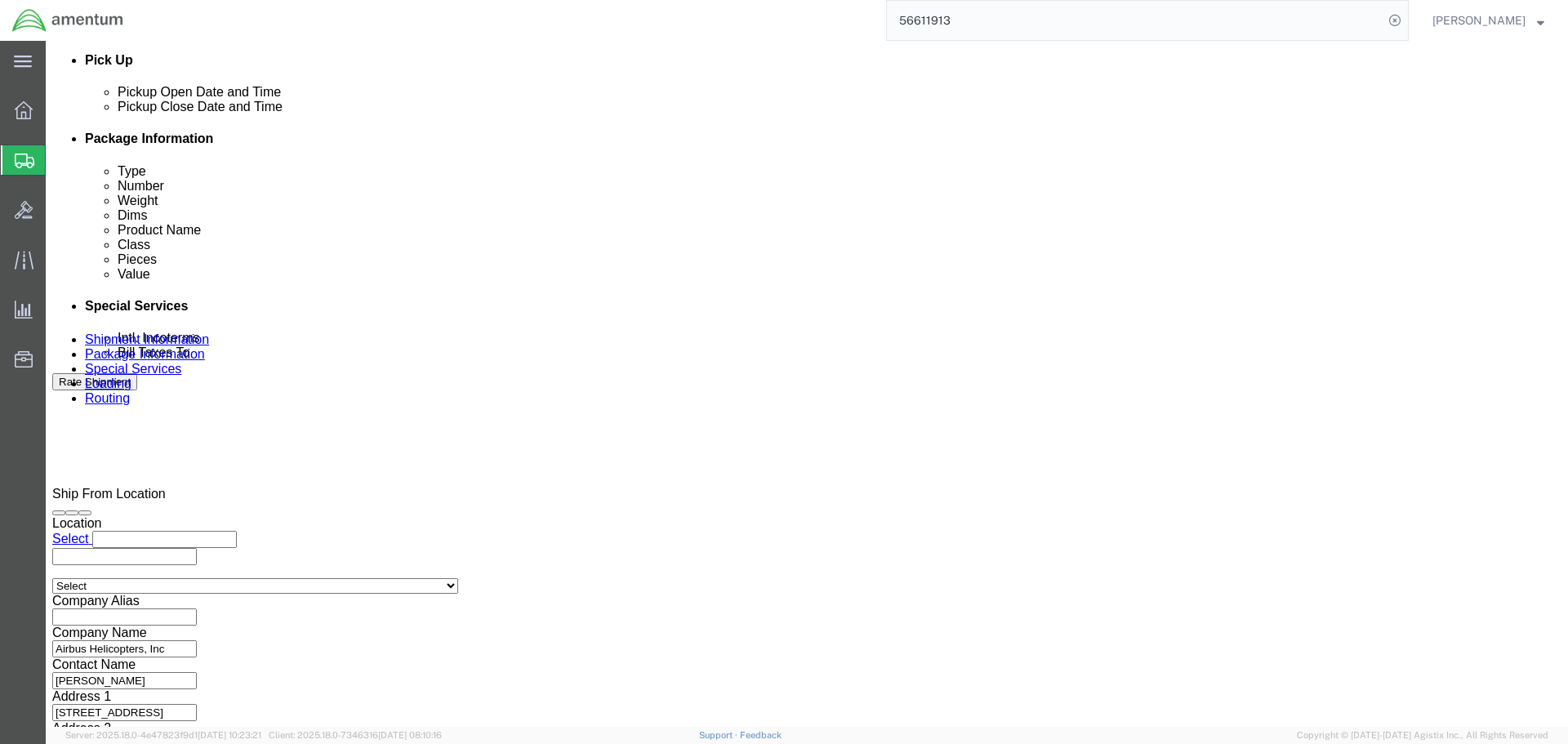
click input "CBP0037639"
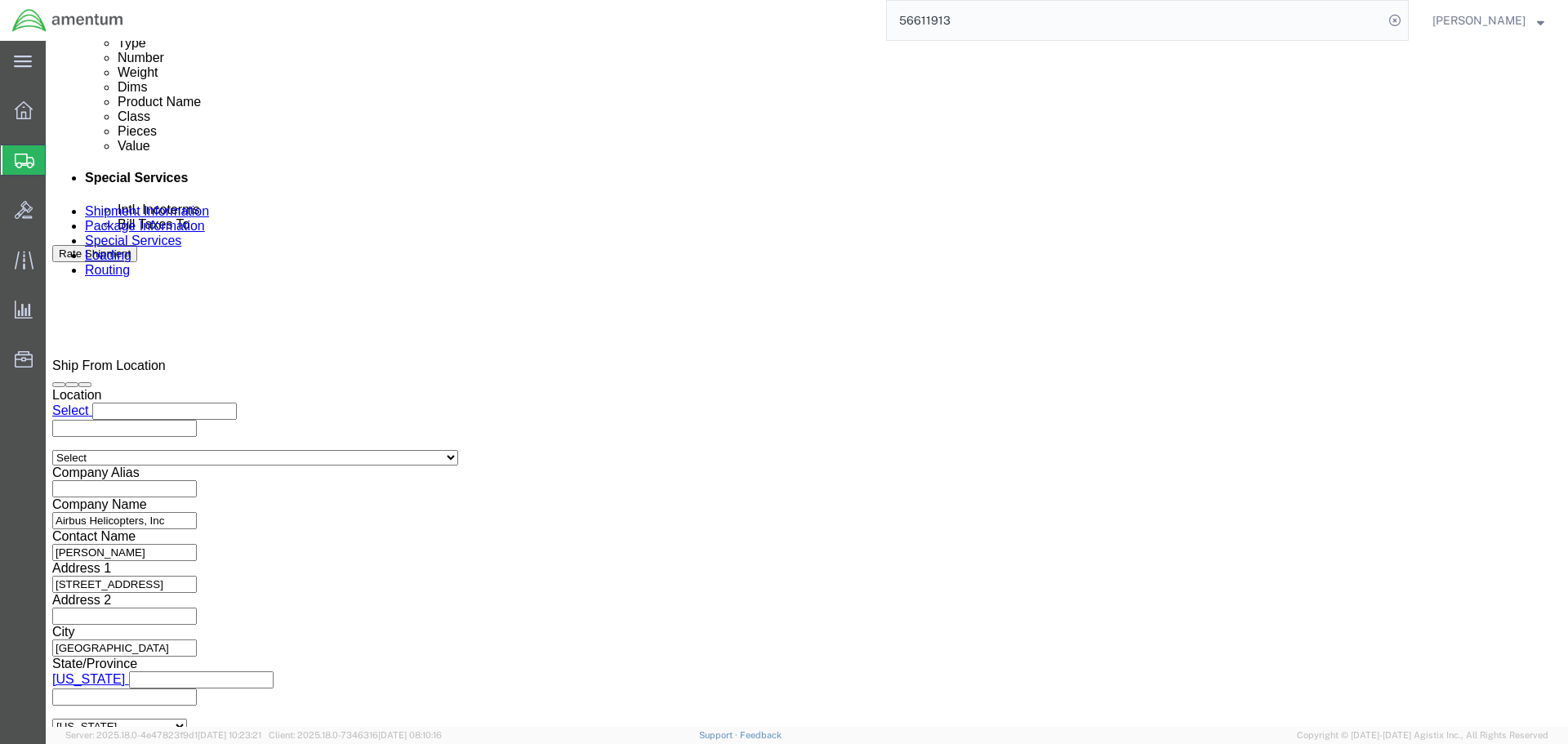
scroll to position [975, 0]
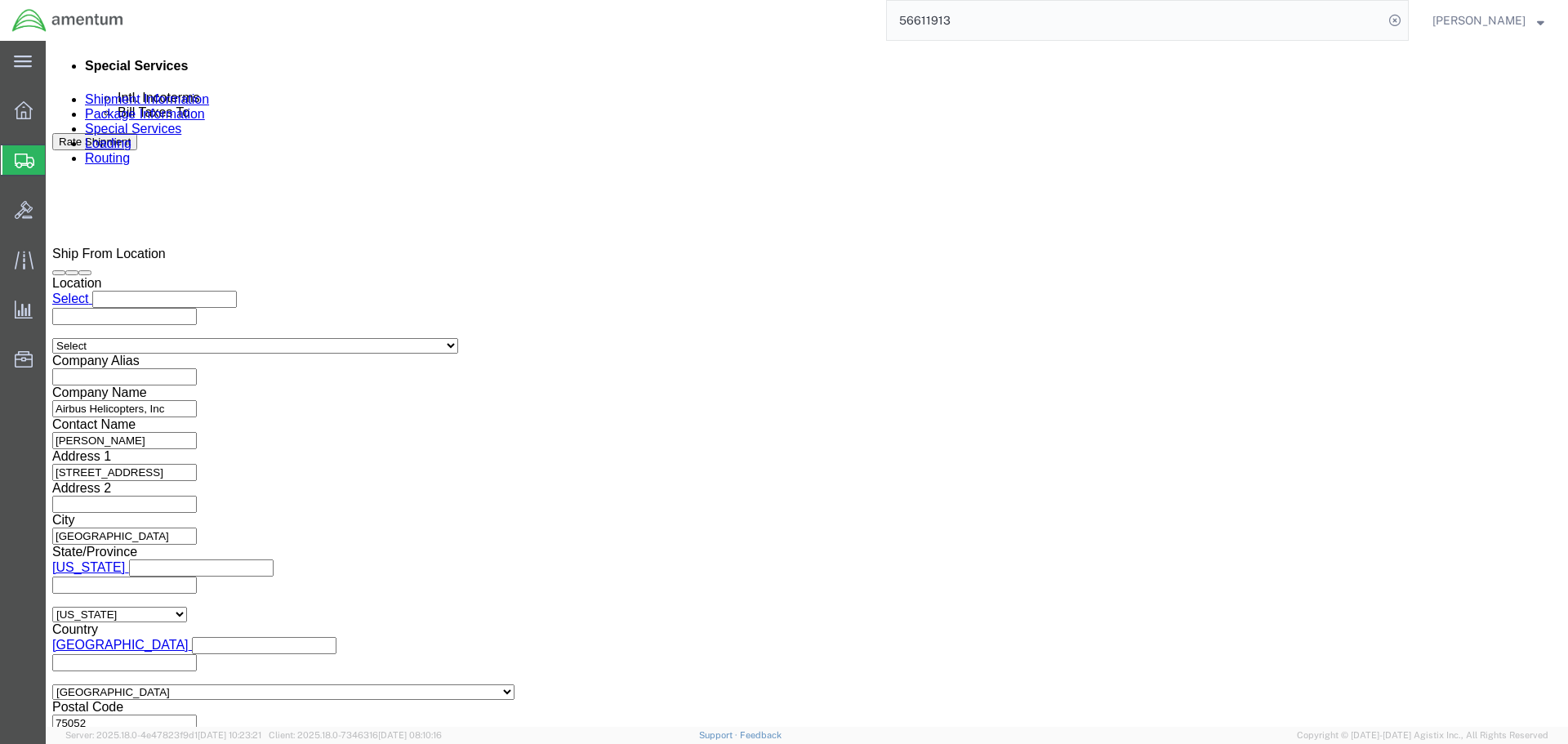
drag, startPoint x: 1143, startPoint y: 606, endPoint x: 1142, endPoint y: 620, distance: 14.0
click div "Previous Continue"
click button "Continue"
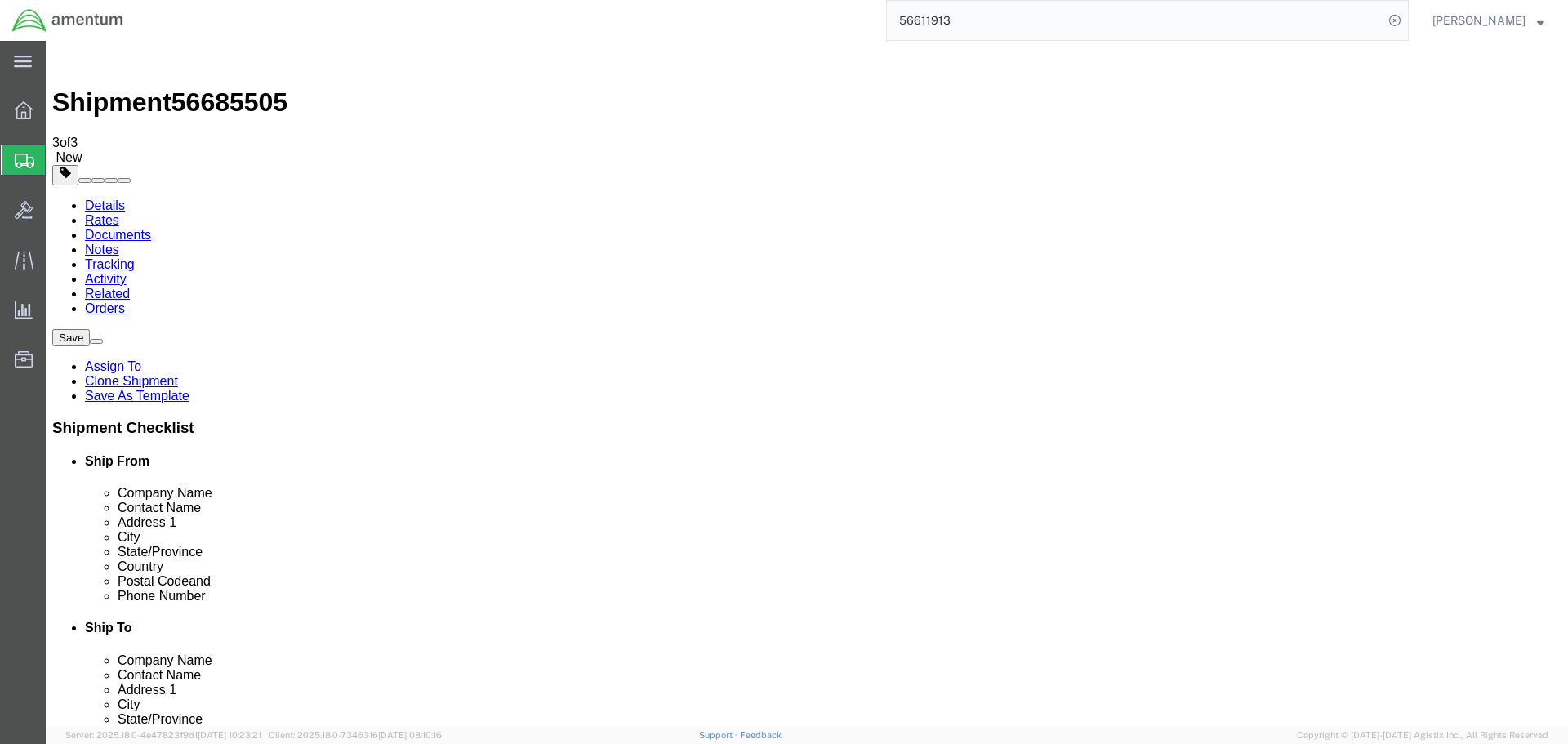
click div "Package Content # 1 1 x Crate(s) Package Type Select BCK Boxes Bale(s) Basket(s…"
click div "Pieces: 1.00 Each Total value: 120000.00 USD"
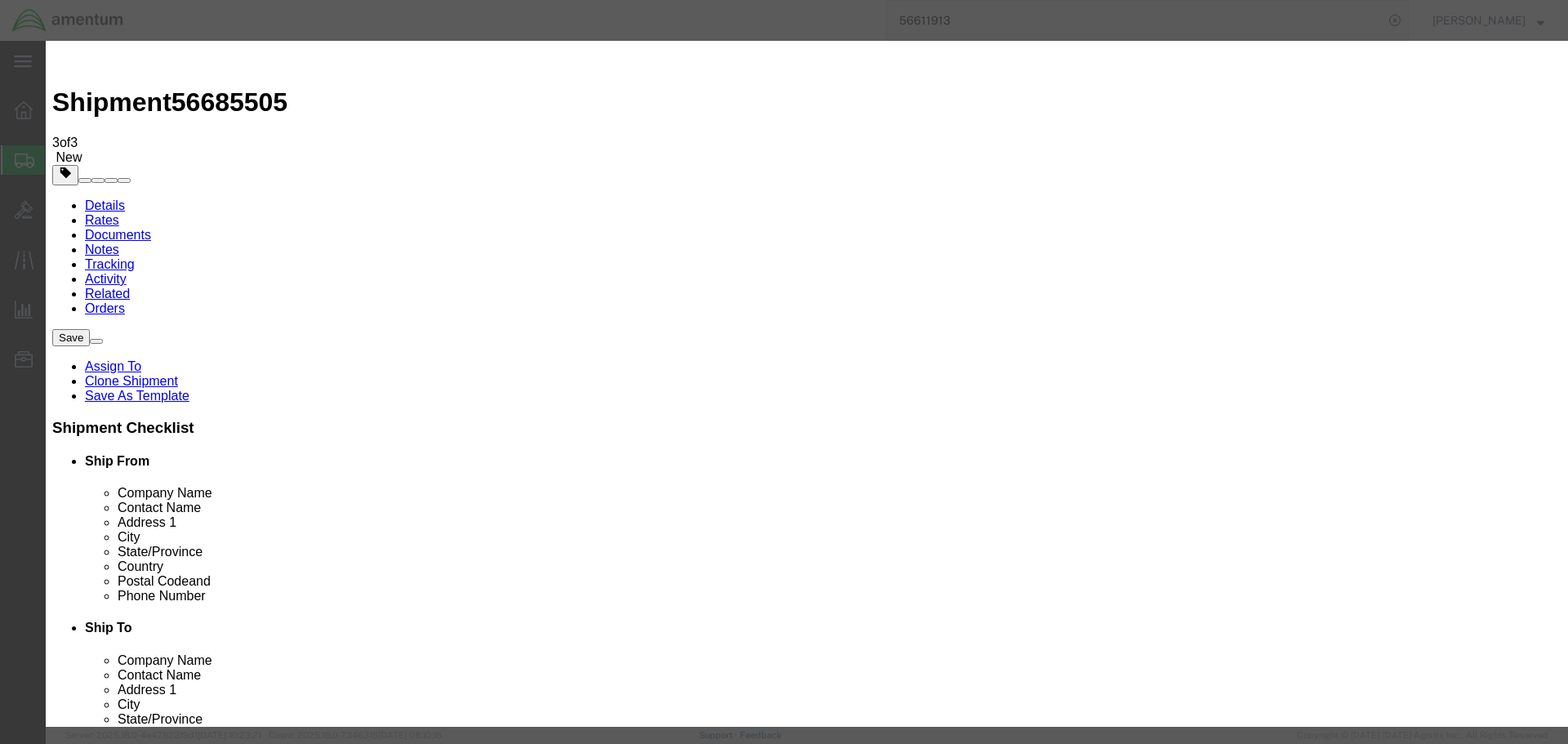
click select "Select 50 55 60 65 70 85 92.5 100 125 175 250 300 400"
select select "85"
click select "Select 50 55 60 65 70 85 92.5 100 125 175 250 300 400"
click button "Save & Close"
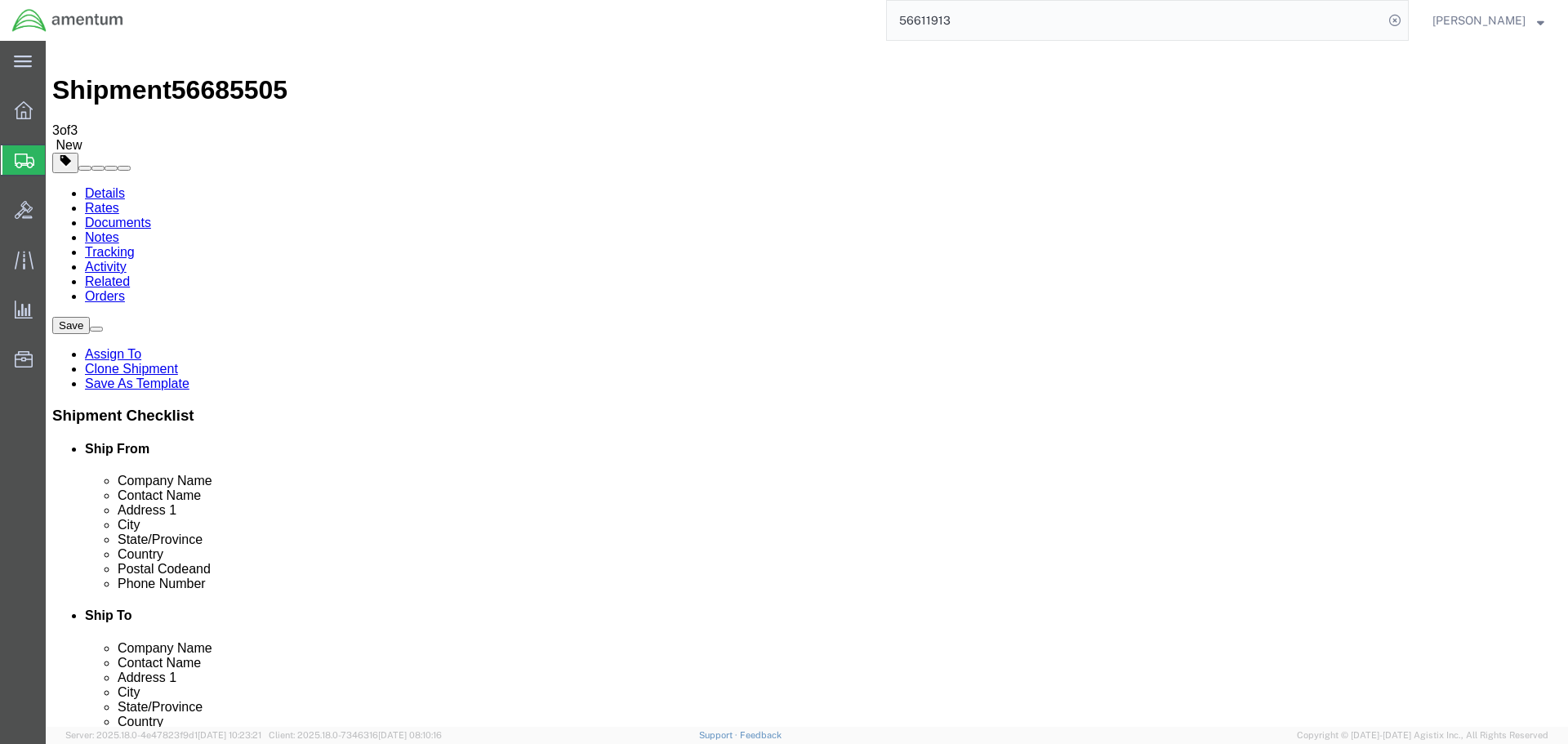
scroll to position [15, 0]
drag, startPoint x: 54, startPoint y: 624, endPoint x: 458, endPoint y: 664, distance: 406.0
click button "Previous"
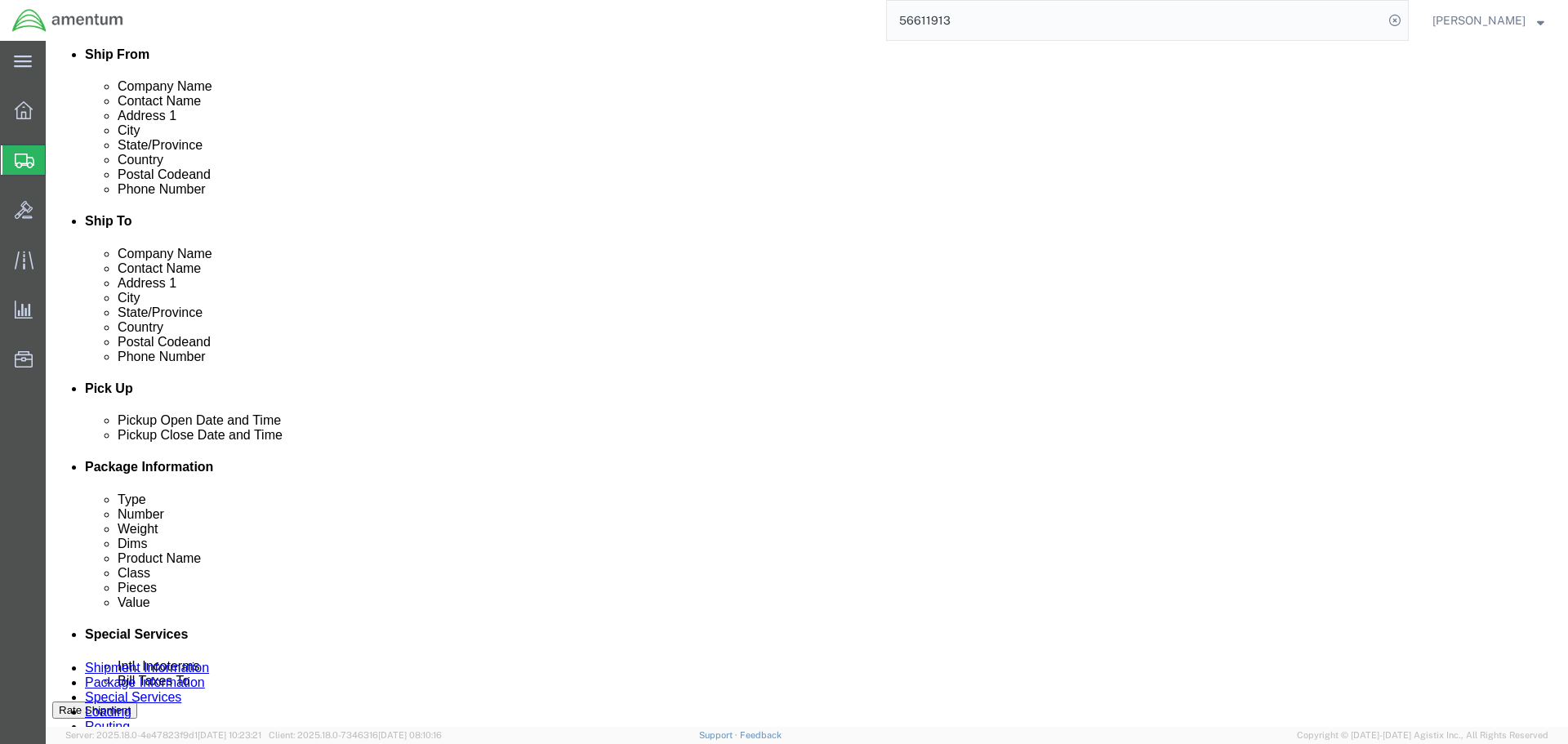
scroll to position [668, 0]
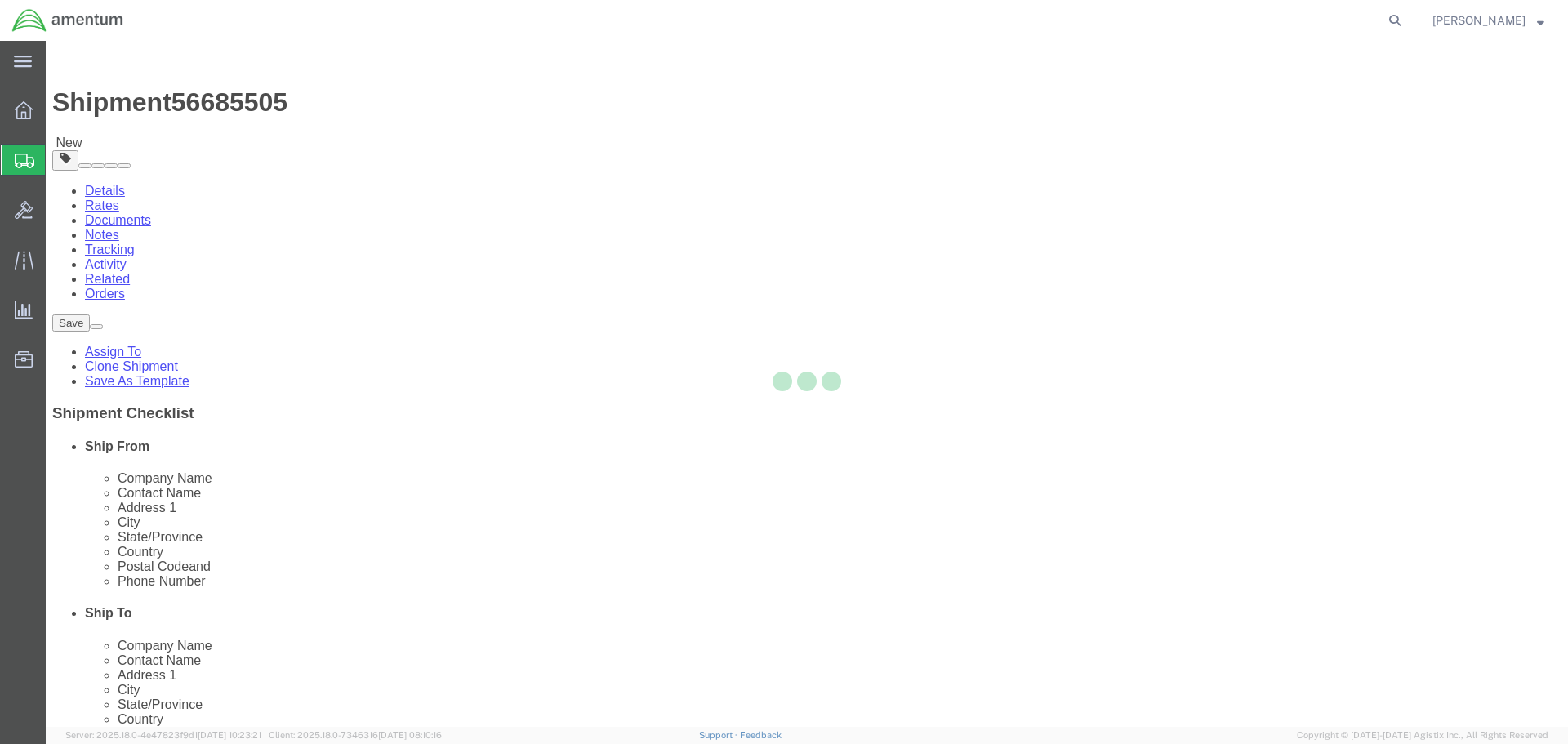
select select
select select "49831"
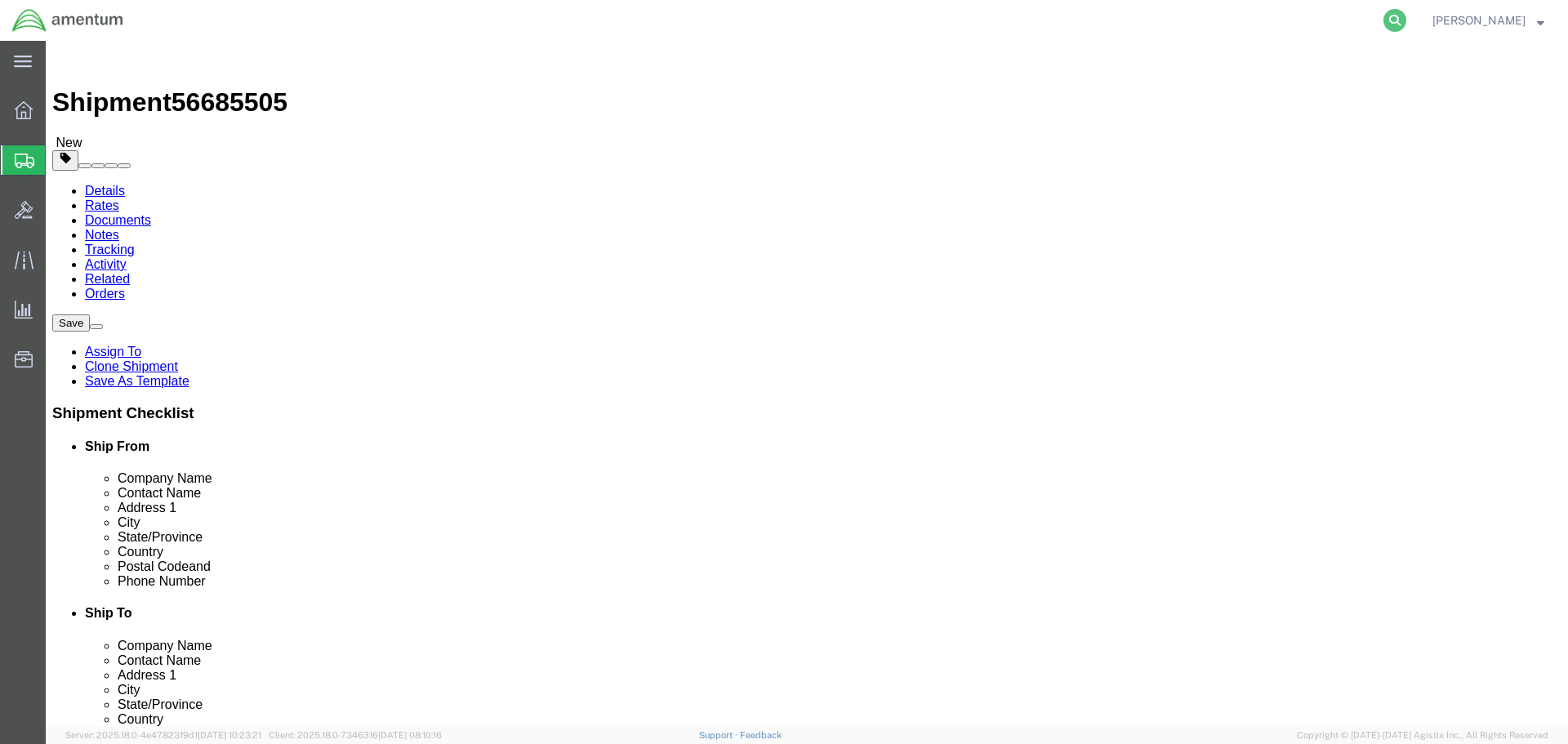
click at [1405, 20] on icon at bounding box center [1395, 20] width 23 height 23
paste input "56611913"
type input "56611913"
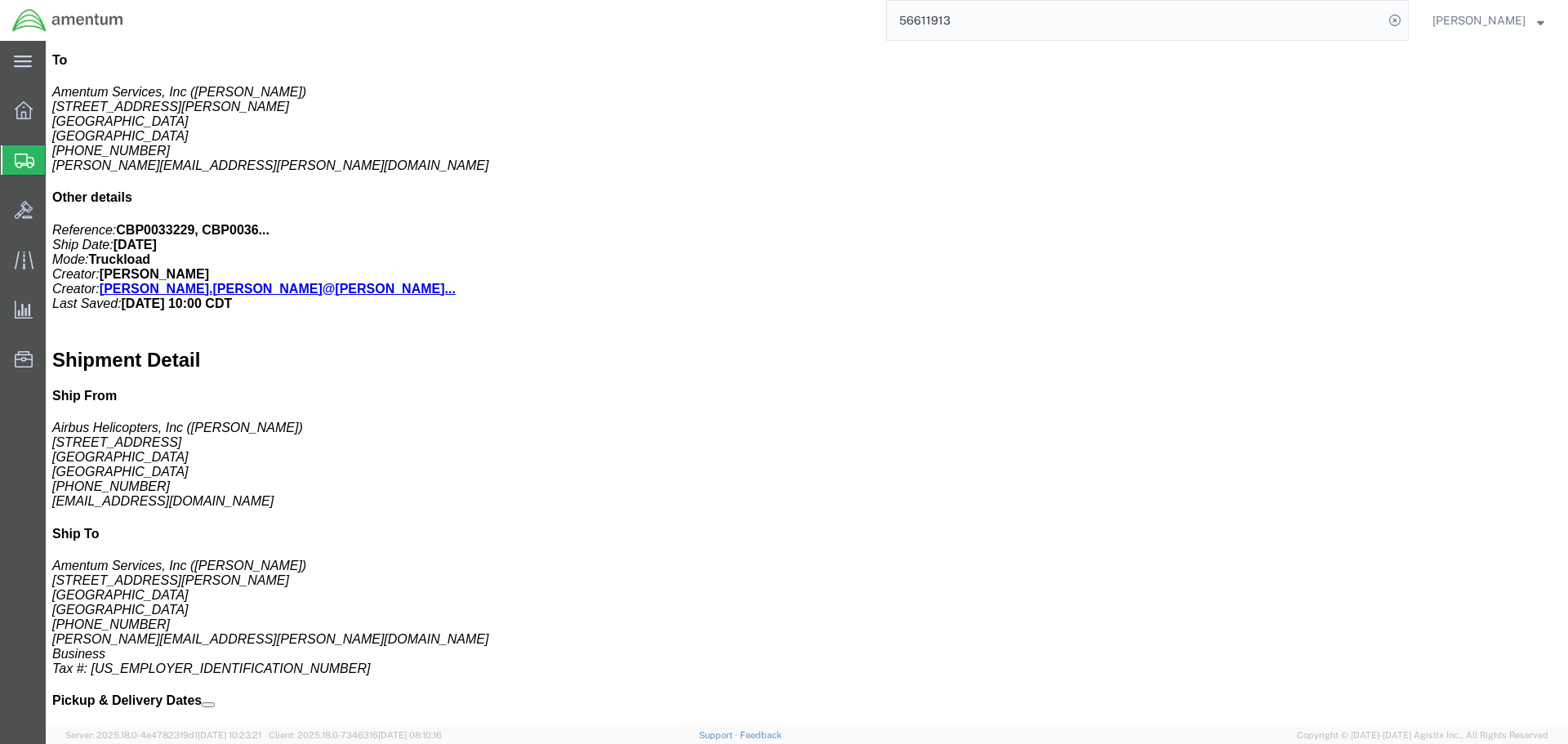
scroll to position [490, 0]
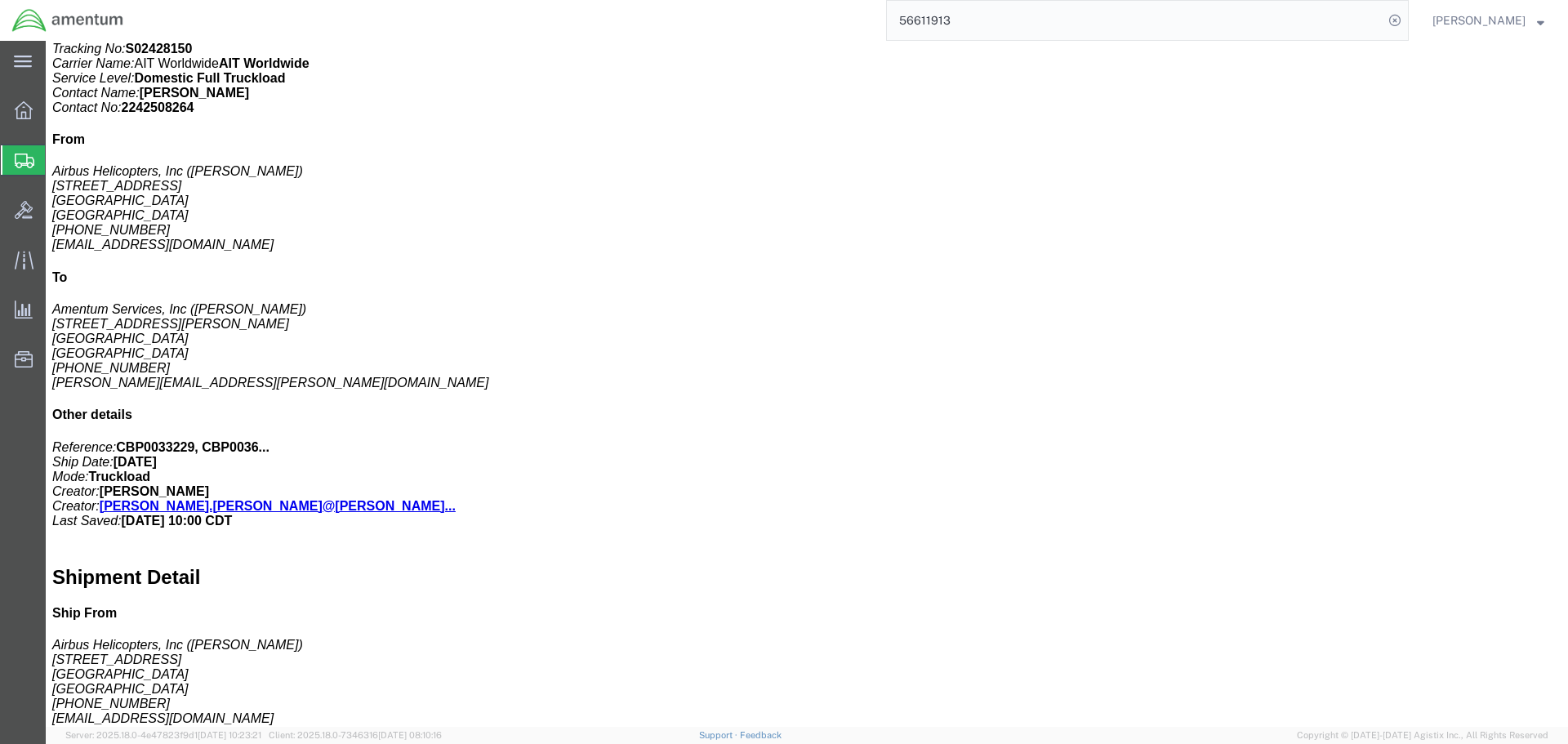
click link "Notes"
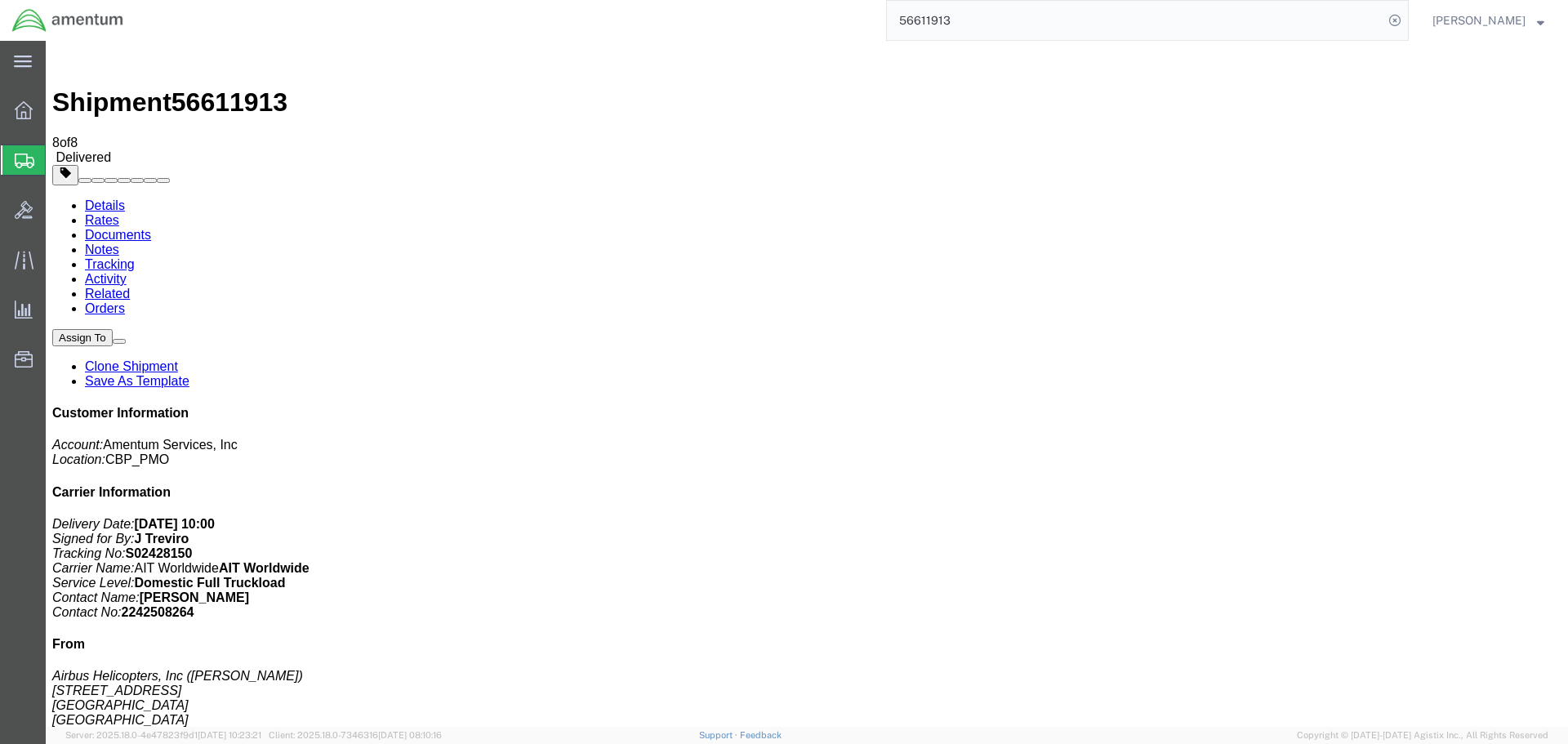
drag, startPoint x: 615, startPoint y: 447, endPoint x: 491, endPoint y: 428, distance: 125.4
copy tr "Public Pickup location is available M-F 8am-4PM. No appointment needed."
drag, startPoint x: 696, startPoint y: 471, endPoint x: 472, endPoint y: 481, distance: 224.2
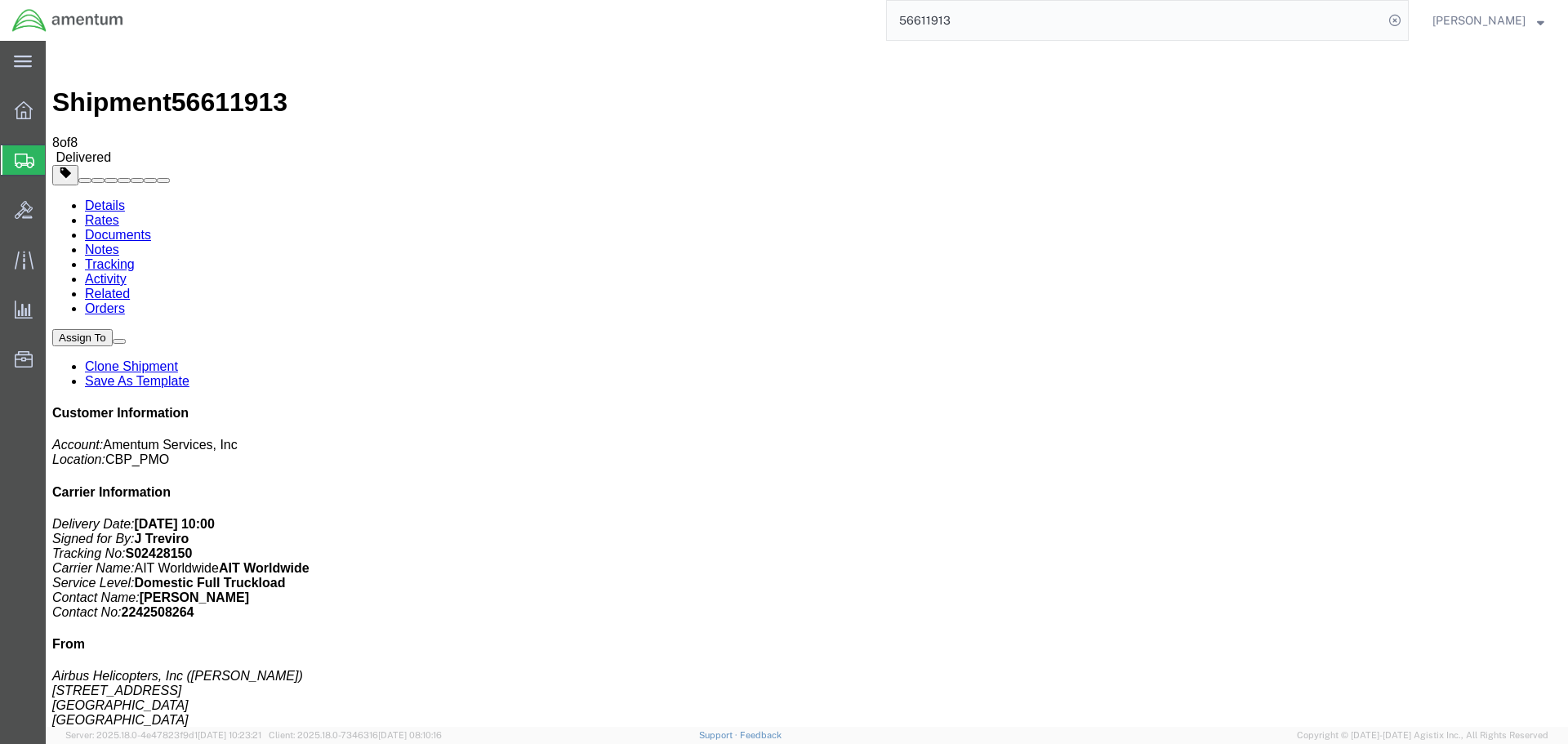
copy tr "Public Please contact POC for appointment"
drag, startPoint x: 590, startPoint y: 405, endPoint x: 503, endPoint y: 388, distance: 88.6
copy td "Ensure quote includes insurance with the value of $480,000.00"
